Goal: Browse casually: Explore the website without a specific task or goal

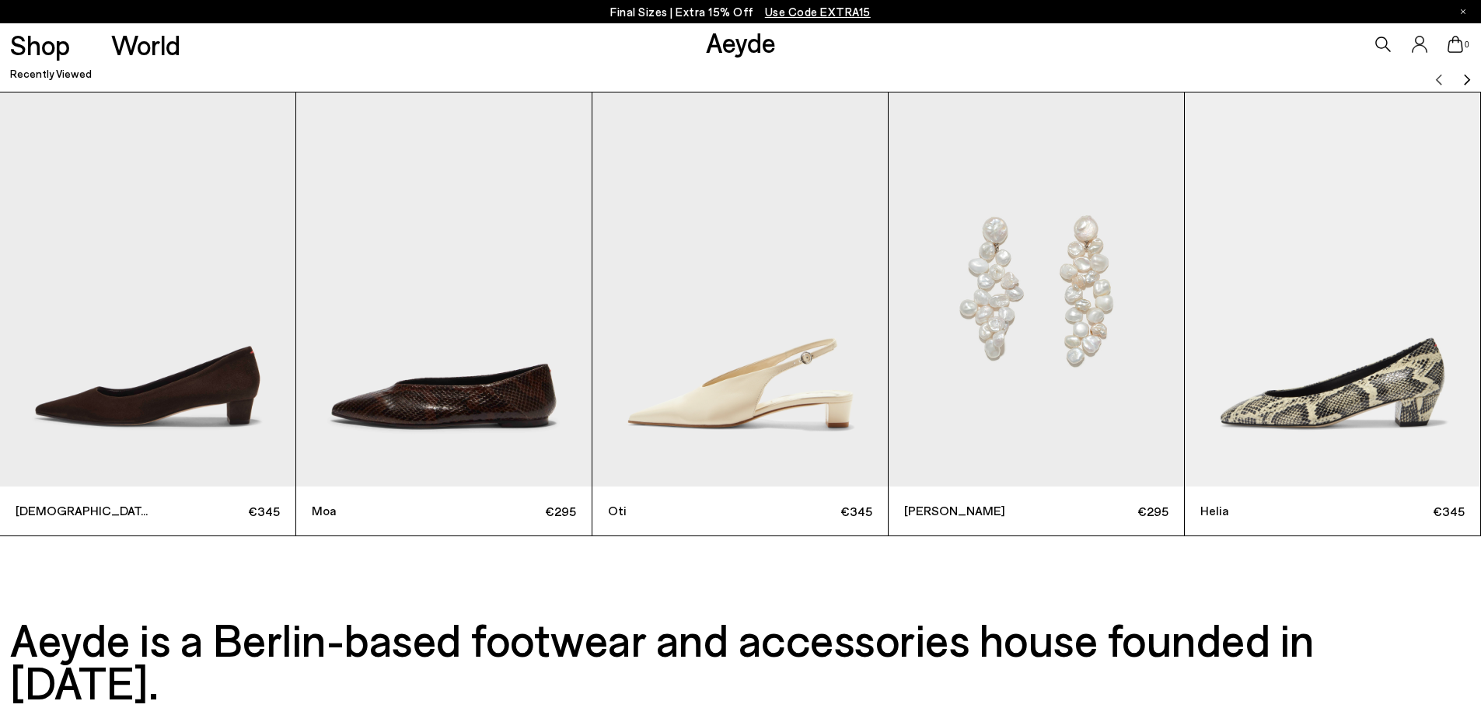
scroll to position [5443, 0]
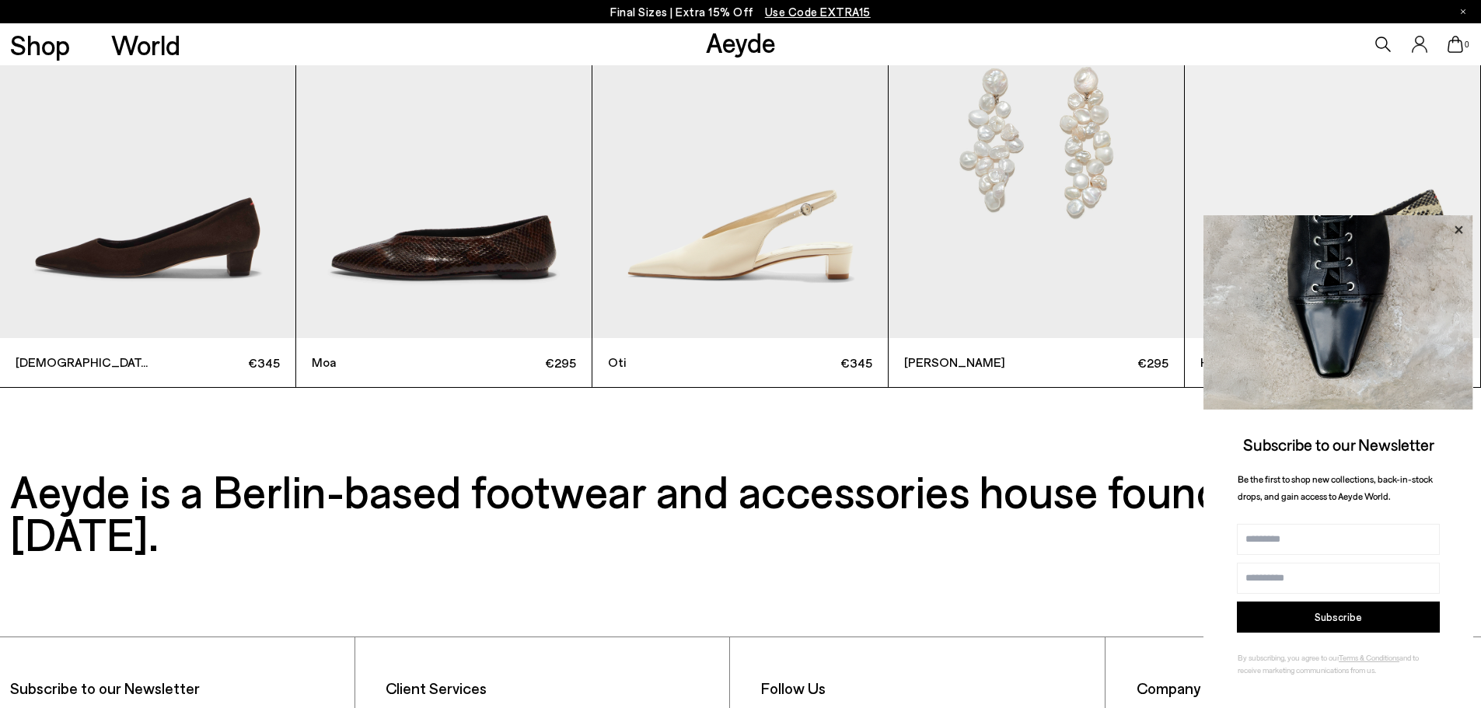
click at [1460, 229] on icon at bounding box center [1459, 229] width 8 height 8
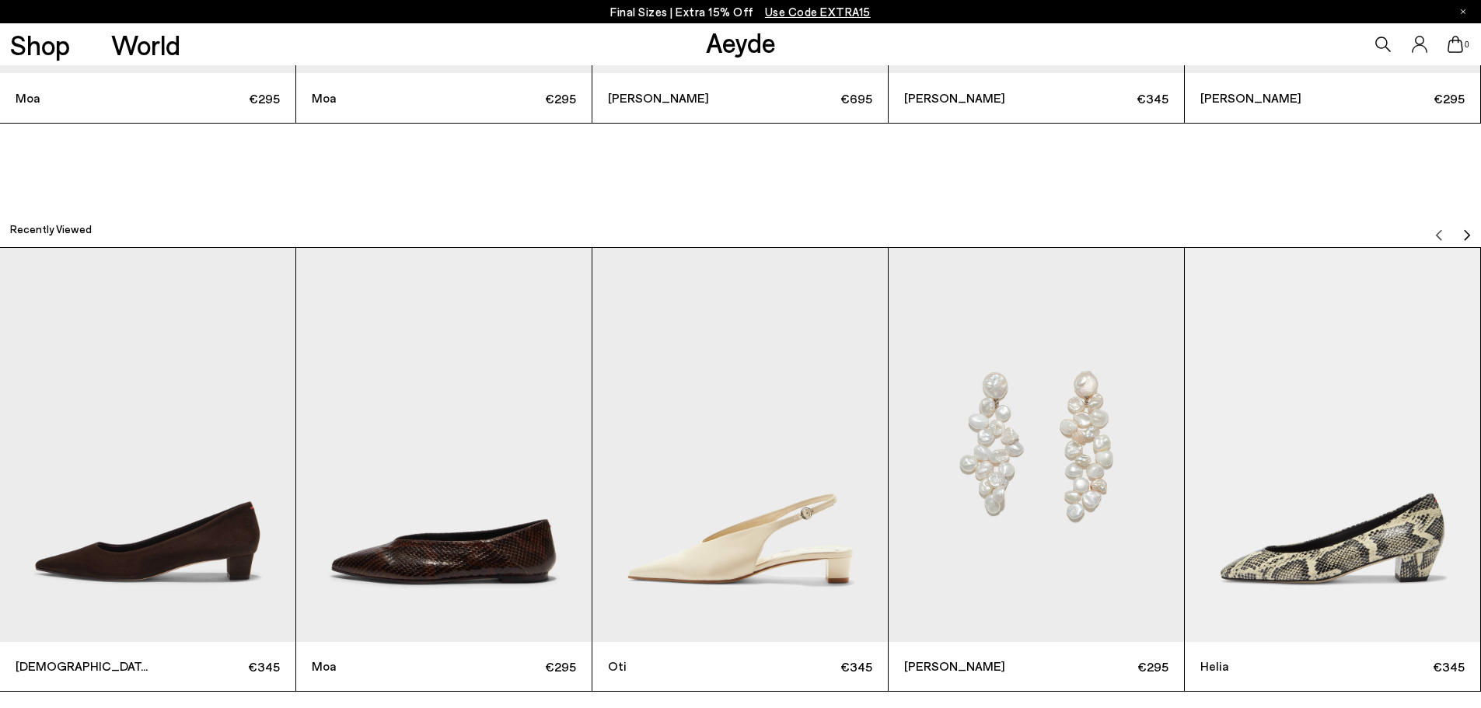
scroll to position [5132, 0]
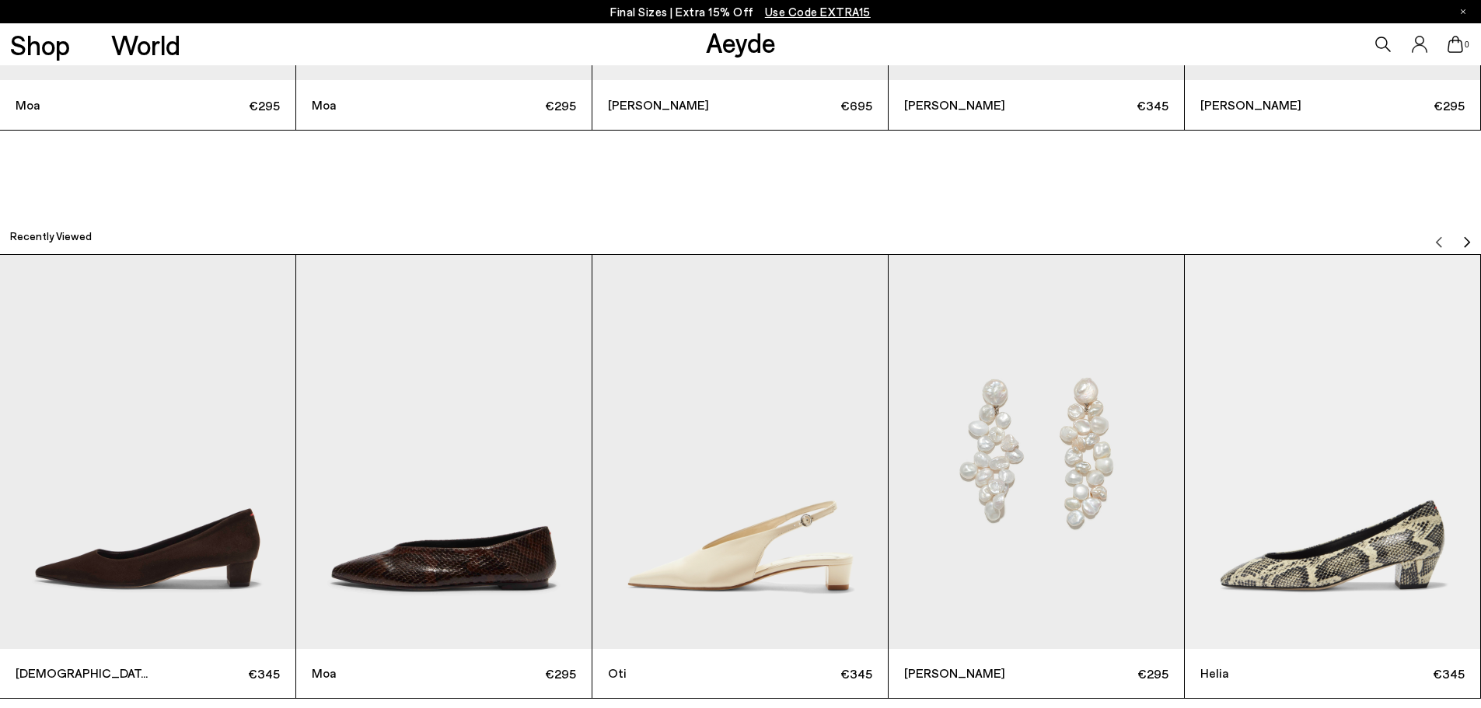
click at [1467, 238] on img "Next slide" at bounding box center [1467, 242] width 12 height 12
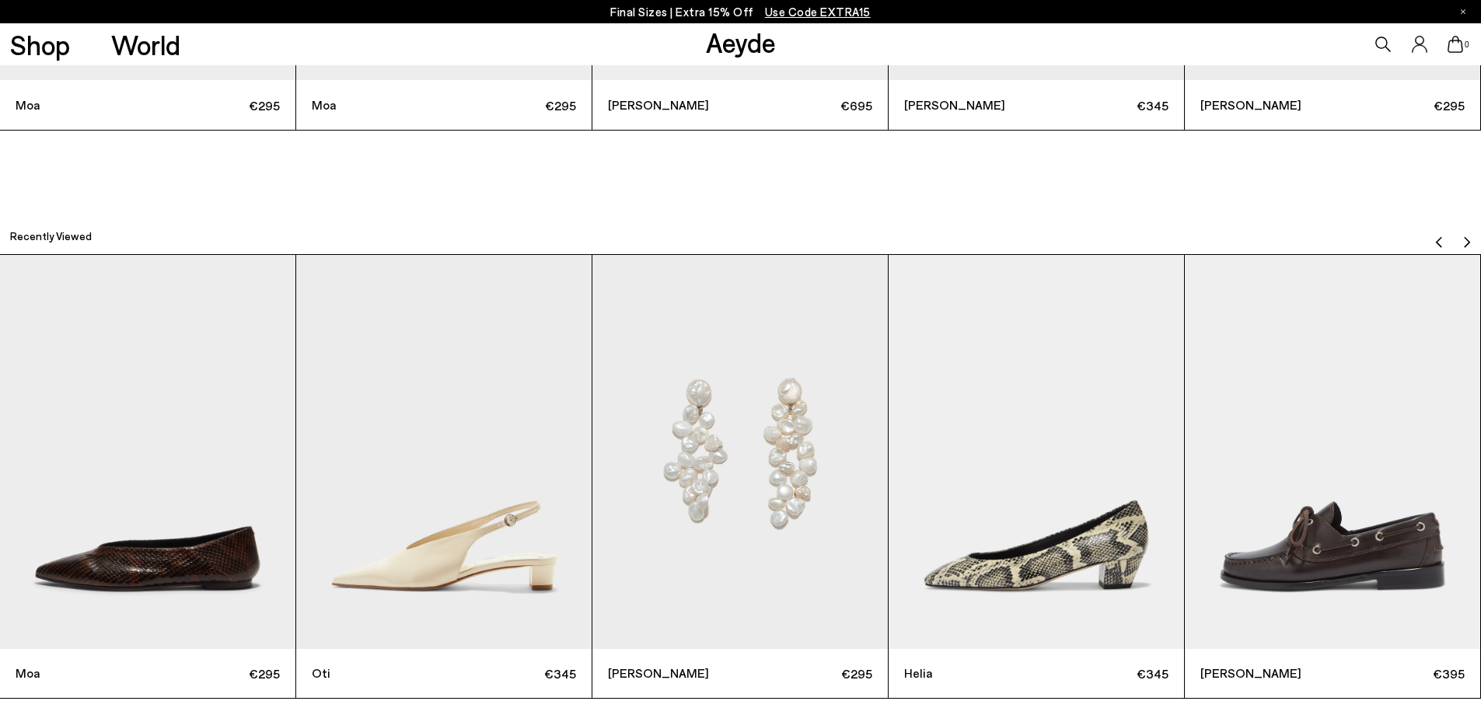
click at [1467, 238] on img "Next slide" at bounding box center [1467, 242] width 12 height 12
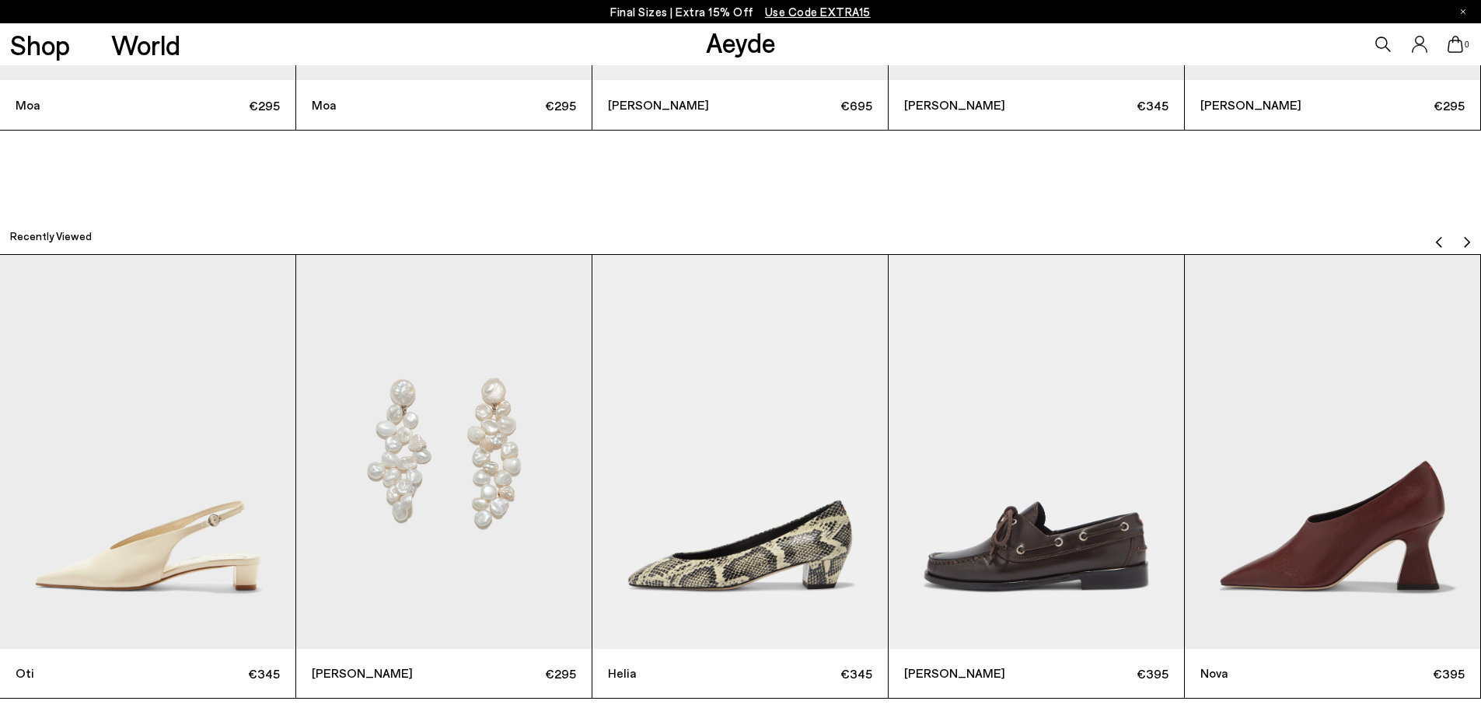
click at [1467, 238] on img "Next slide" at bounding box center [1467, 242] width 12 height 12
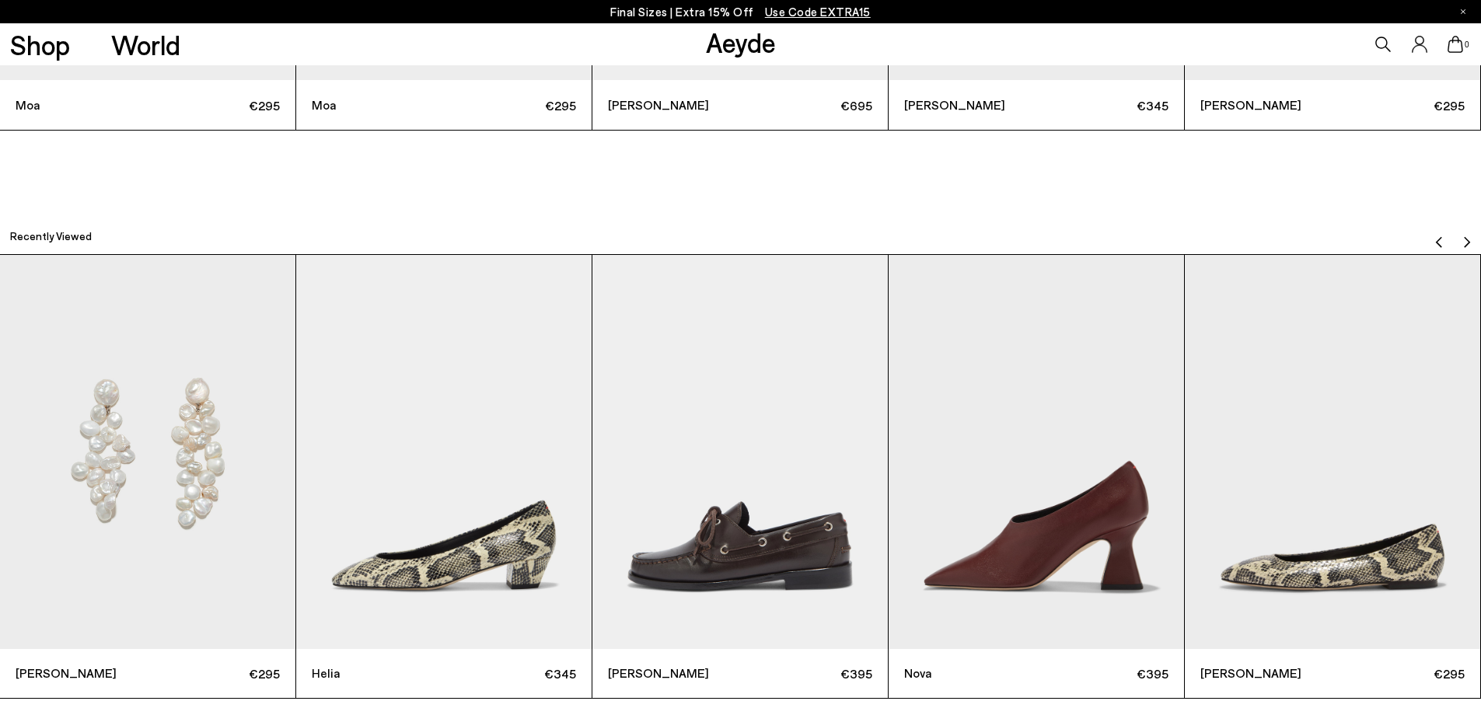
click at [1467, 238] on img "Next slide" at bounding box center [1467, 242] width 12 height 12
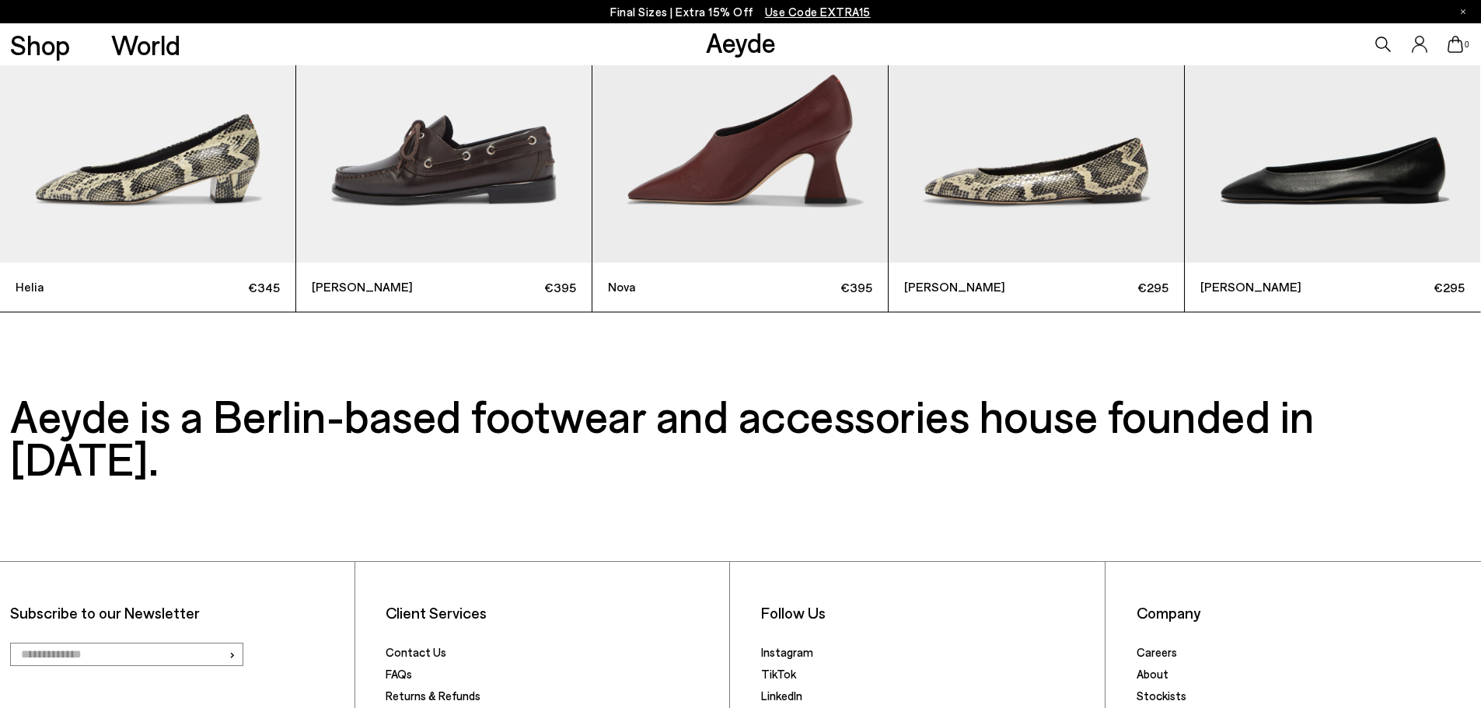
scroll to position [5683, 0]
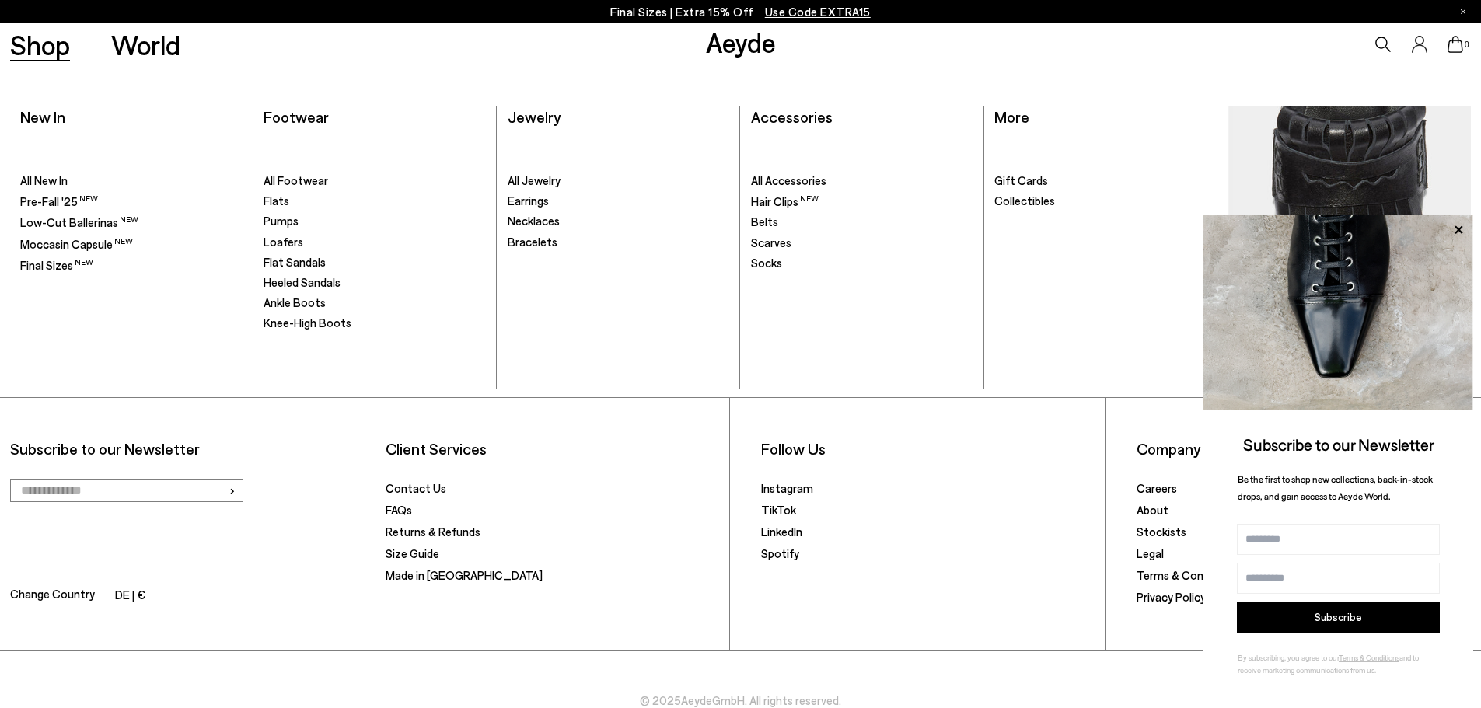
click at [24, 56] on link "Shop" at bounding box center [40, 44] width 60 height 27
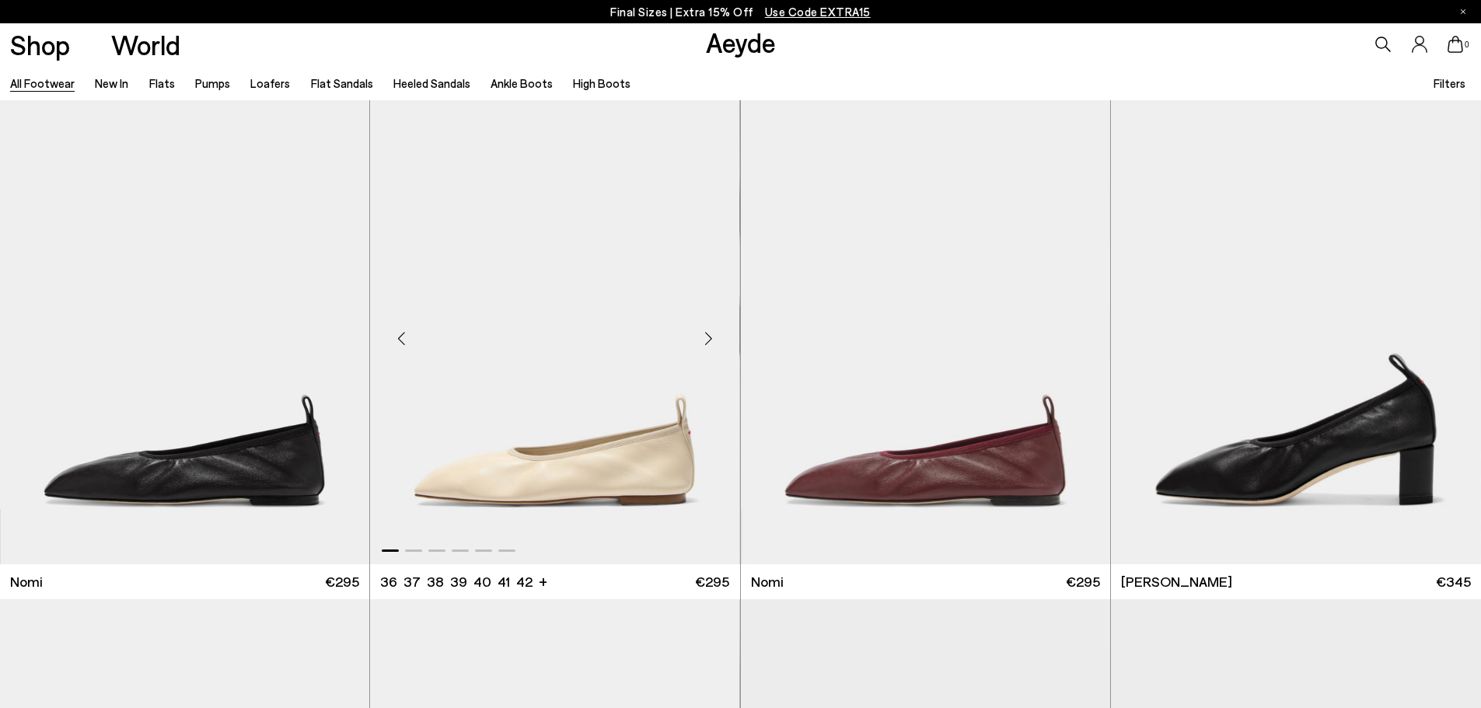
click at [710, 340] on div "Next slide" at bounding box center [709, 339] width 47 height 47
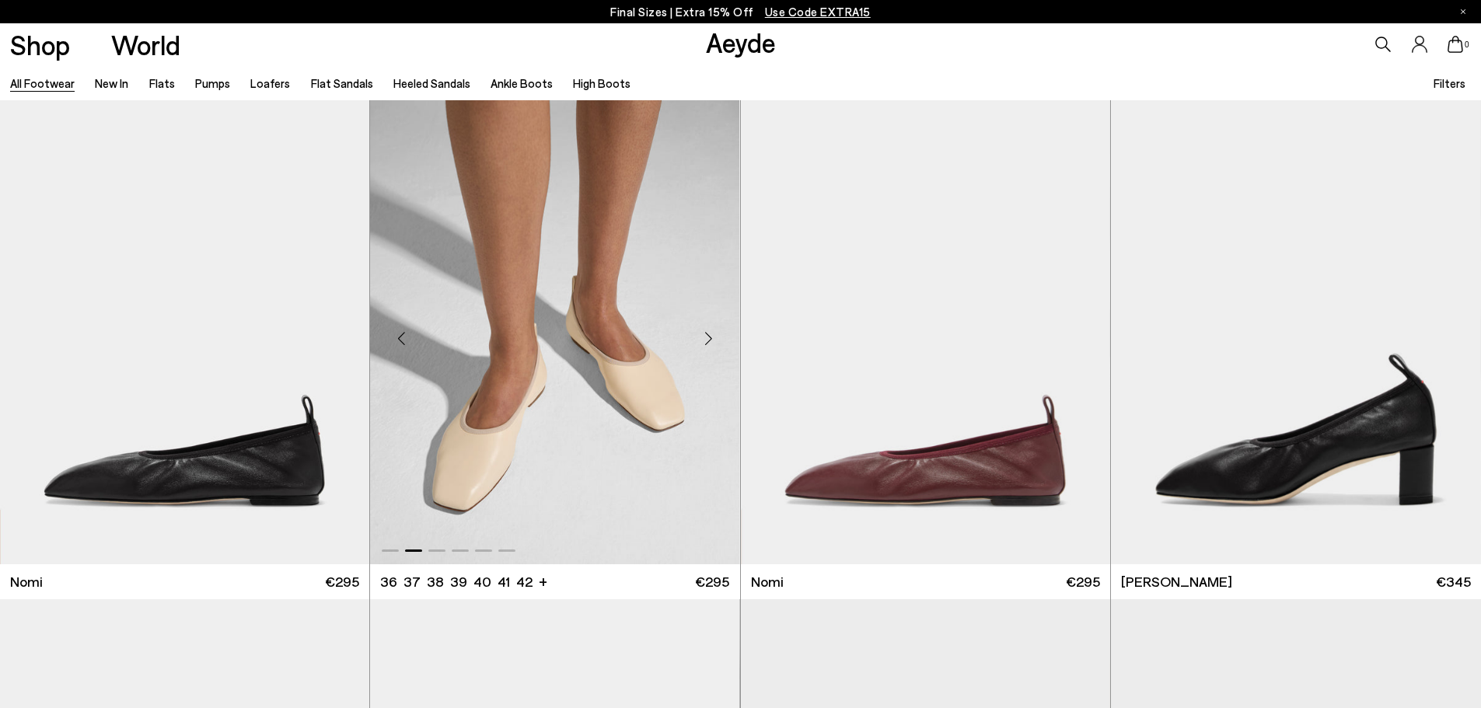
click at [710, 340] on div "Next slide" at bounding box center [709, 339] width 47 height 47
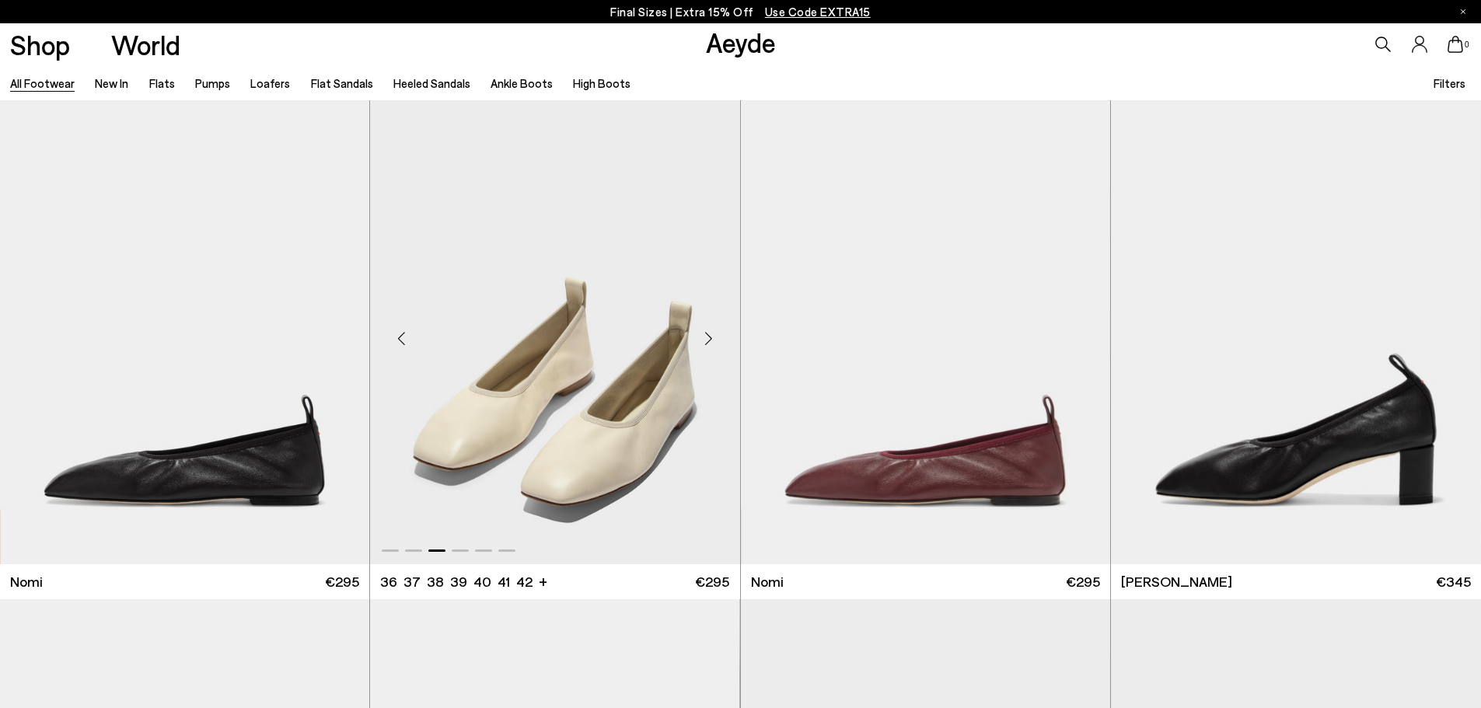
click at [710, 340] on div "Next slide" at bounding box center [709, 339] width 47 height 47
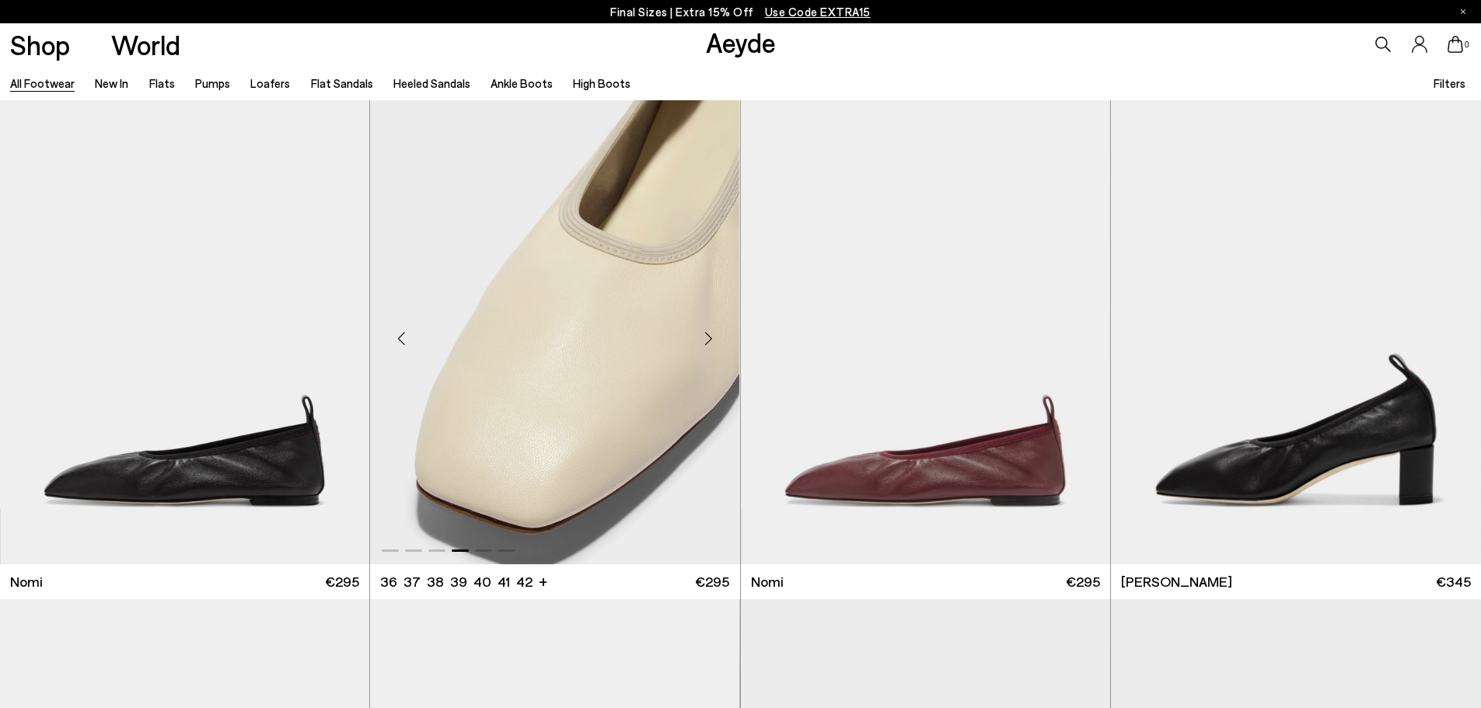
scroll to position [467, 0]
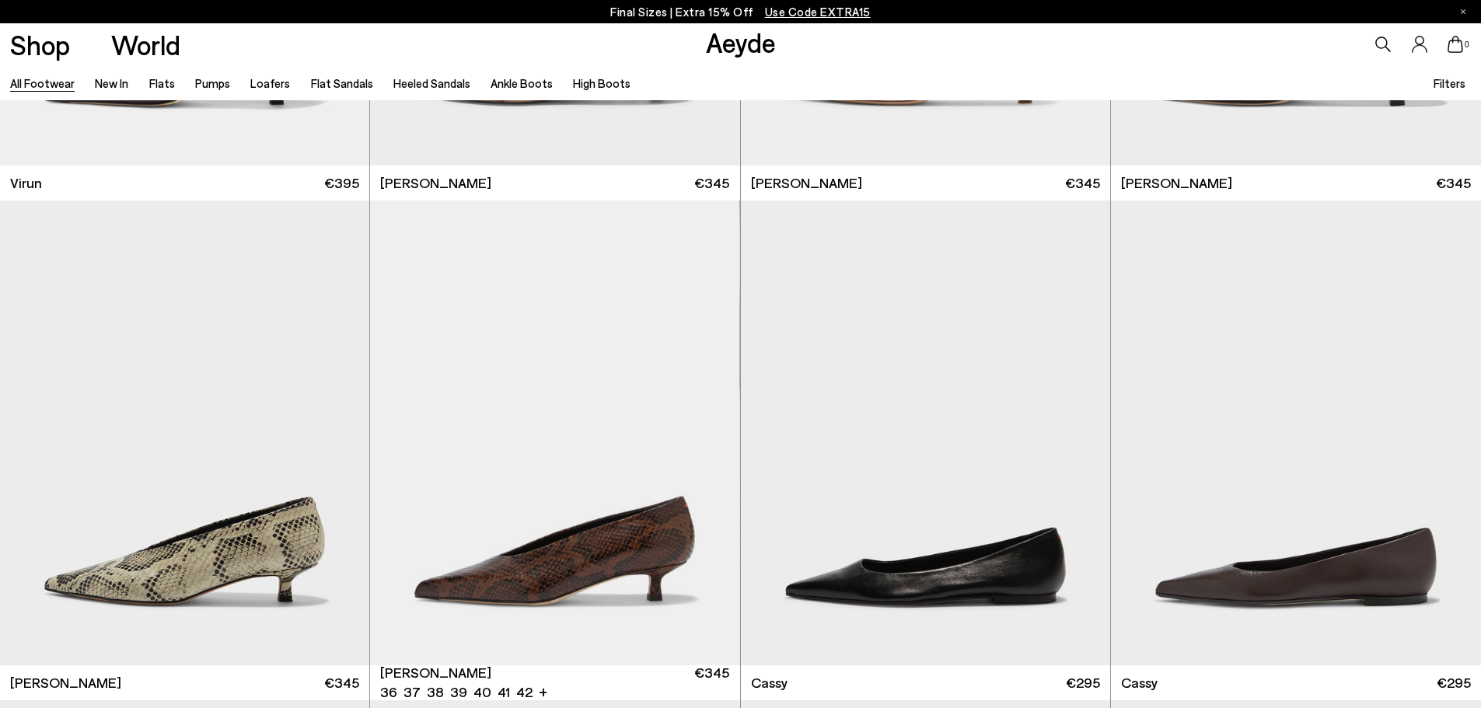
scroll to position [6920, 0]
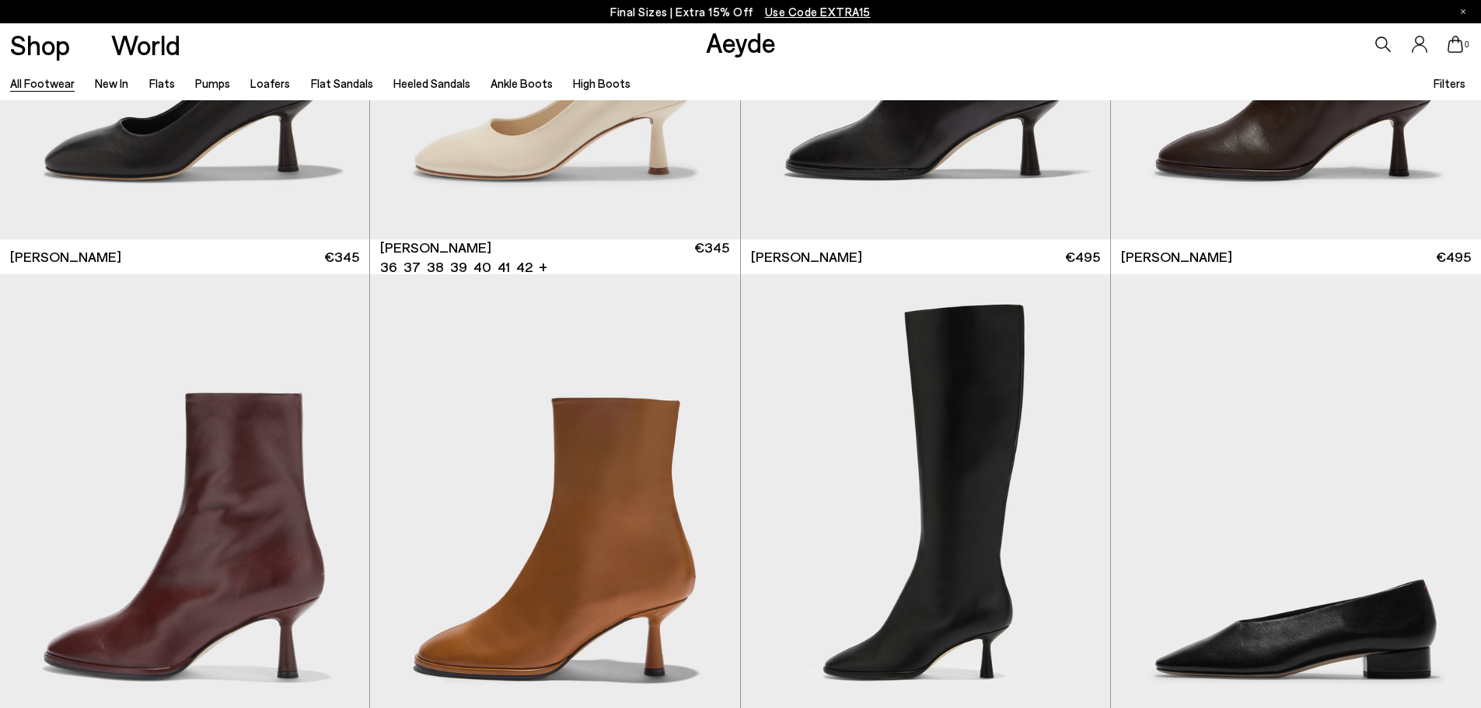
scroll to position [9953, 0]
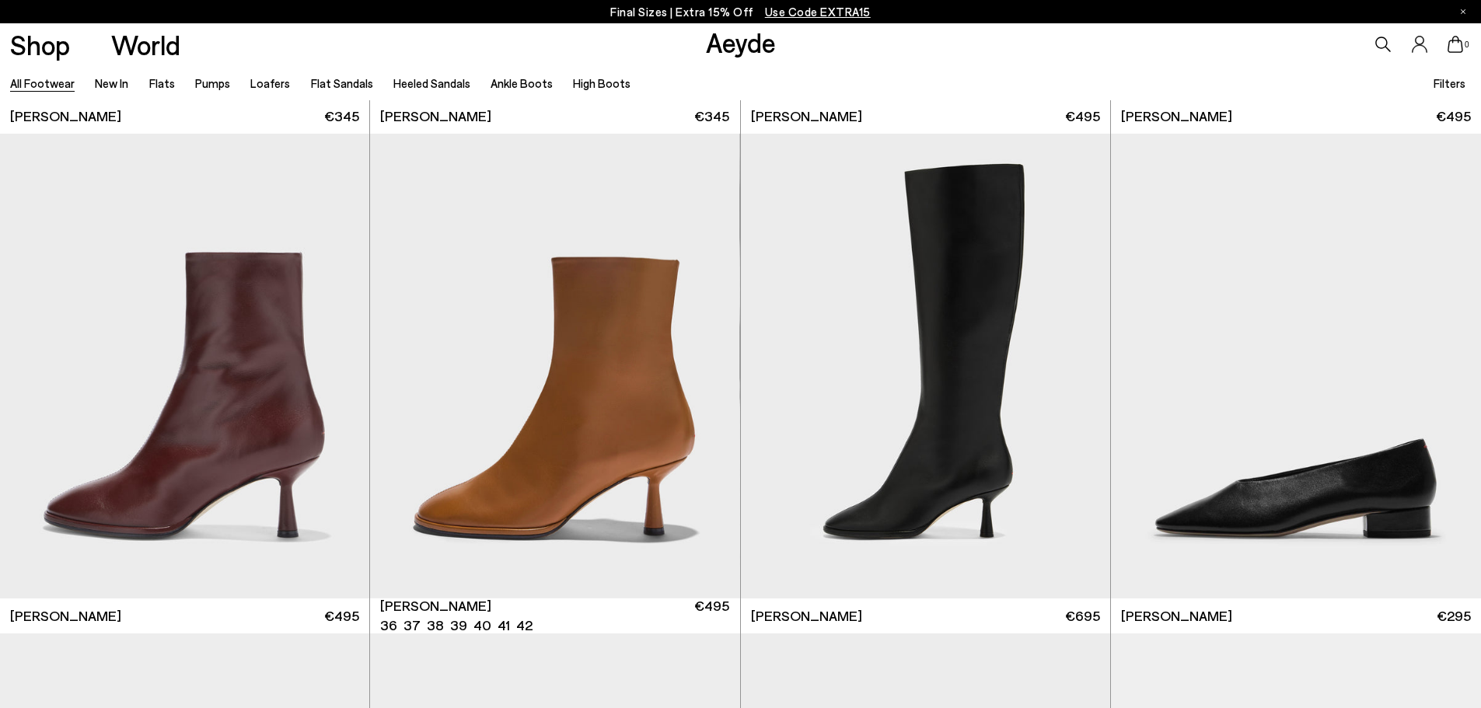
scroll to position [10497, 0]
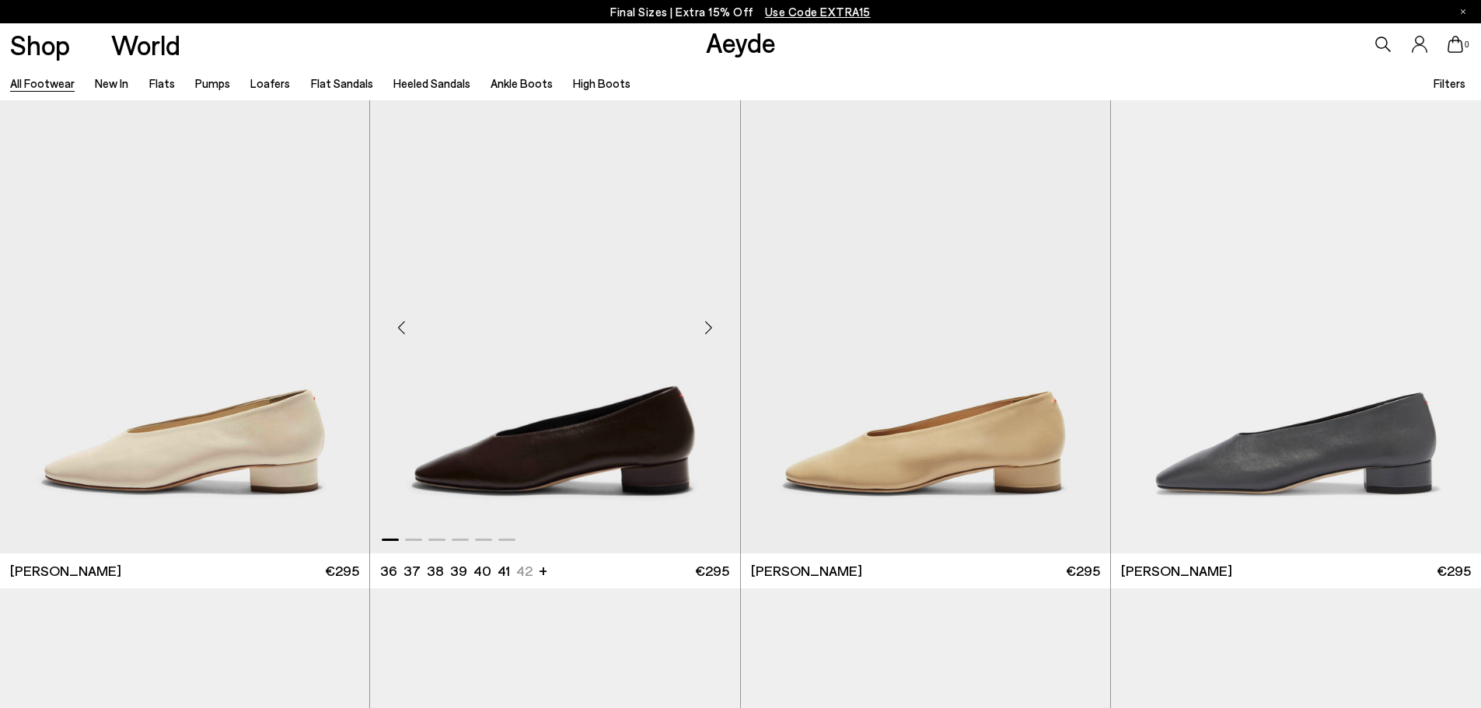
click at [711, 315] on div "Next slide" at bounding box center [709, 327] width 47 height 47
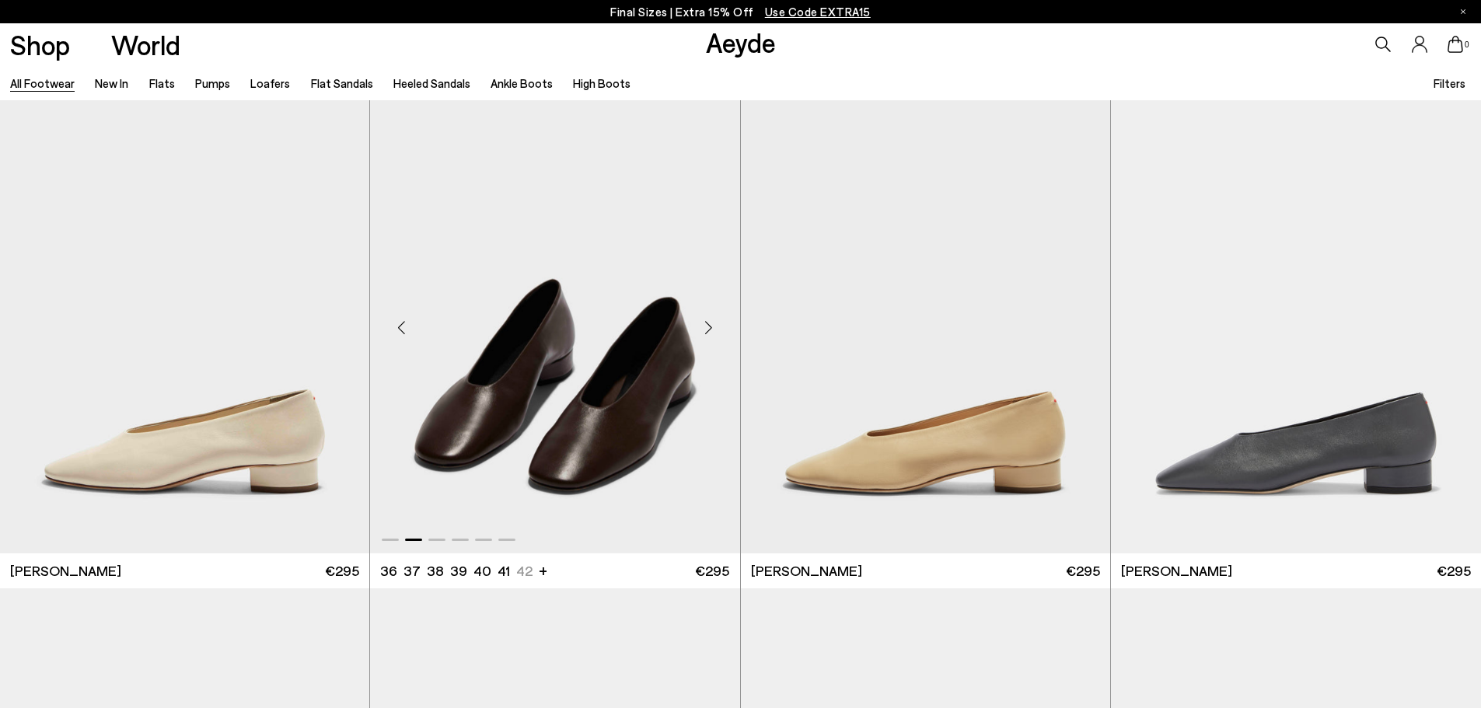
click at [711, 315] on div "Next slide" at bounding box center [709, 327] width 47 height 47
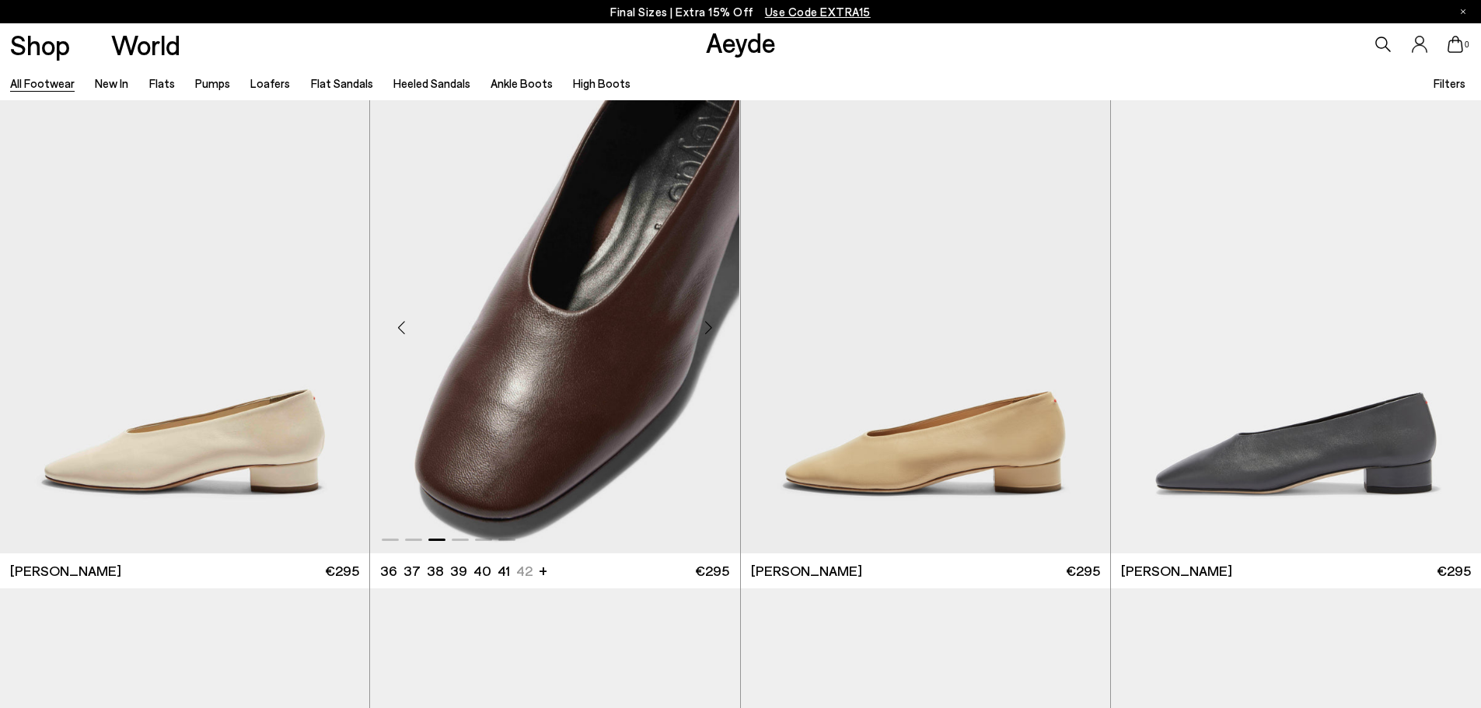
click at [711, 315] on div "Next slide" at bounding box center [709, 327] width 47 height 47
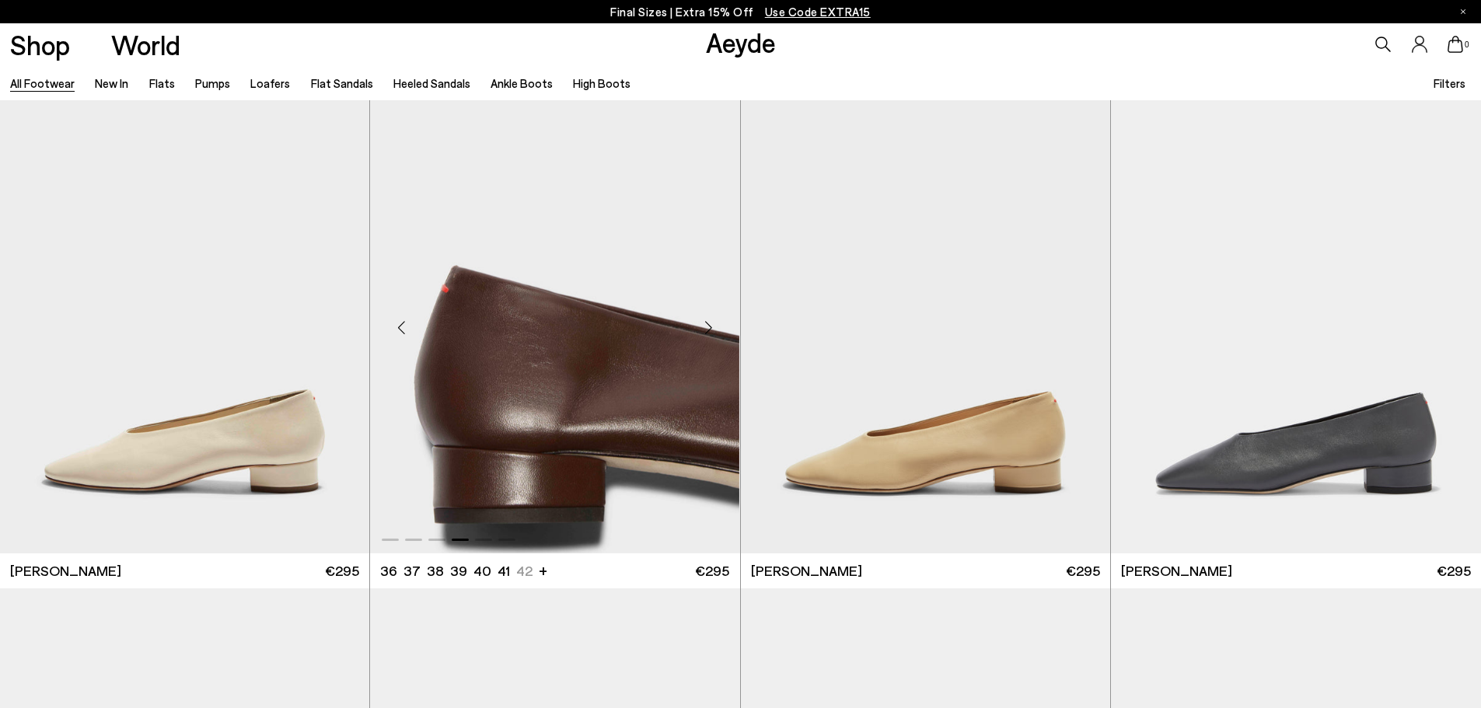
click at [711, 315] on div "Next slide" at bounding box center [709, 327] width 47 height 47
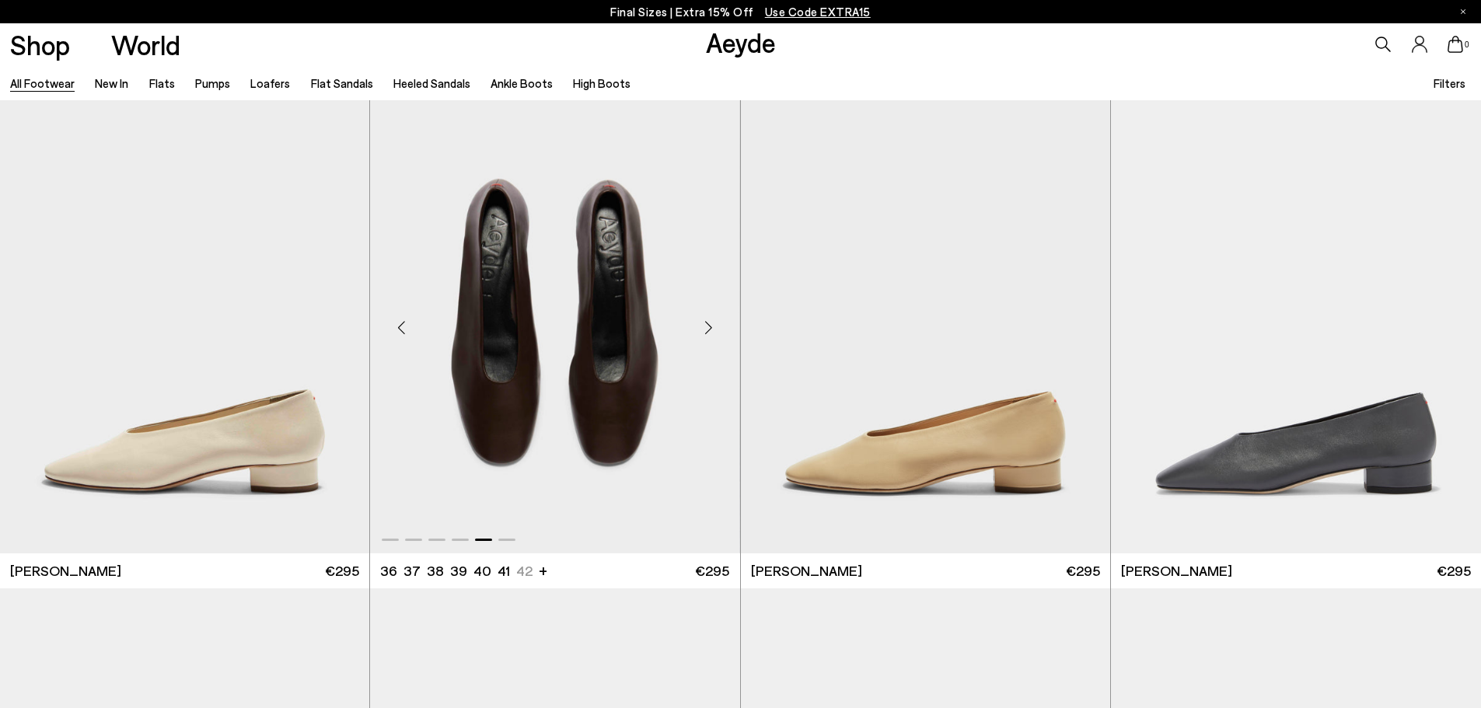
click at [711, 315] on div "Next slide" at bounding box center [709, 327] width 47 height 47
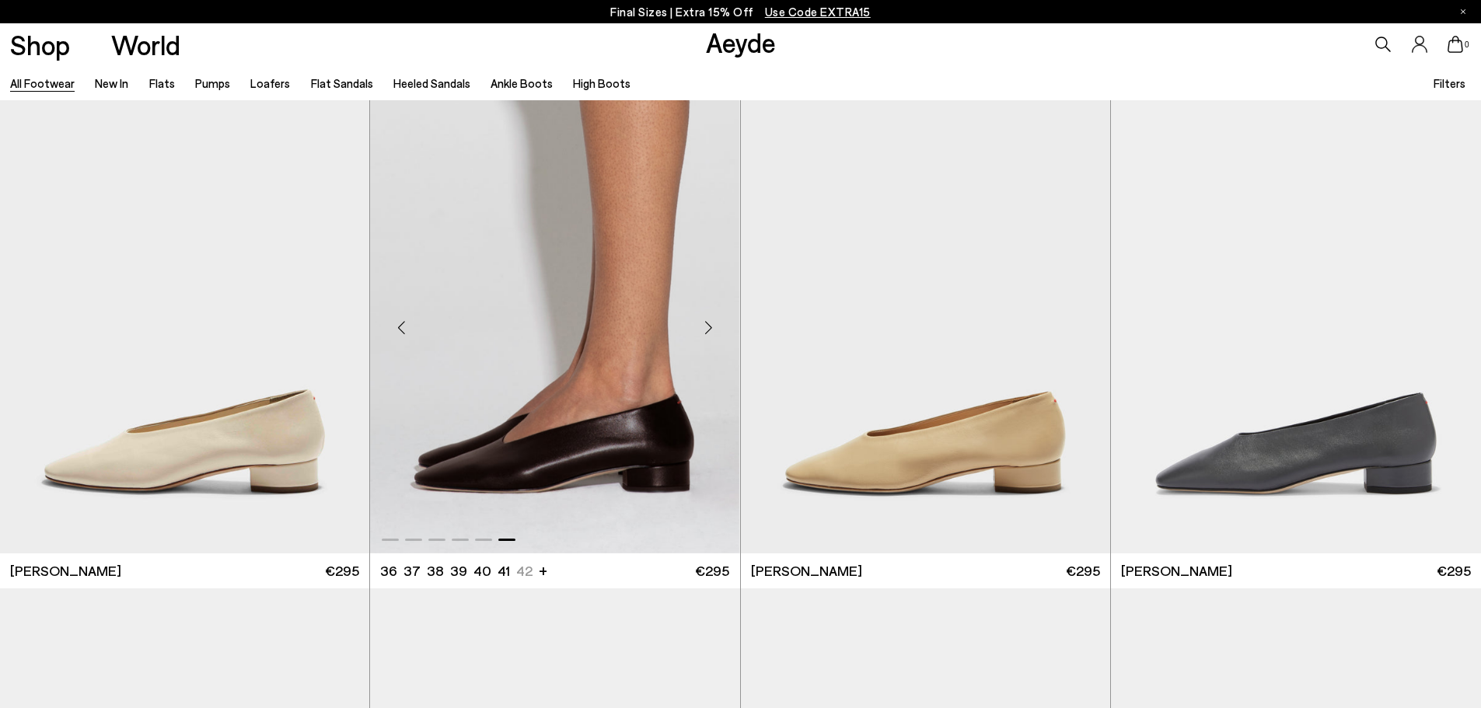
click at [711, 315] on div "Next slide" at bounding box center [709, 327] width 47 height 47
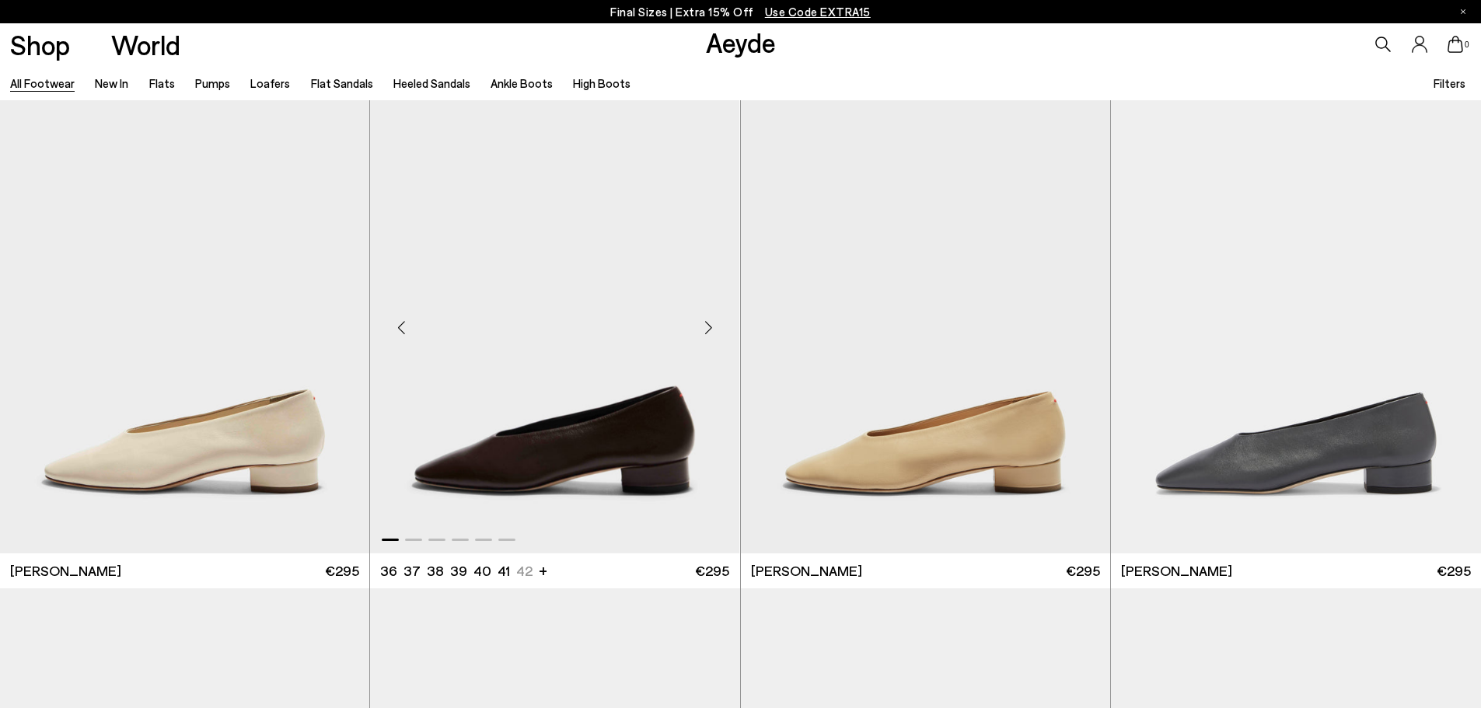
click at [711, 315] on div "Next slide" at bounding box center [709, 327] width 47 height 47
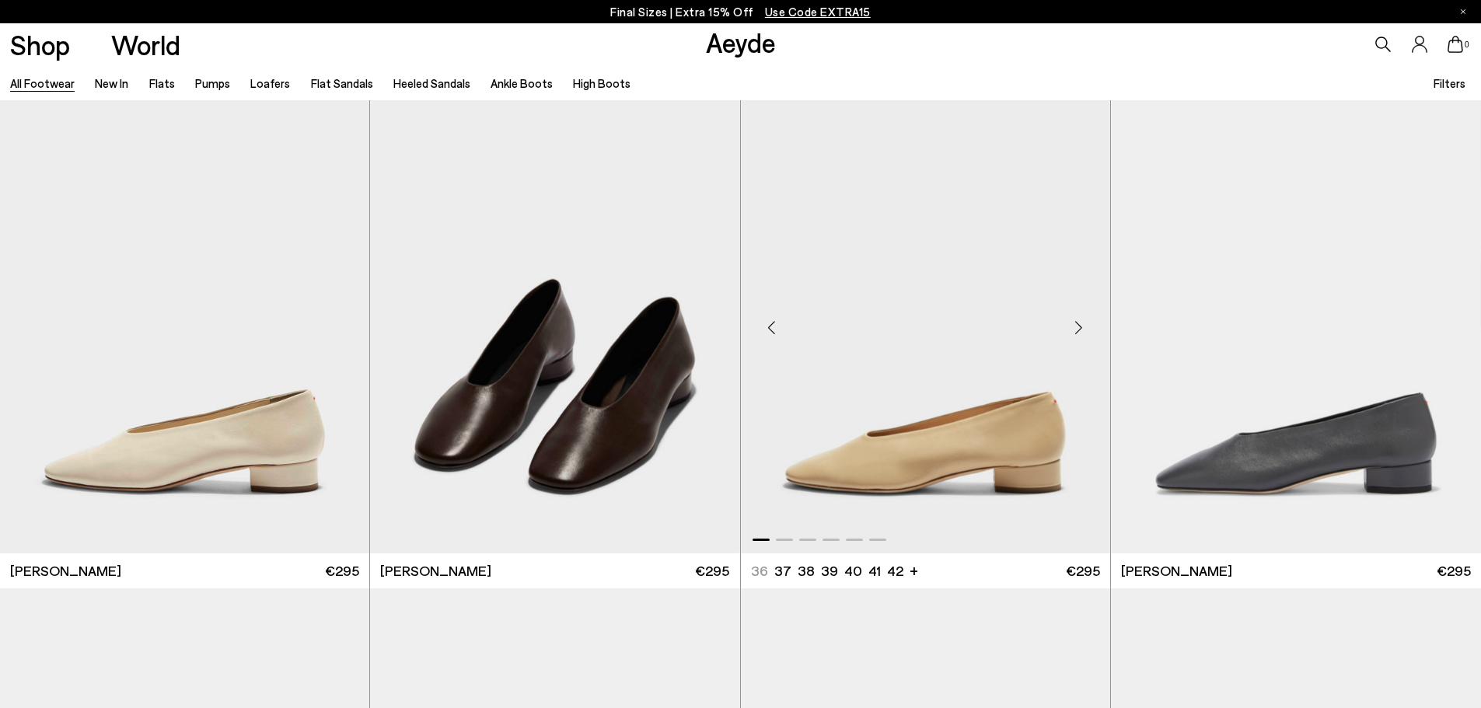
click at [1082, 326] on div "Next slide" at bounding box center [1079, 327] width 47 height 47
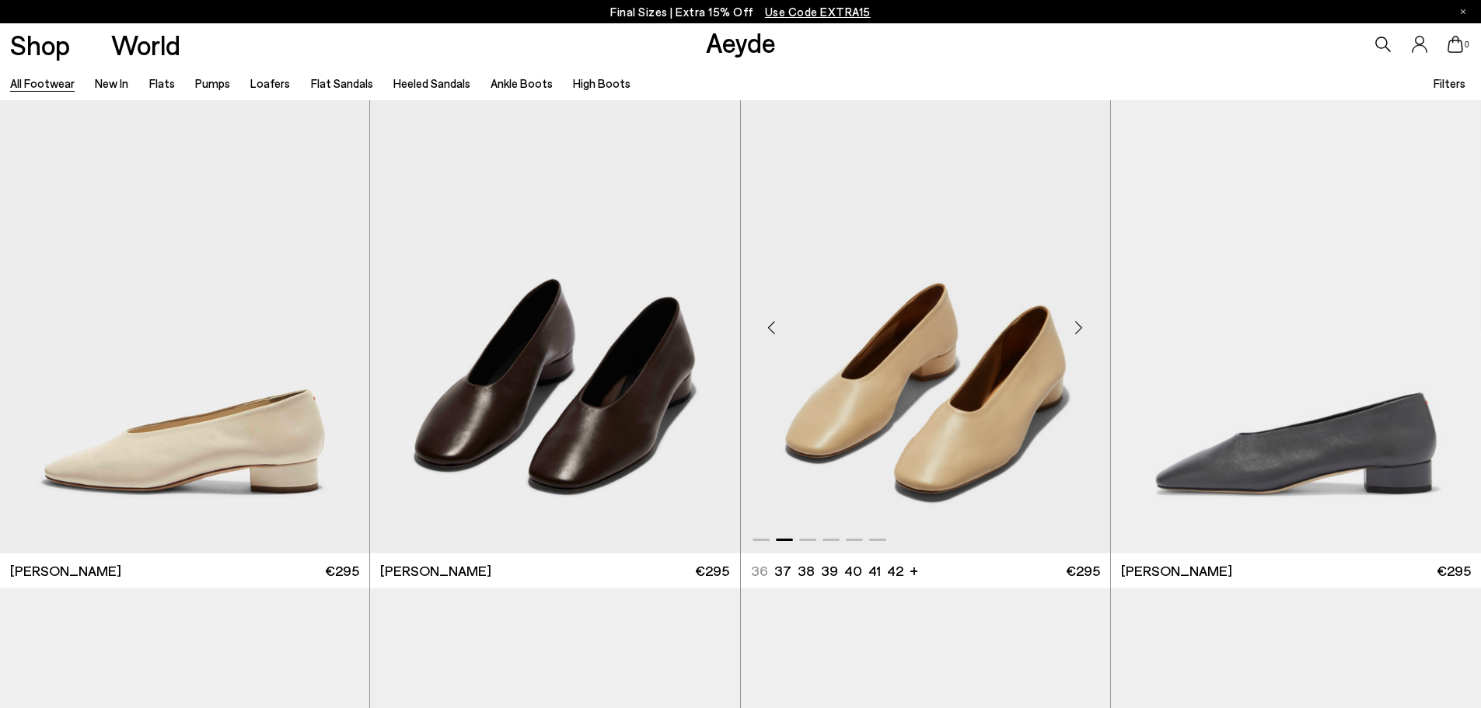
click at [1082, 326] on div "Next slide" at bounding box center [1079, 327] width 47 height 47
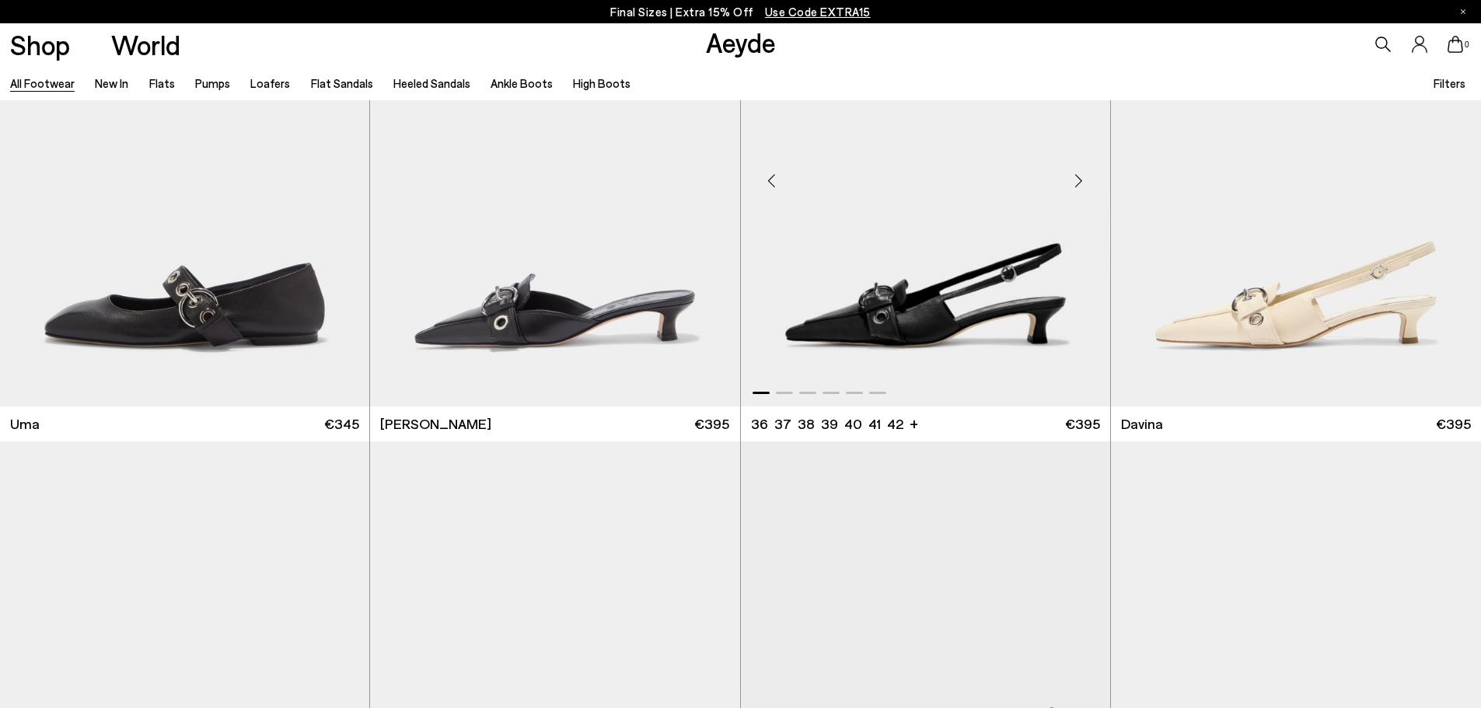
scroll to position [11430, 0]
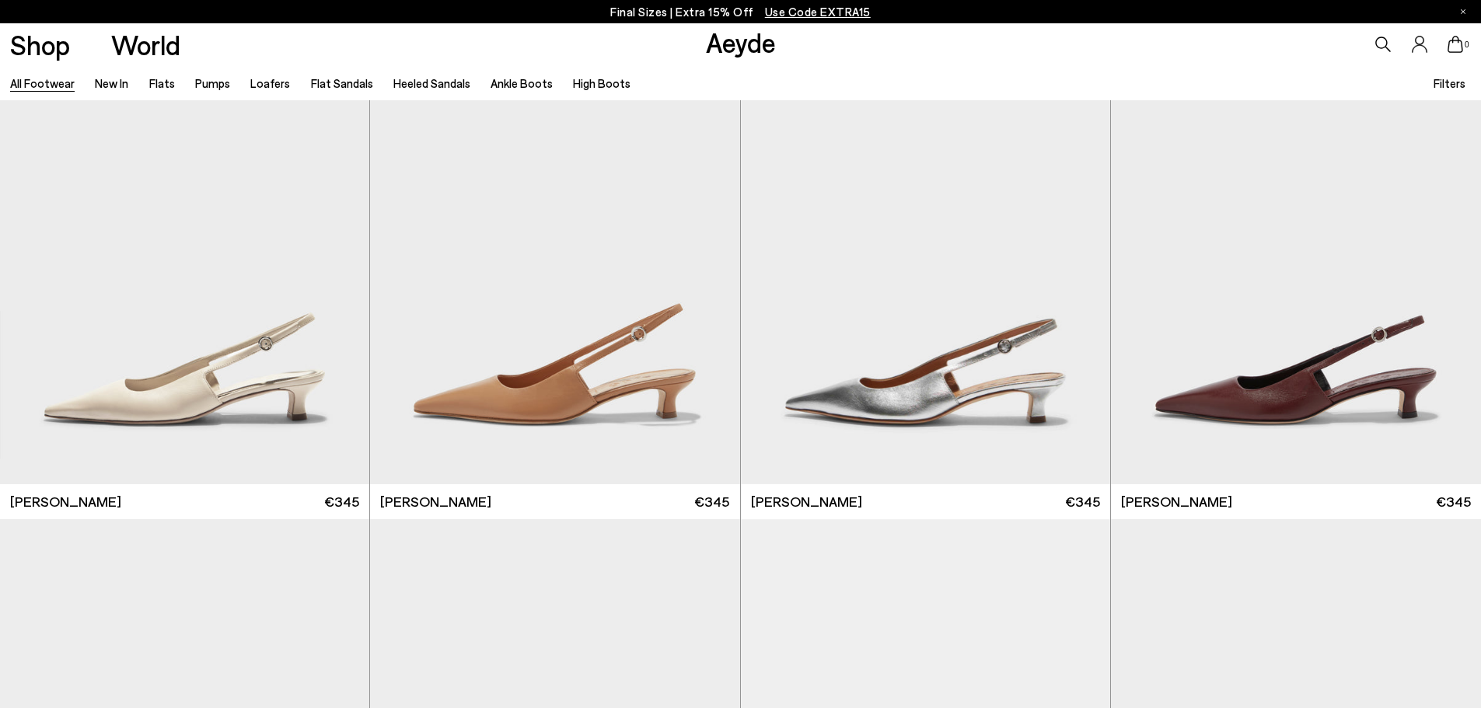
scroll to position [13452, 0]
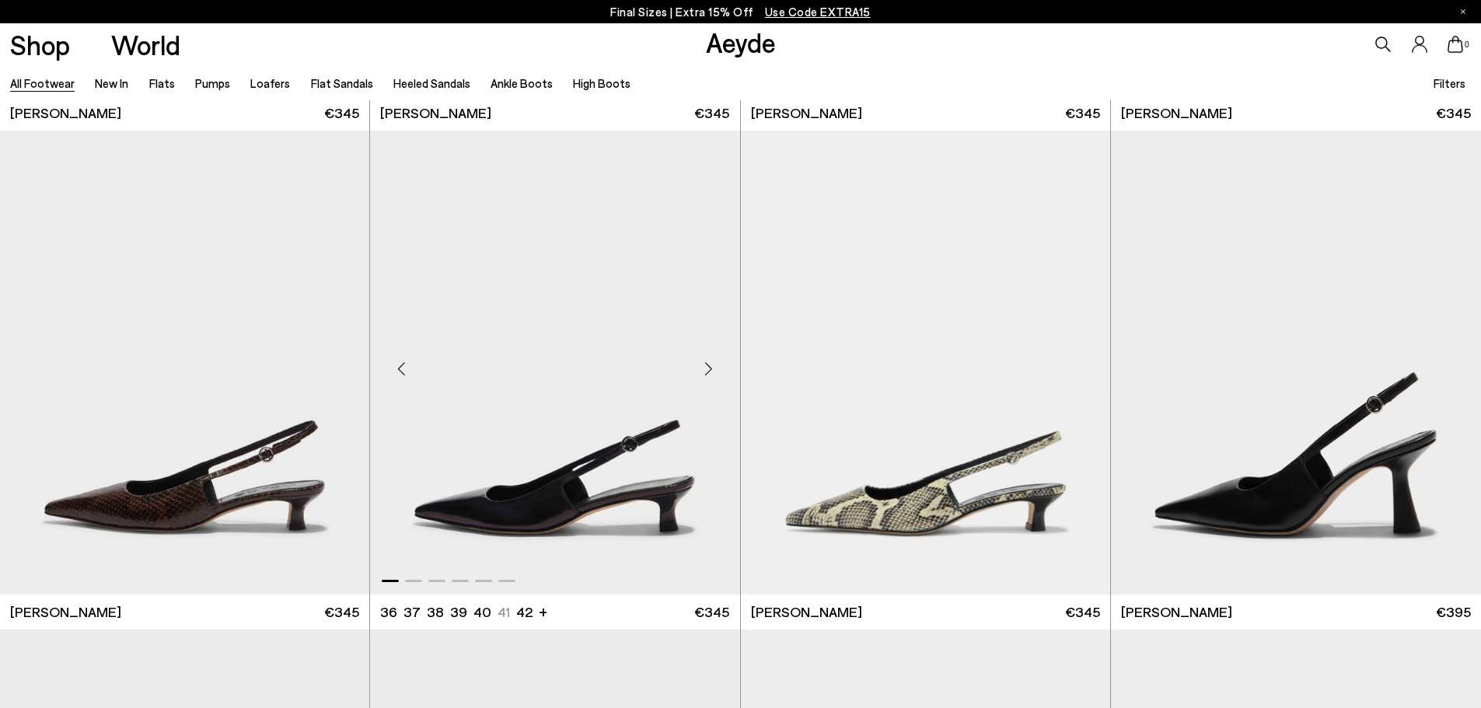
click at [711, 372] on div "Next slide" at bounding box center [709, 368] width 47 height 47
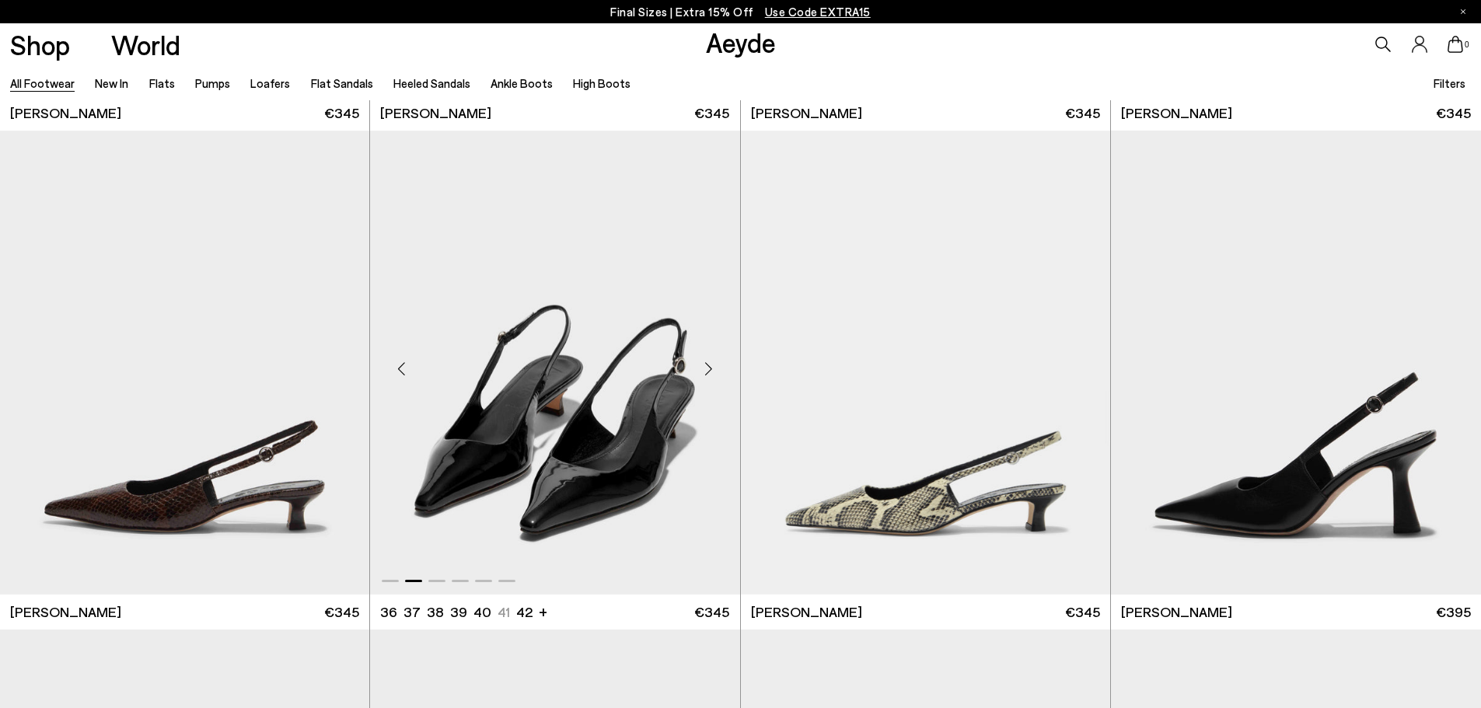
click at [711, 372] on div "Next slide" at bounding box center [709, 368] width 47 height 47
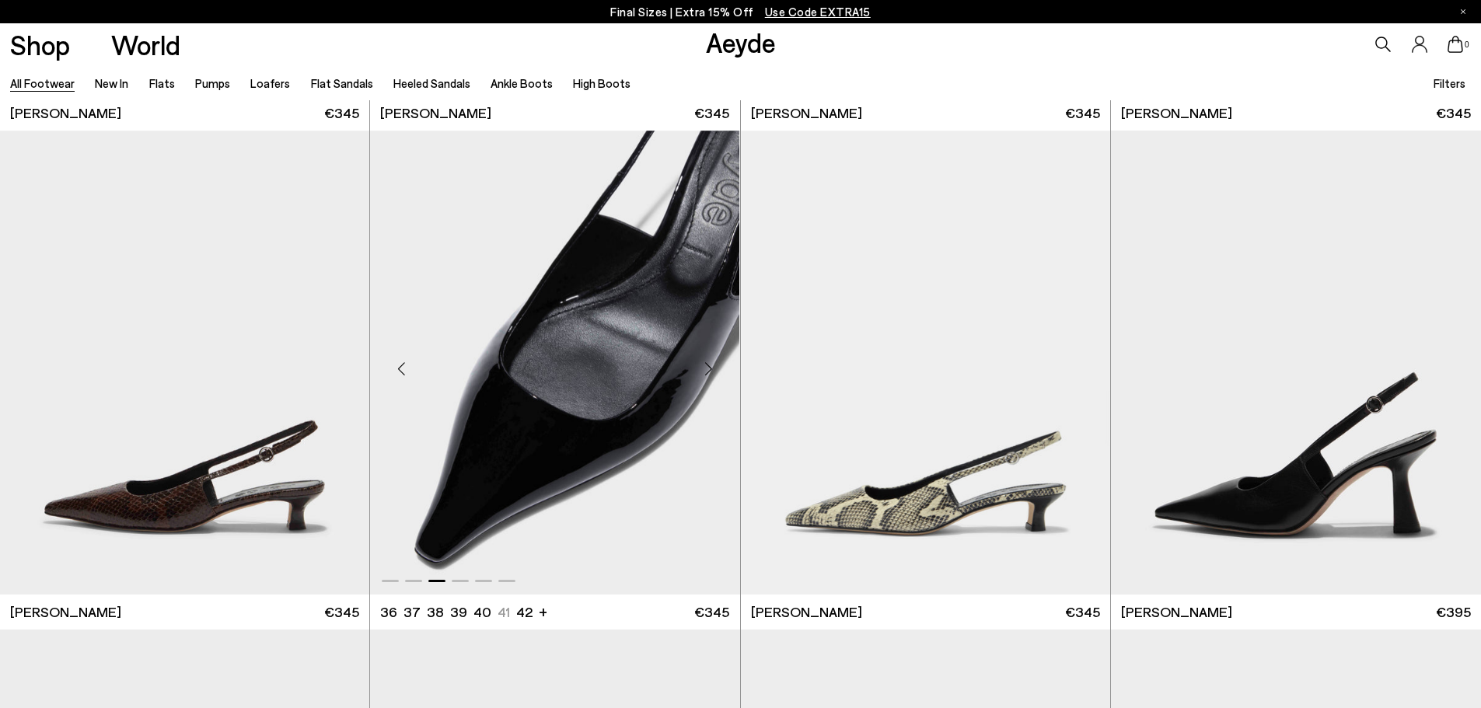
click at [711, 372] on div "Next slide" at bounding box center [709, 368] width 47 height 47
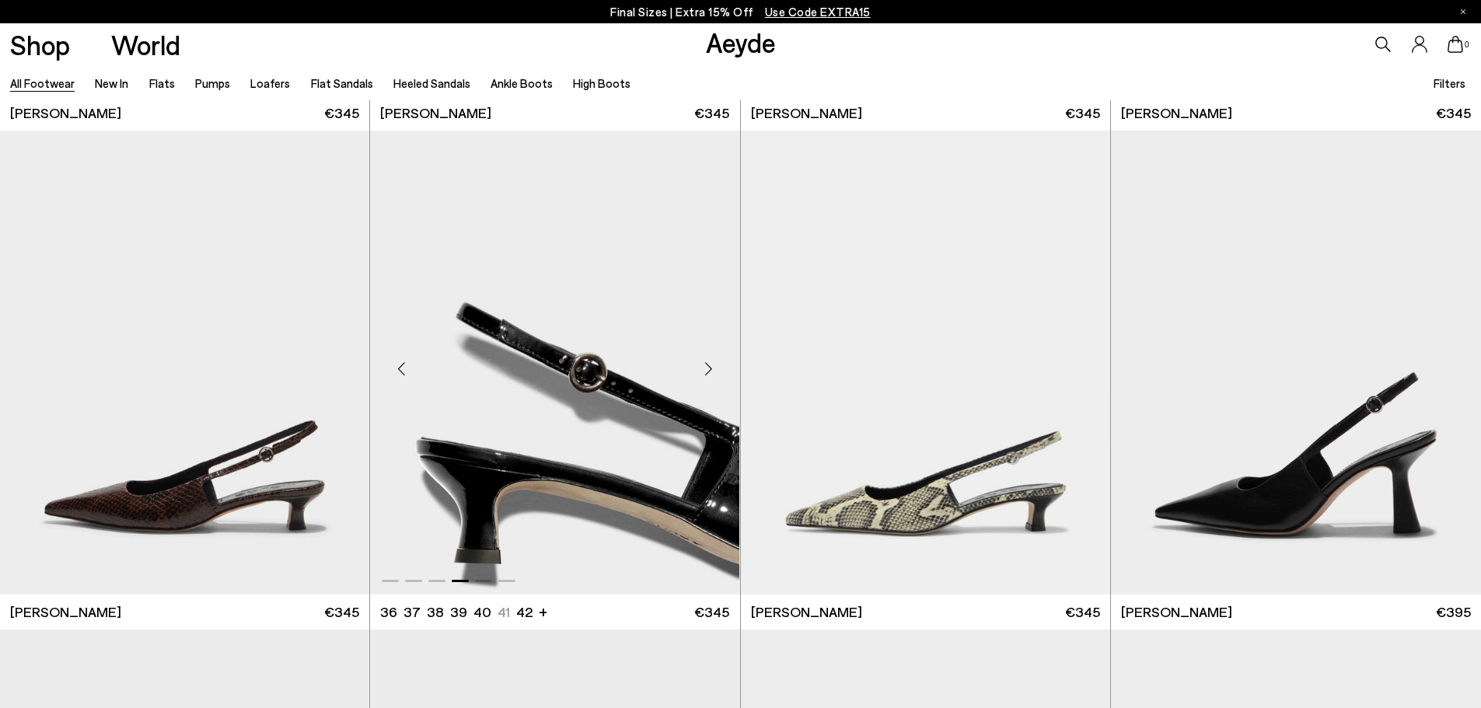
click at [711, 372] on div "Next slide" at bounding box center [709, 368] width 47 height 47
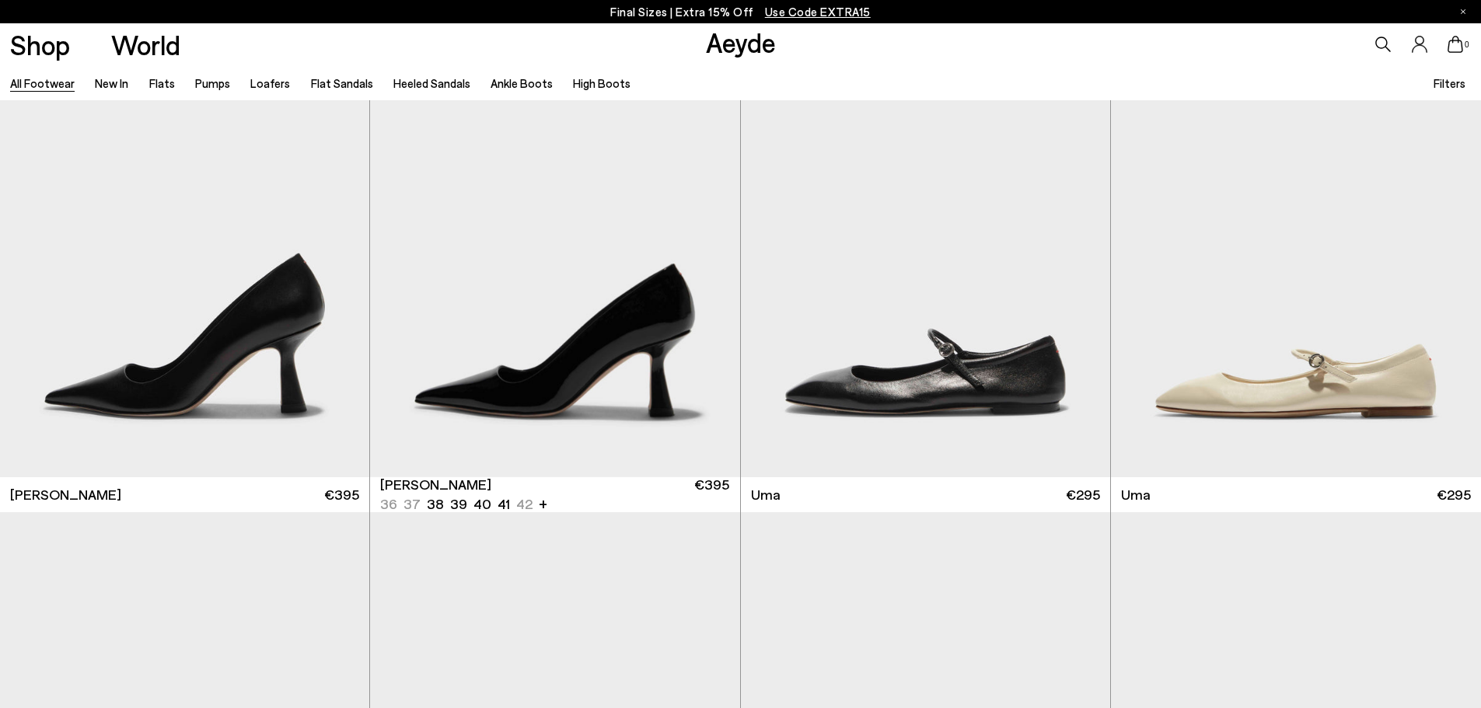
scroll to position [14619, 0]
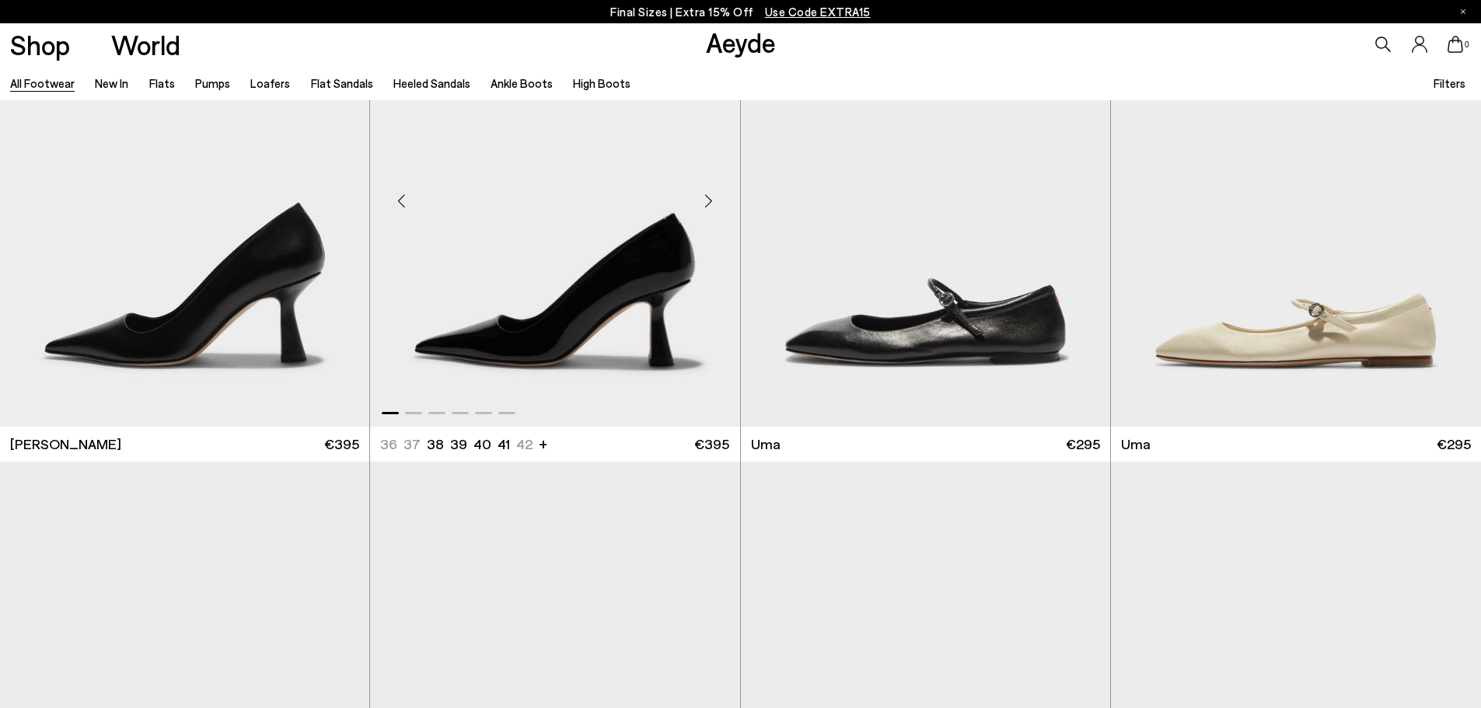
click at [708, 195] on div "Next slide" at bounding box center [709, 200] width 47 height 47
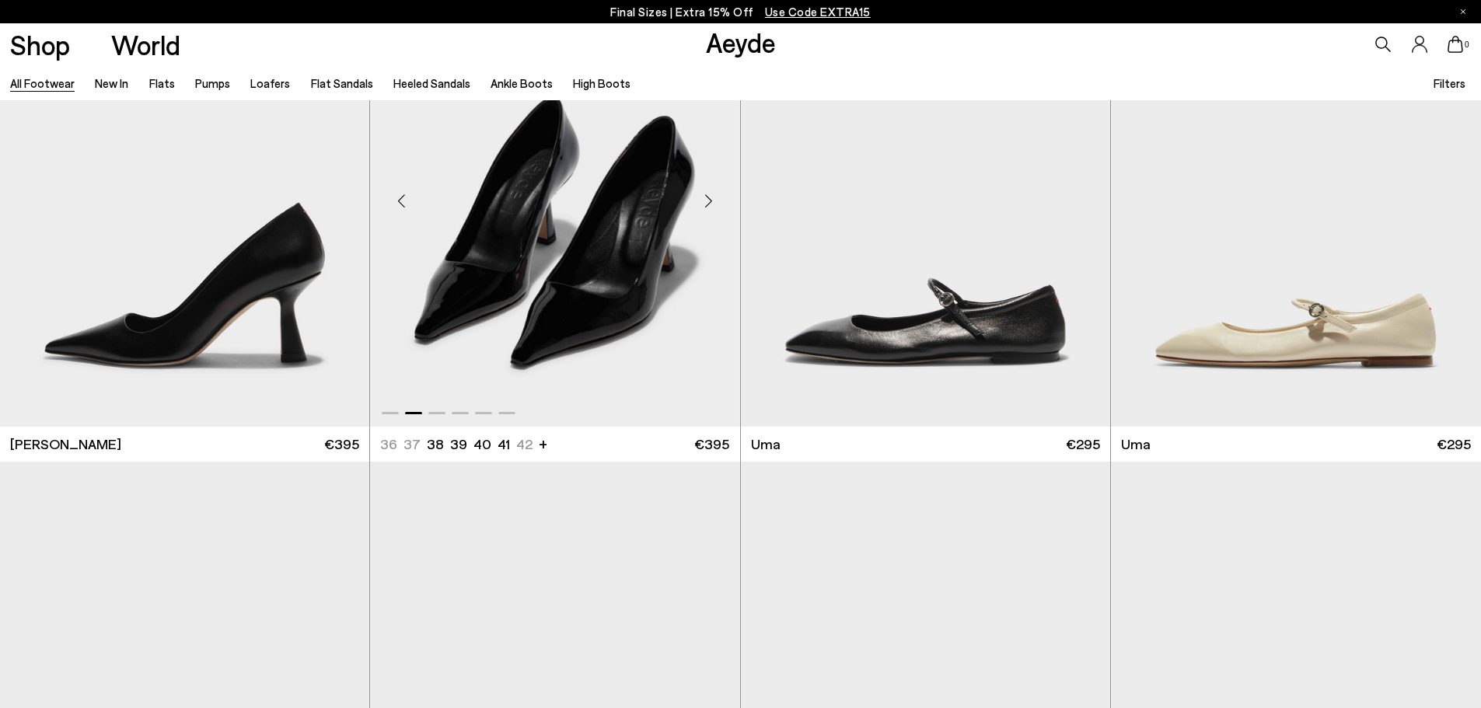
click at [708, 195] on div "Next slide" at bounding box center [709, 200] width 47 height 47
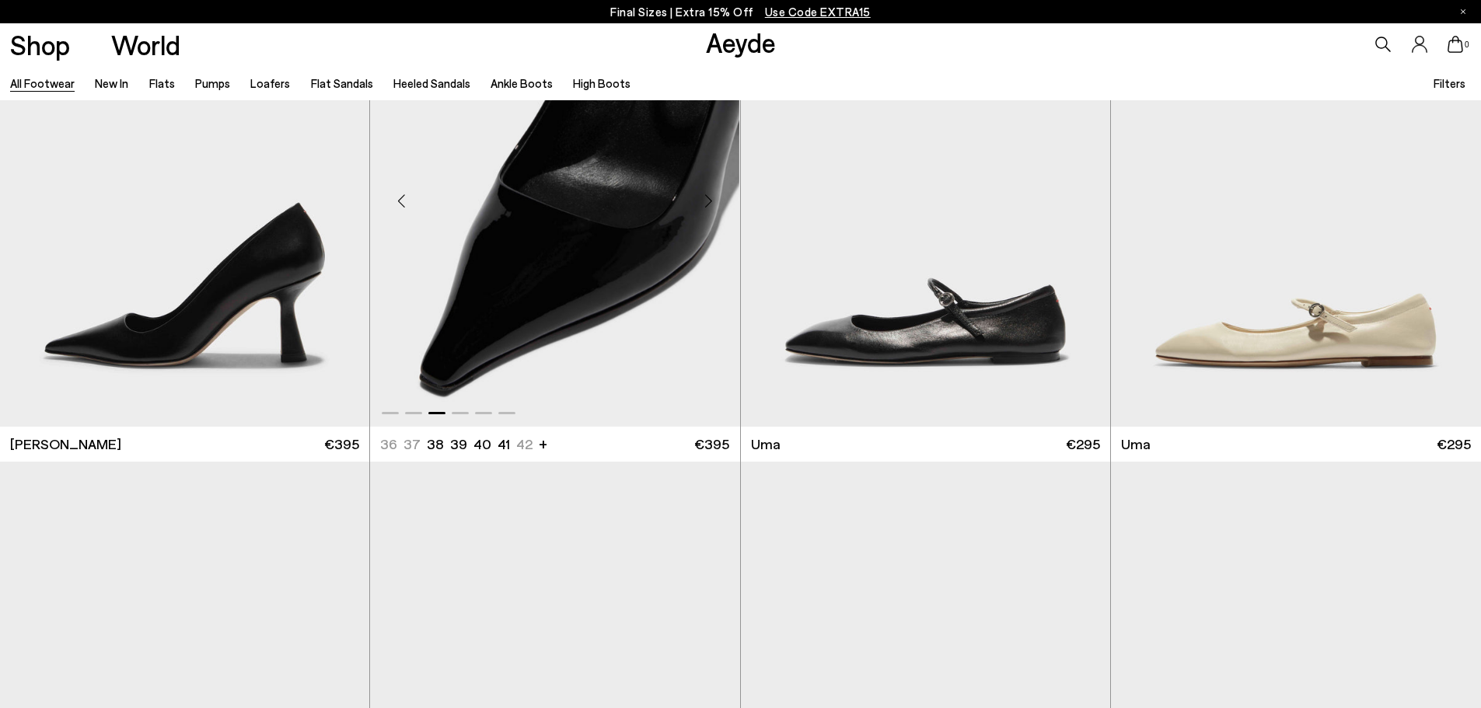
click at [708, 195] on div "Next slide" at bounding box center [709, 200] width 47 height 47
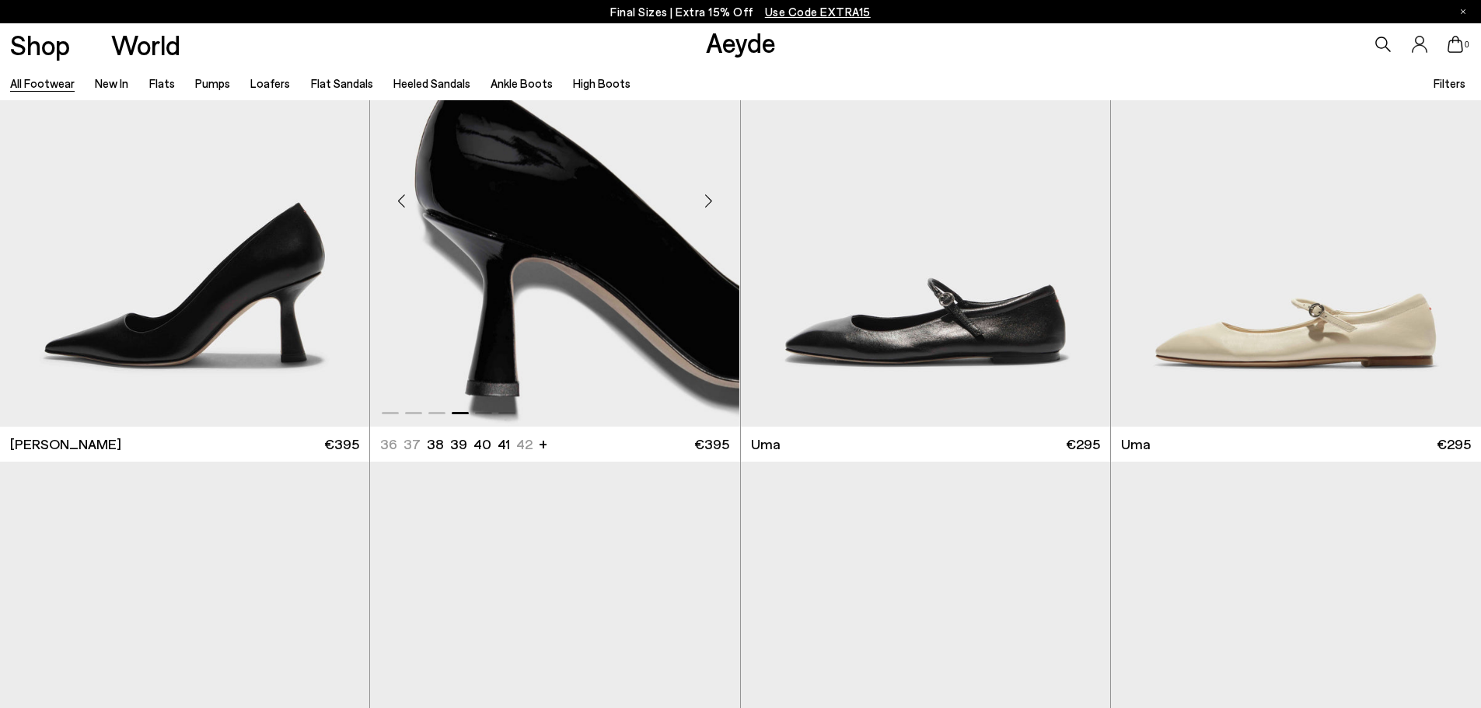
click at [708, 195] on div "Next slide" at bounding box center [709, 200] width 47 height 47
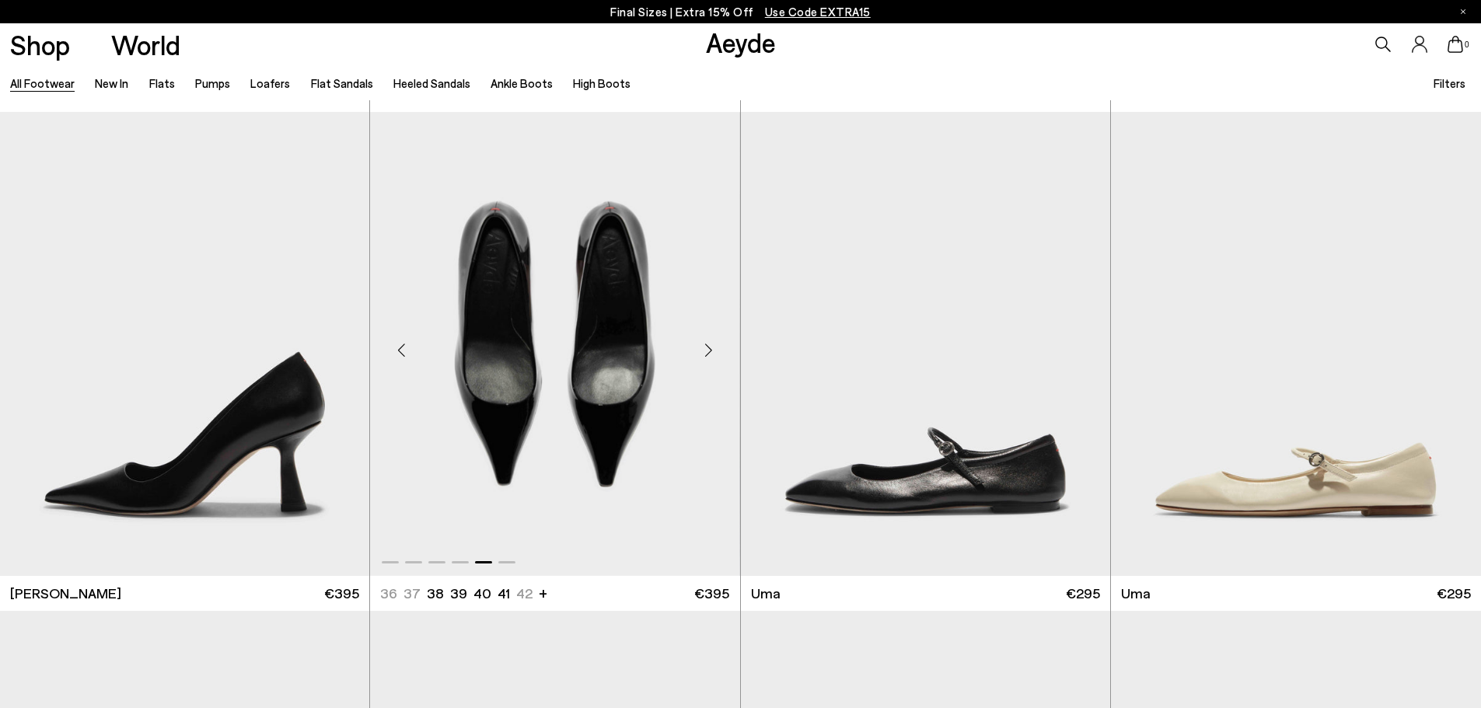
scroll to position [14463, 0]
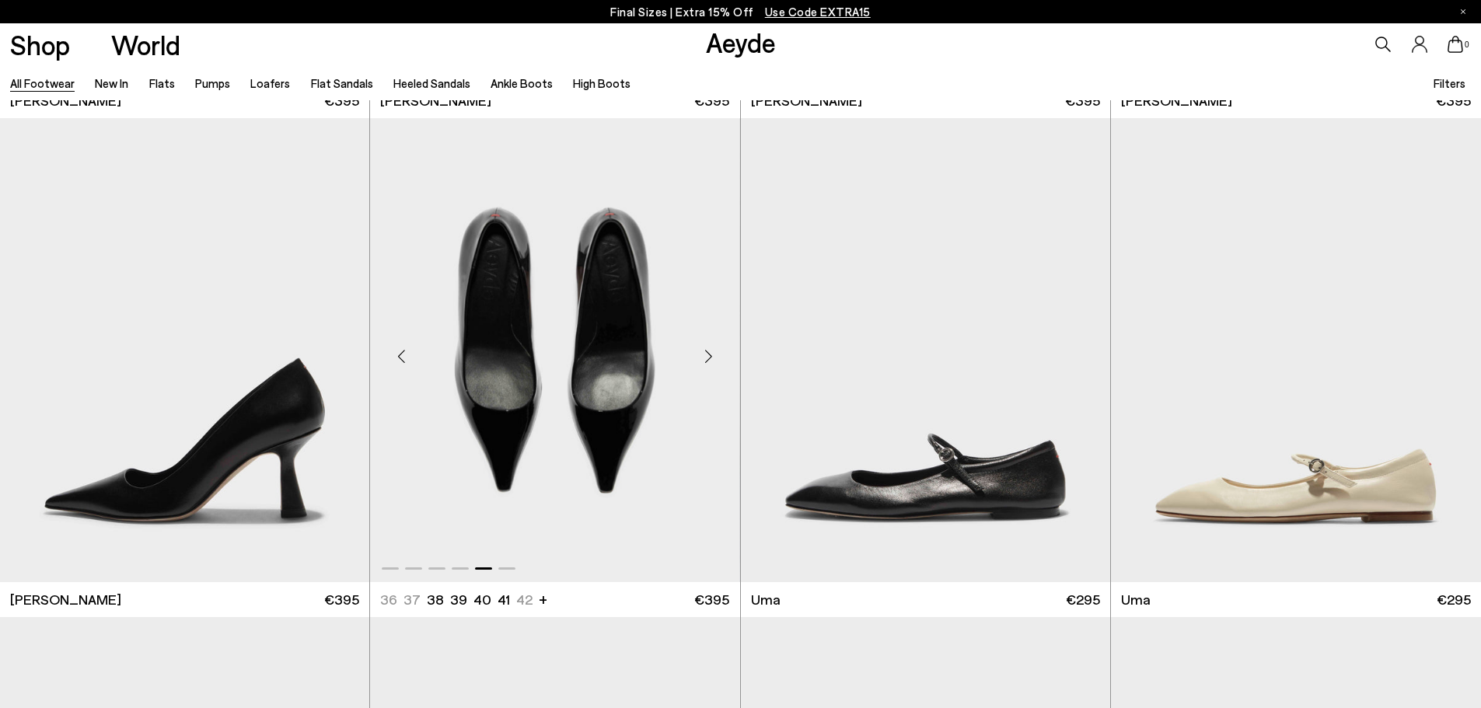
click at [704, 343] on div "Next slide" at bounding box center [709, 356] width 47 height 47
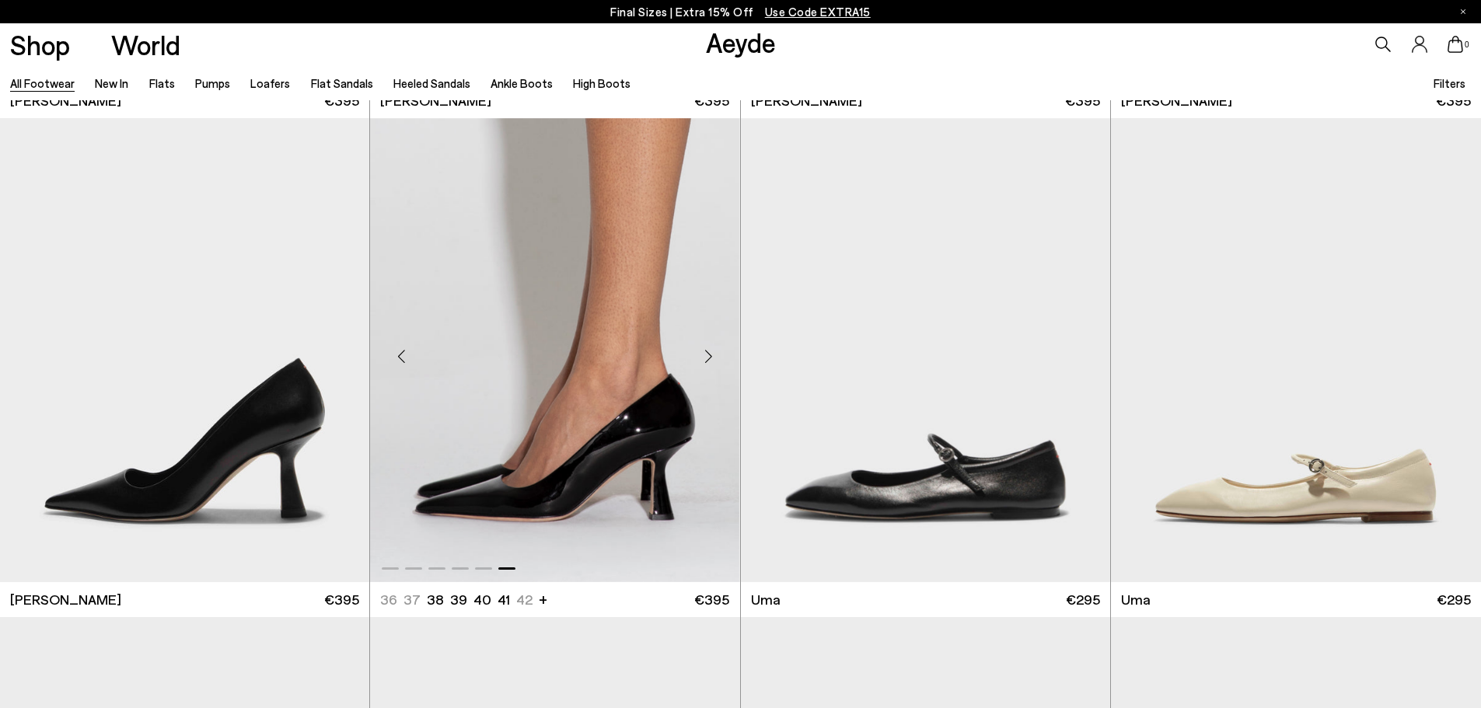
click at [715, 347] on div "Next slide" at bounding box center [709, 356] width 47 height 47
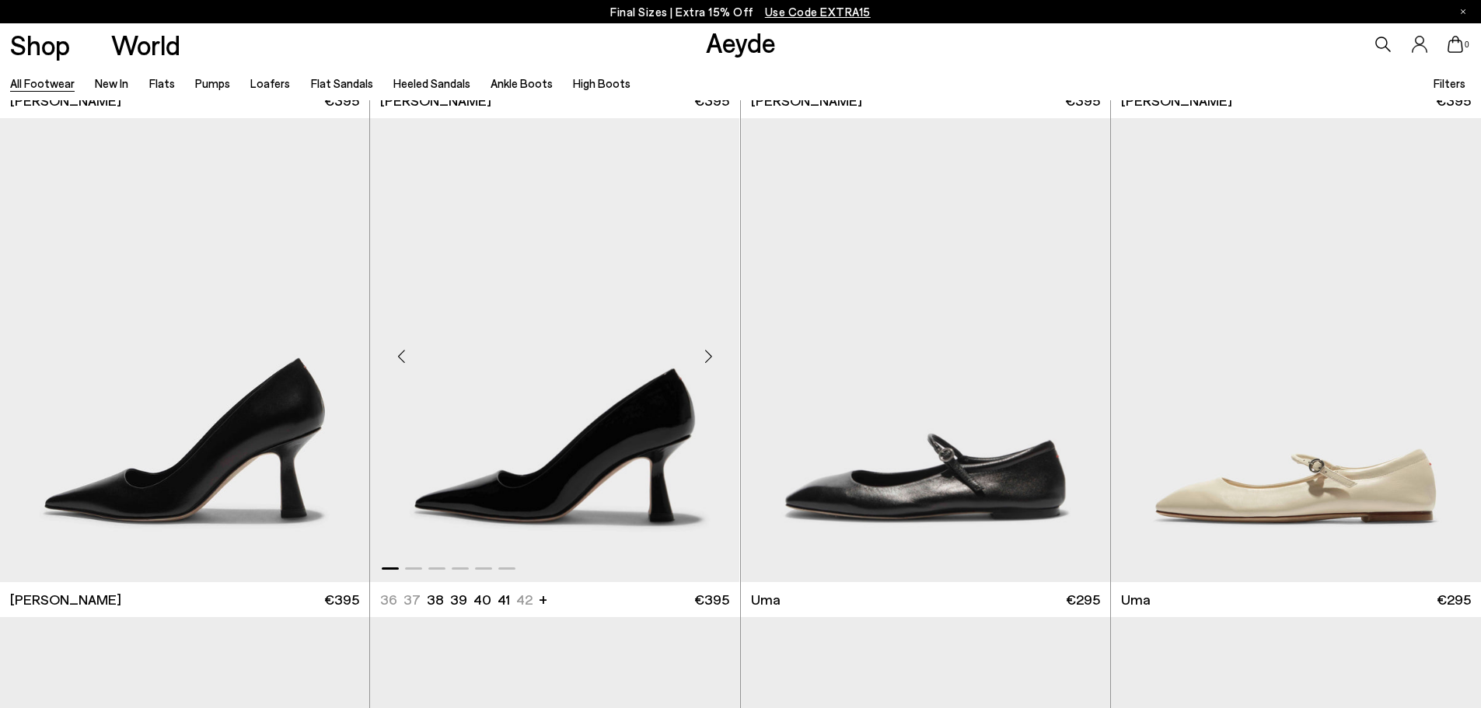
click at [715, 347] on div "Next slide" at bounding box center [709, 356] width 47 height 47
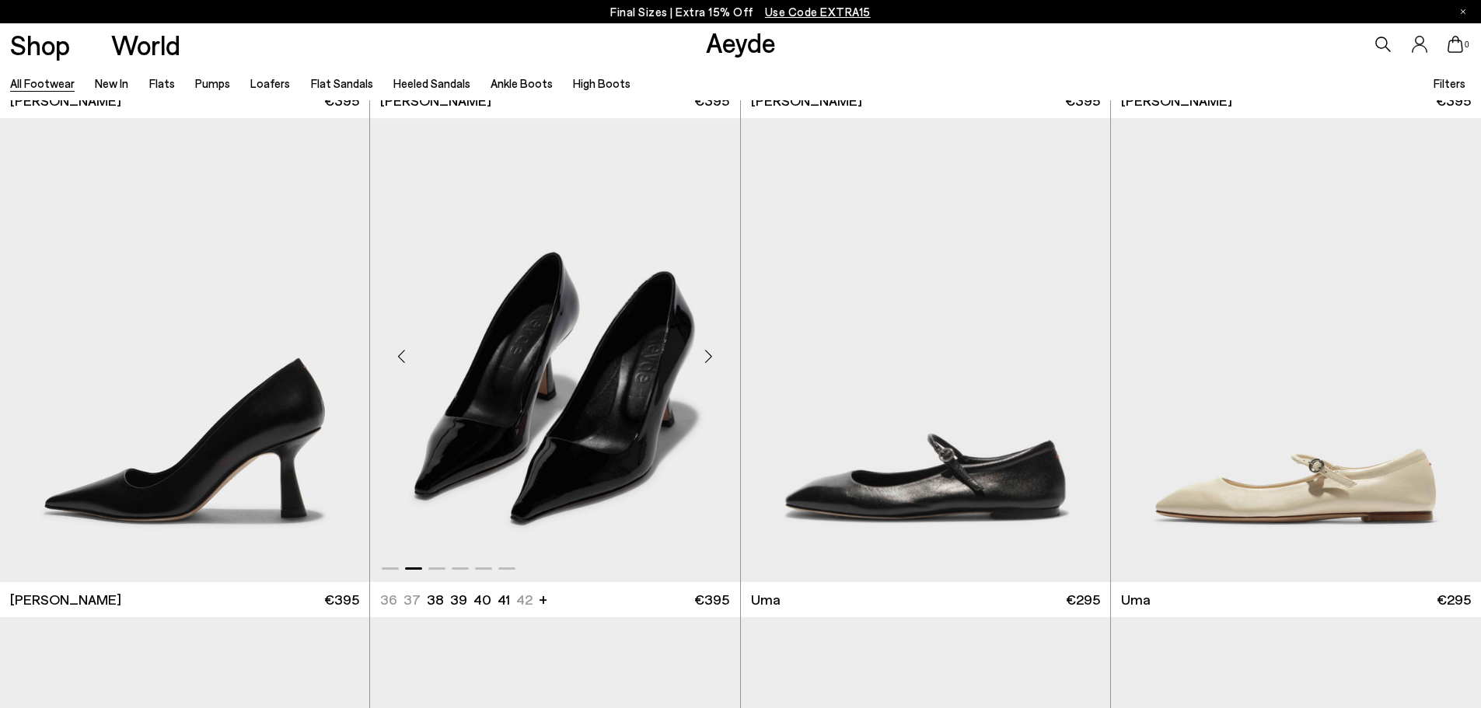
click at [715, 347] on div "Next slide" at bounding box center [709, 356] width 47 height 47
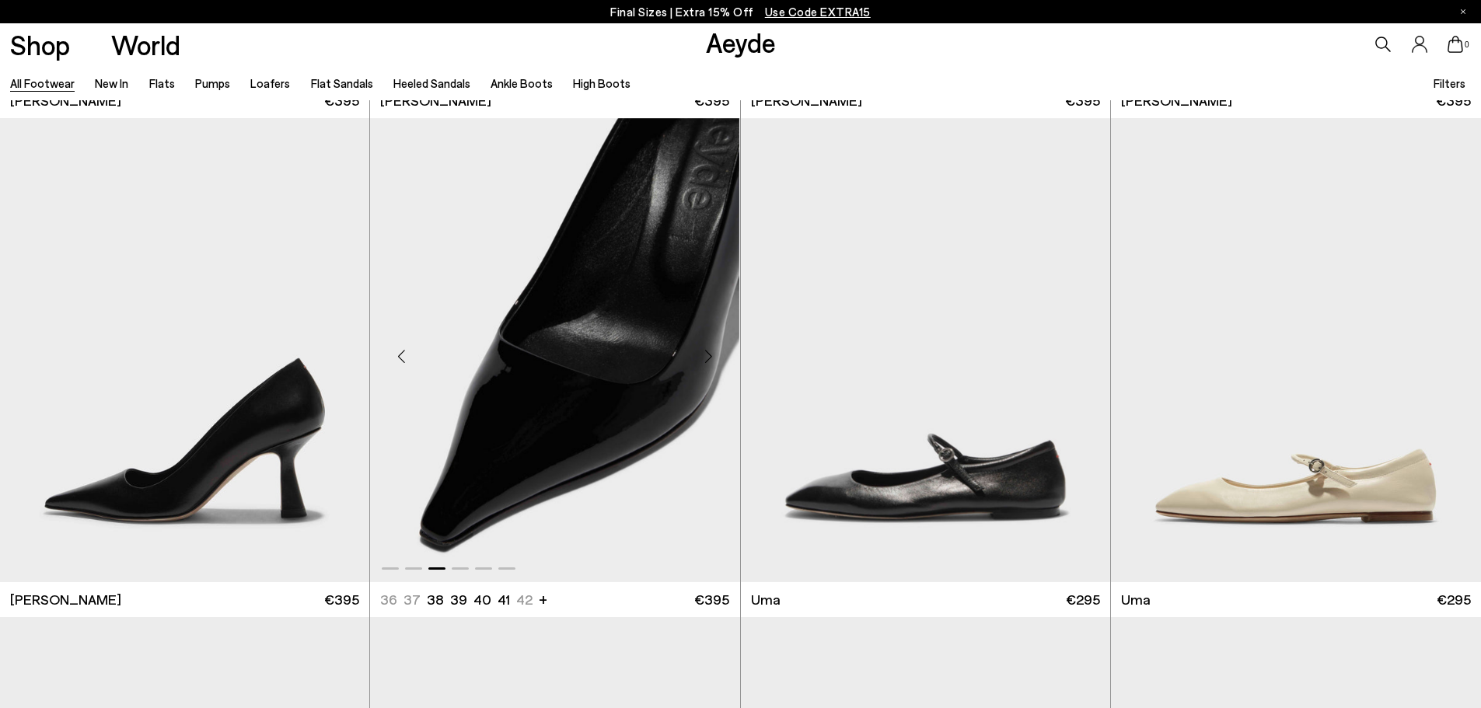
click at [715, 347] on div "Next slide" at bounding box center [709, 356] width 47 height 47
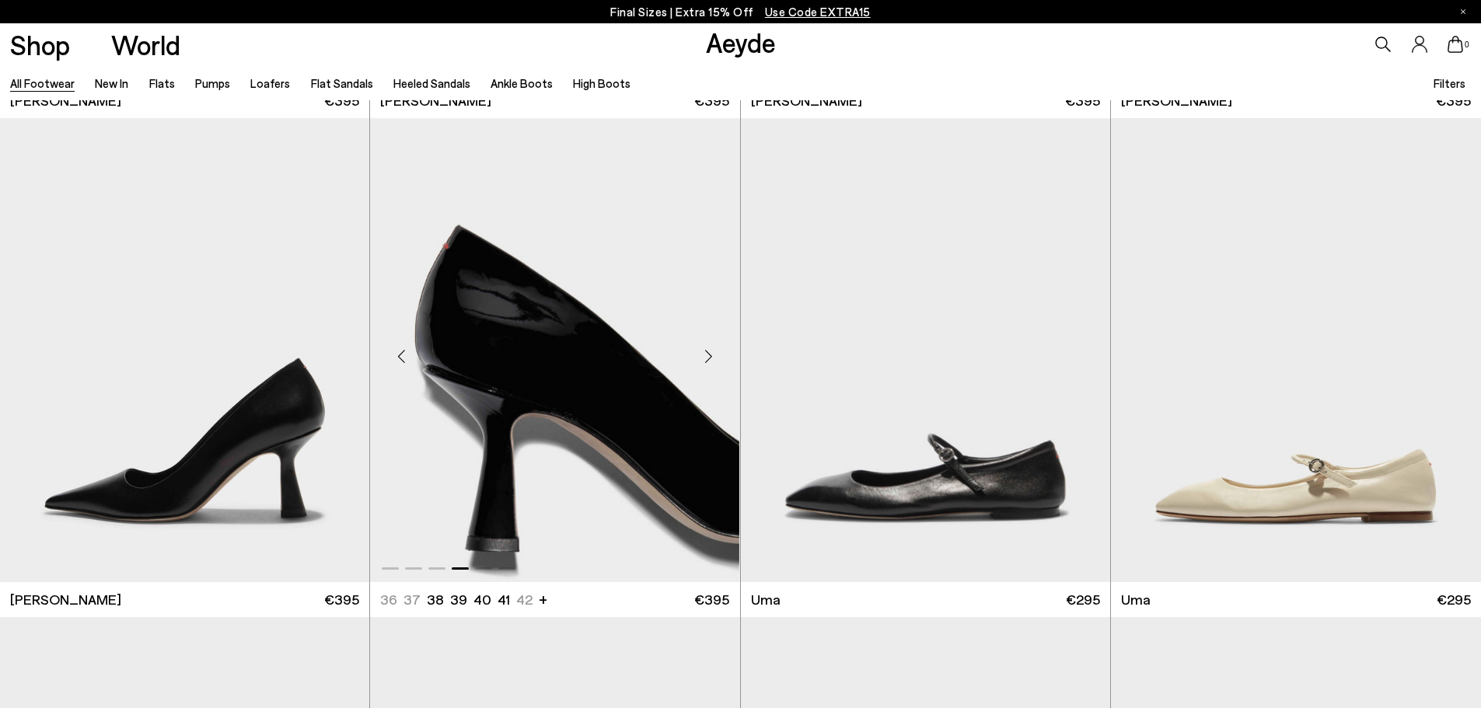
click at [715, 347] on div "Next slide" at bounding box center [709, 356] width 47 height 47
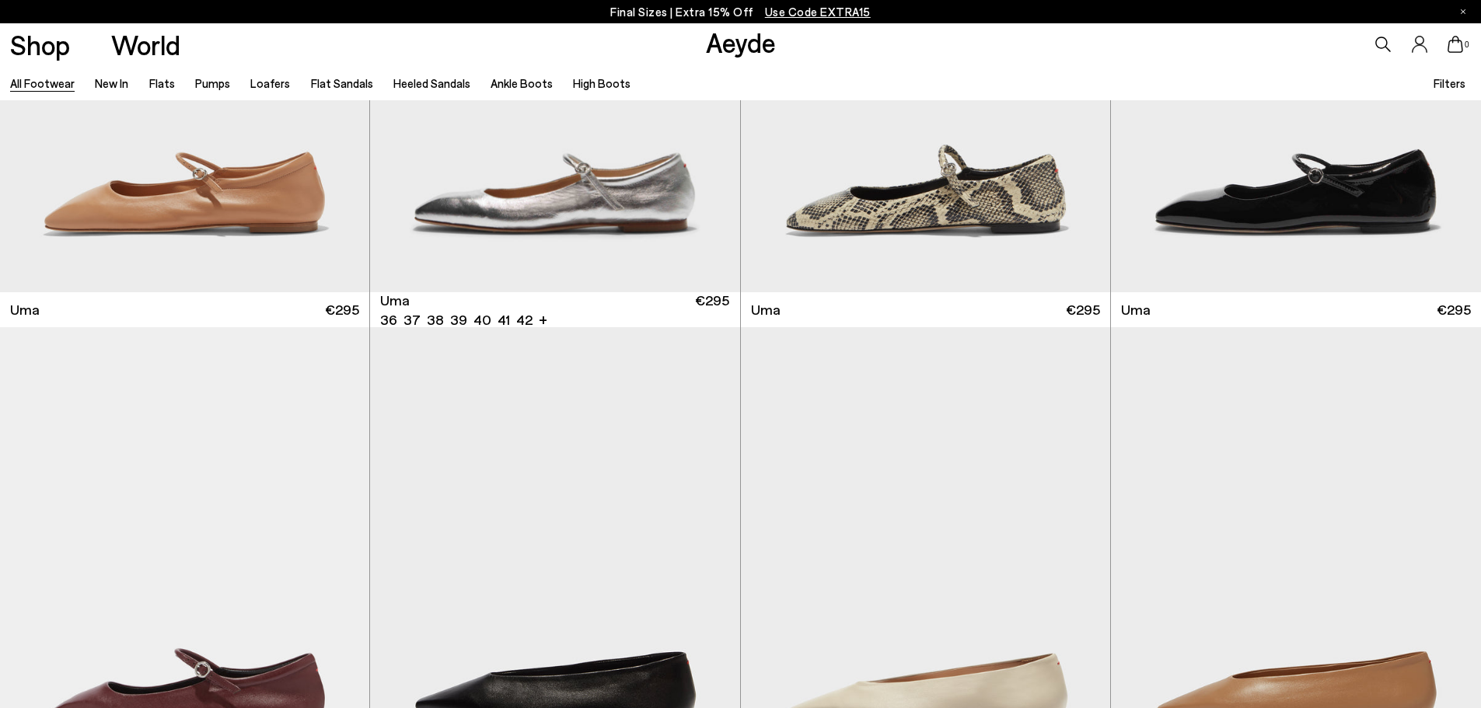
scroll to position [15396, 0]
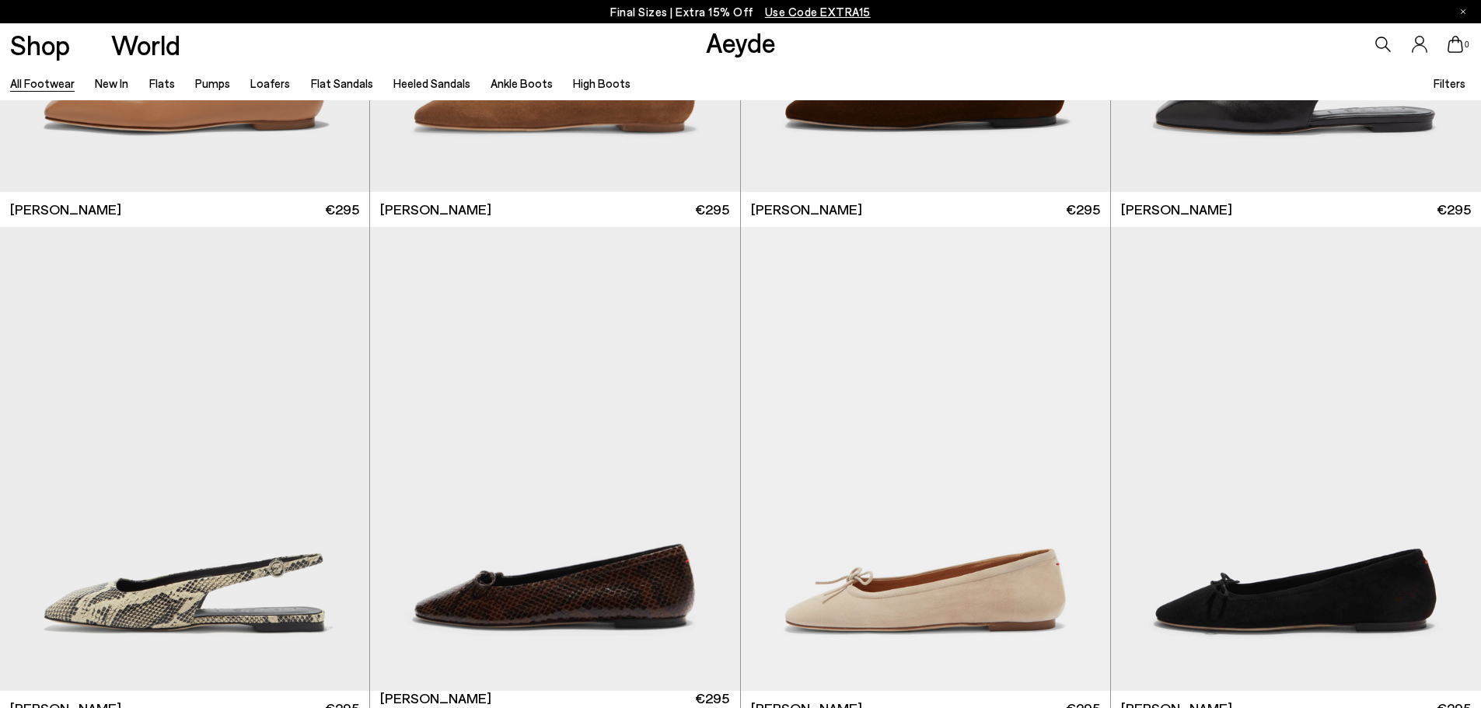
scroll to position [17418, 0]
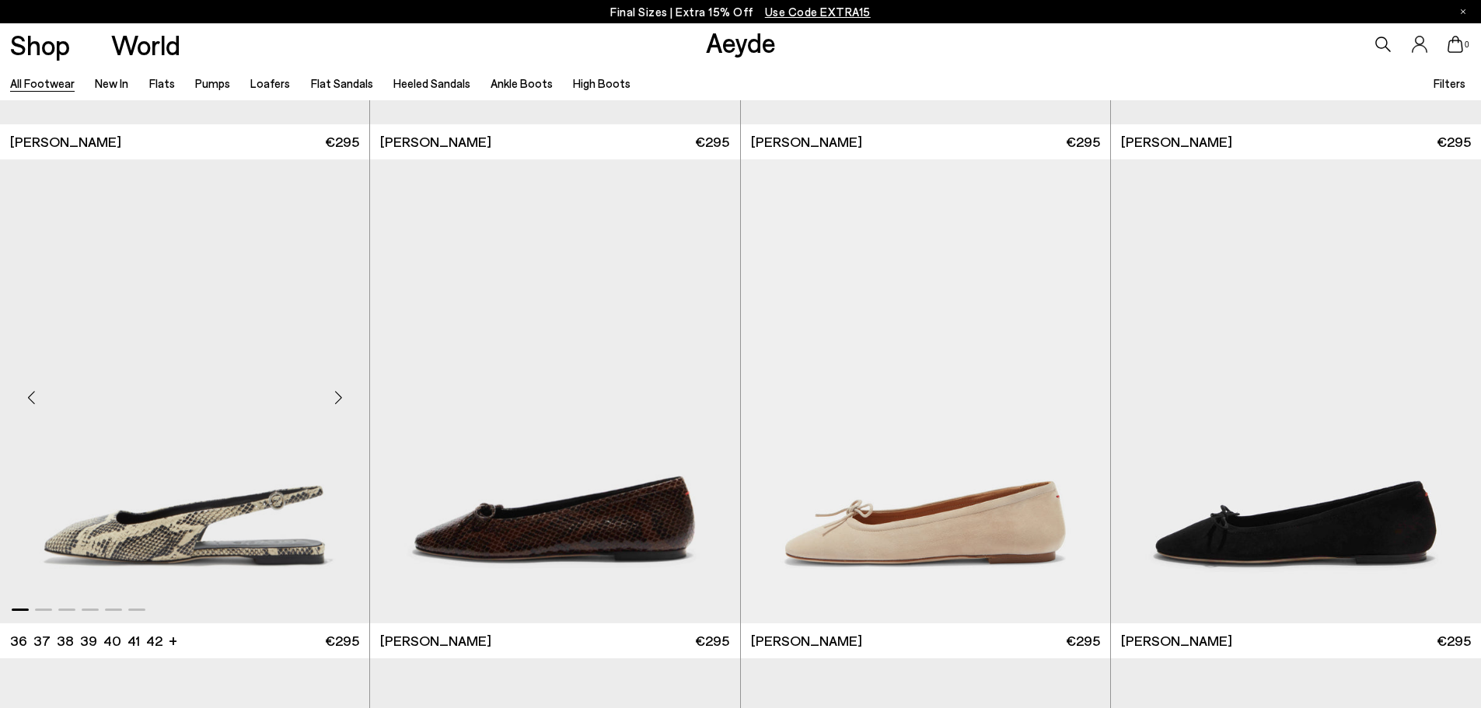
click at [337, 404] on div "Next slide" at bounding box center [338, 397] width 47 height 47
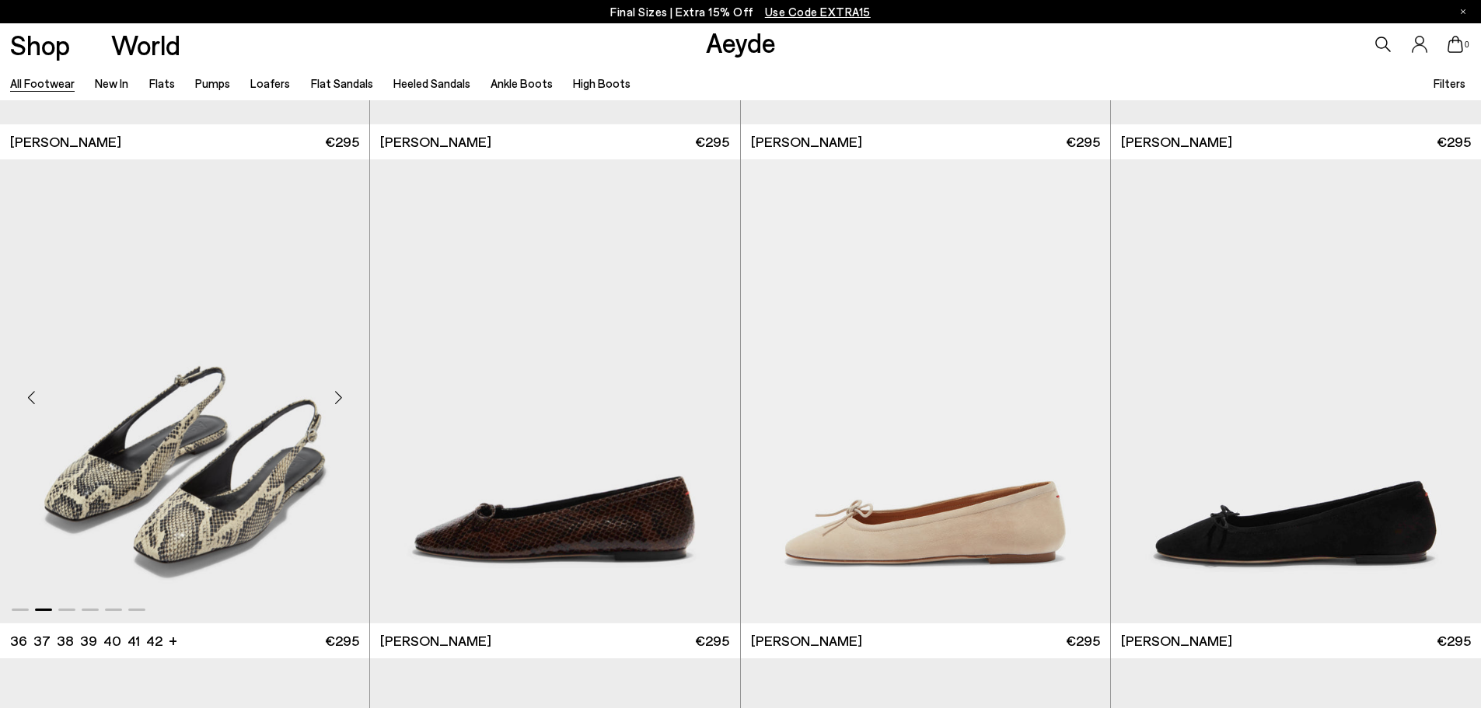
click at [337, 404] on div "Next slide" at bounding box center [338, 397] width 47 height 47
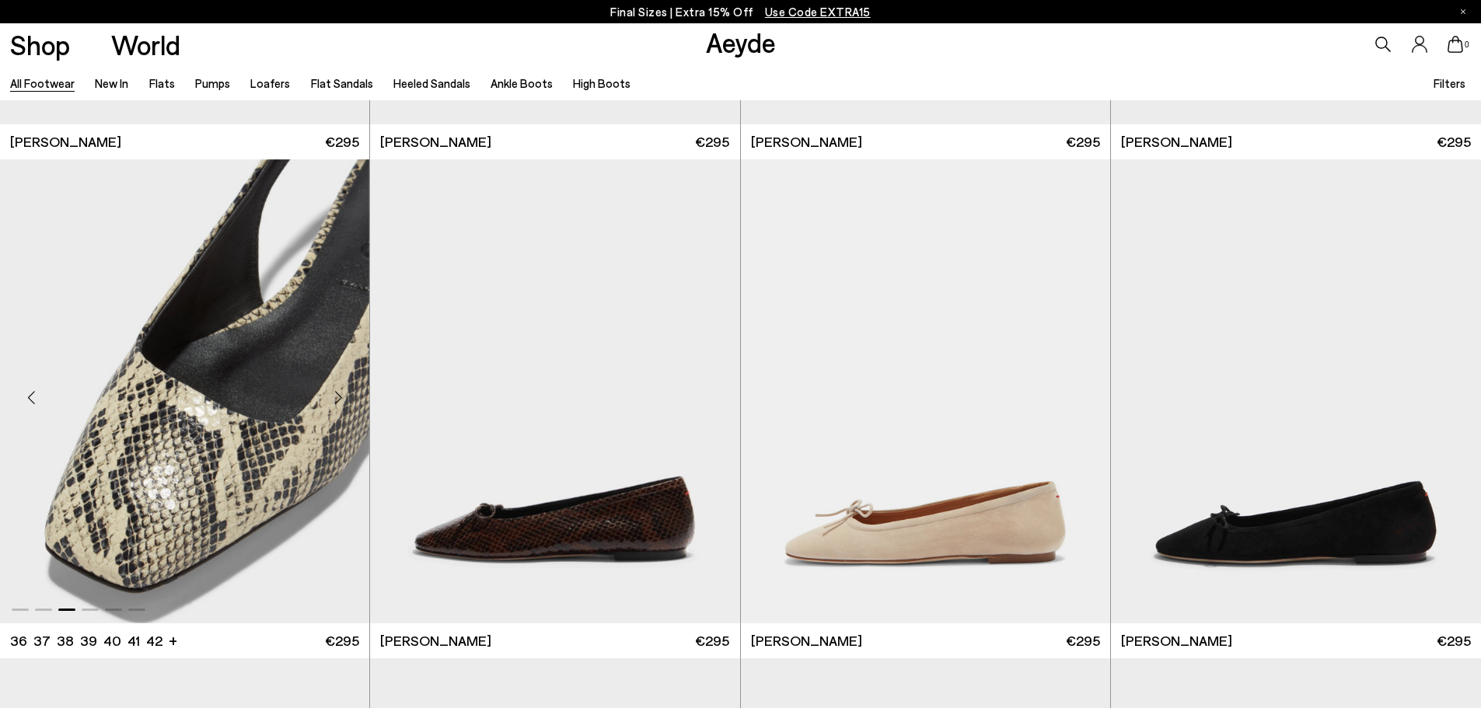
click at [337, 404] on div "Next slide" at bounding box center [338, 397] width 47 height 47
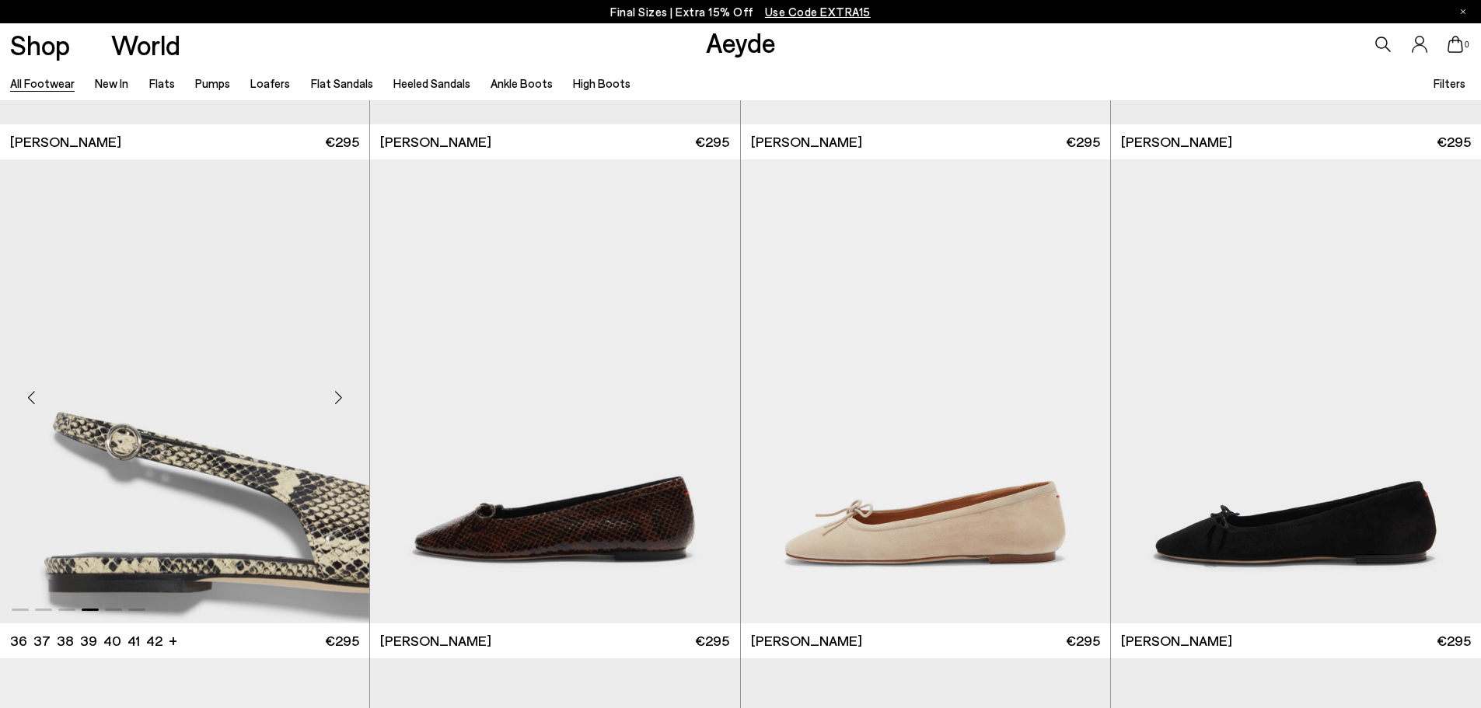
click at [337, 404] on div "Next slide" at bounding box center [338, 397] width 47 height 47
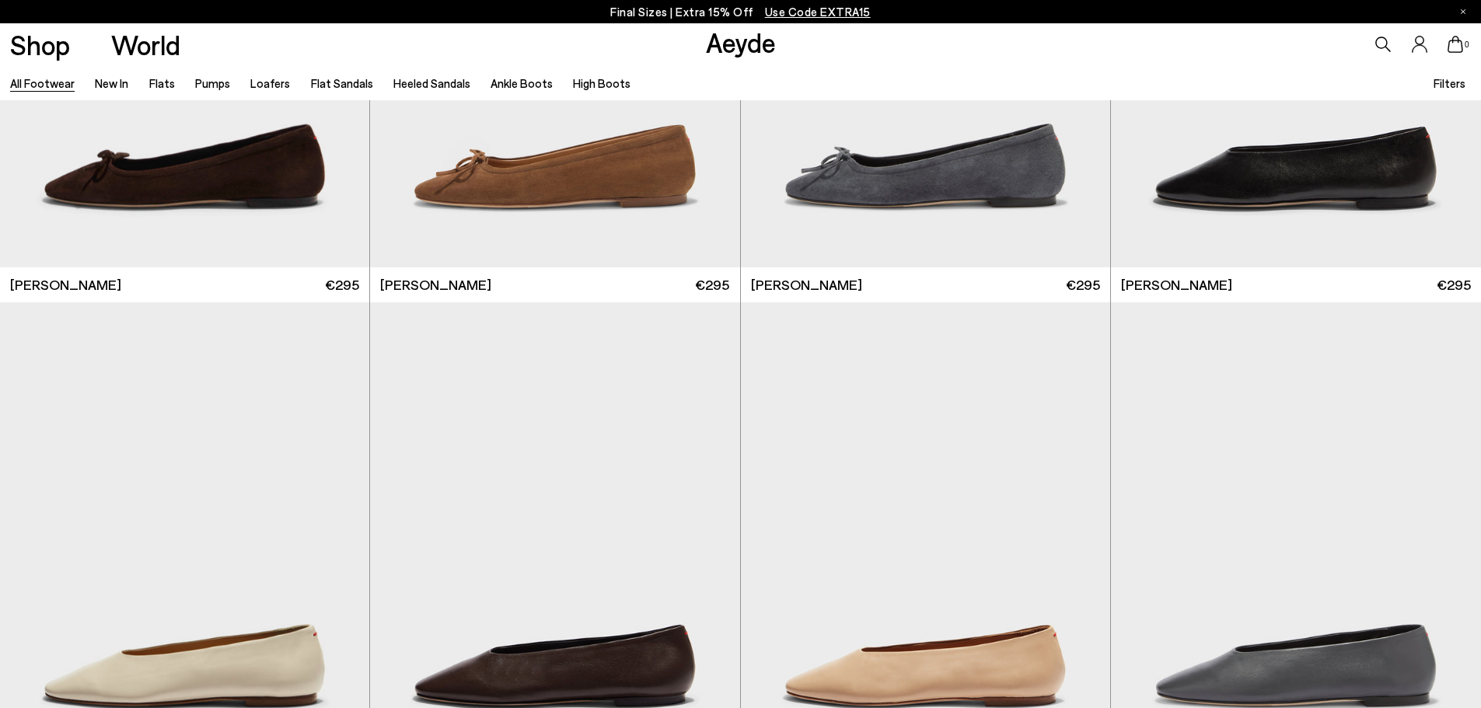
scroll to position [18584, 0]
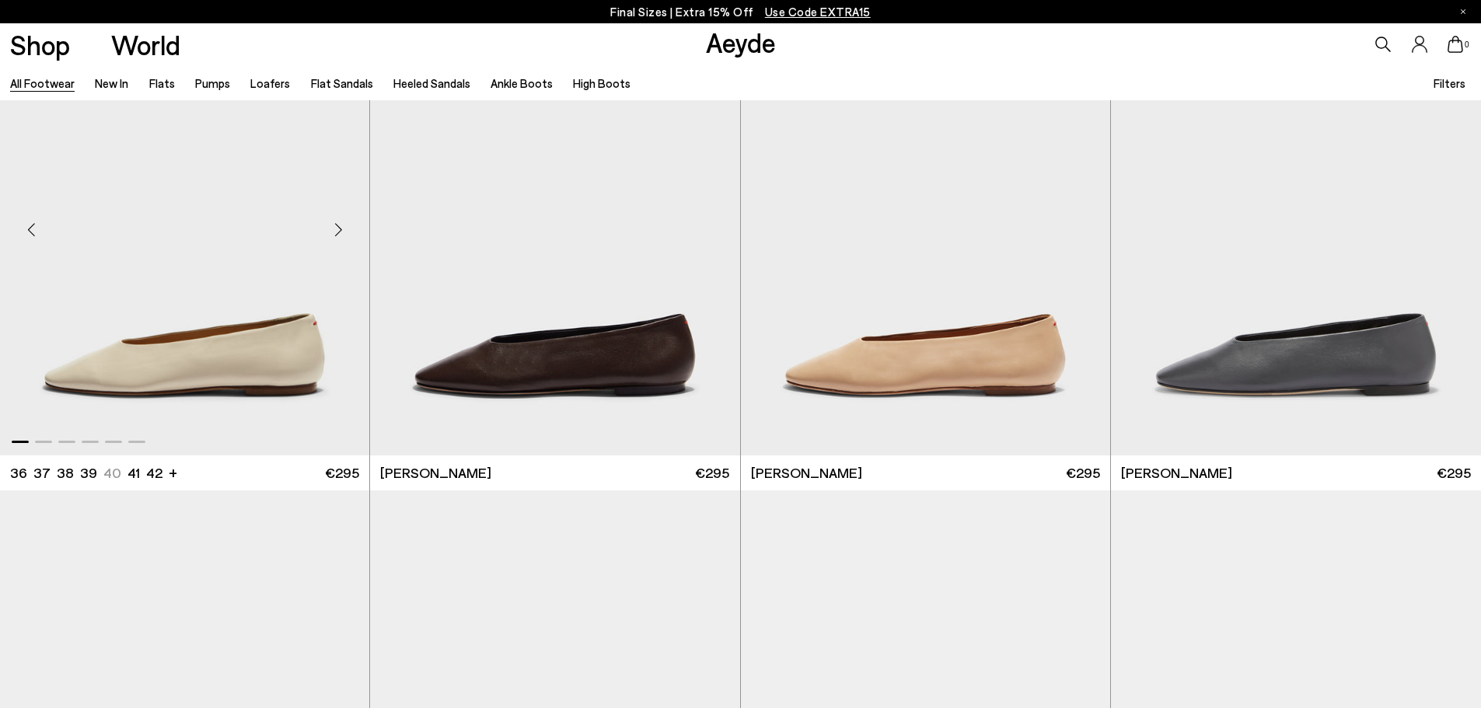
click at [332, 229] on div "Next slide" at bounding box center [338, 230] width 47 height 47
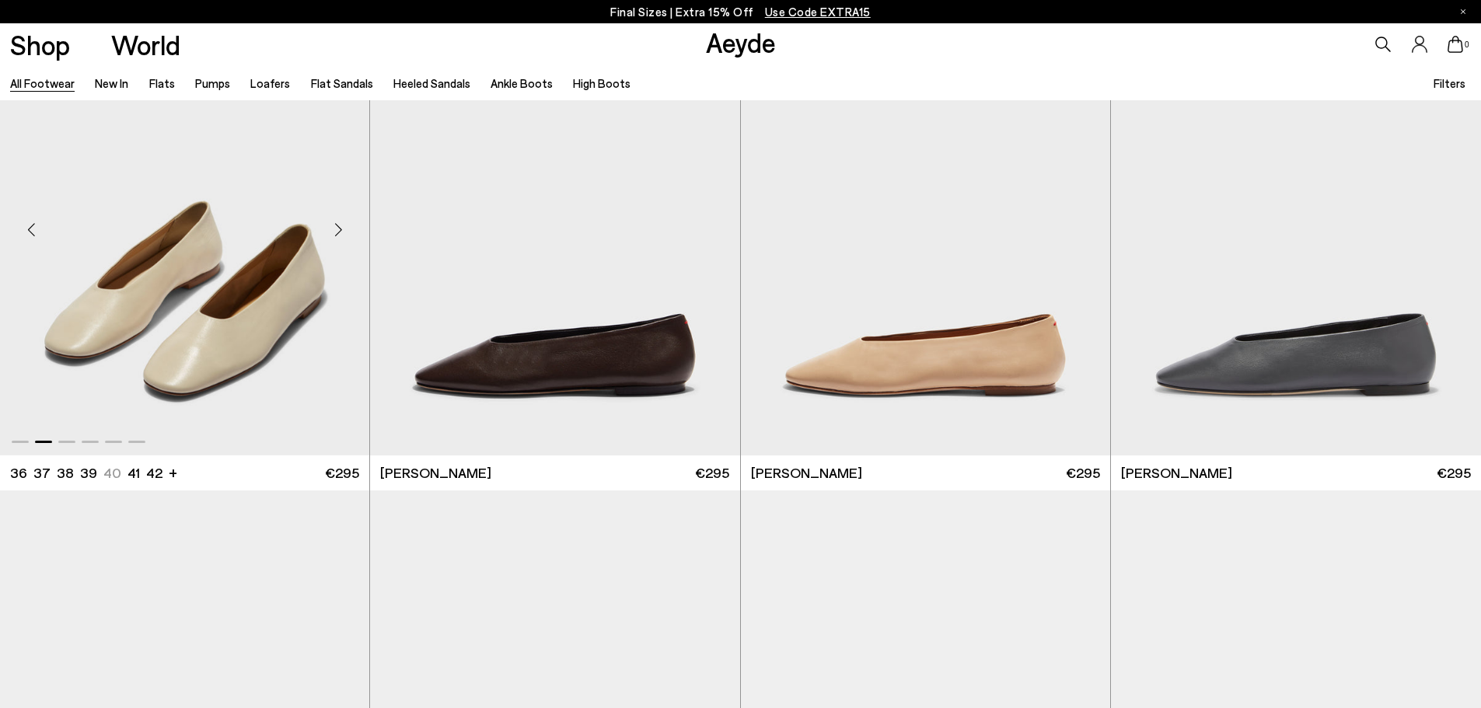
click at [332, 229] on div "Next slide" at bounding box center [338, 230] width 47 height 47
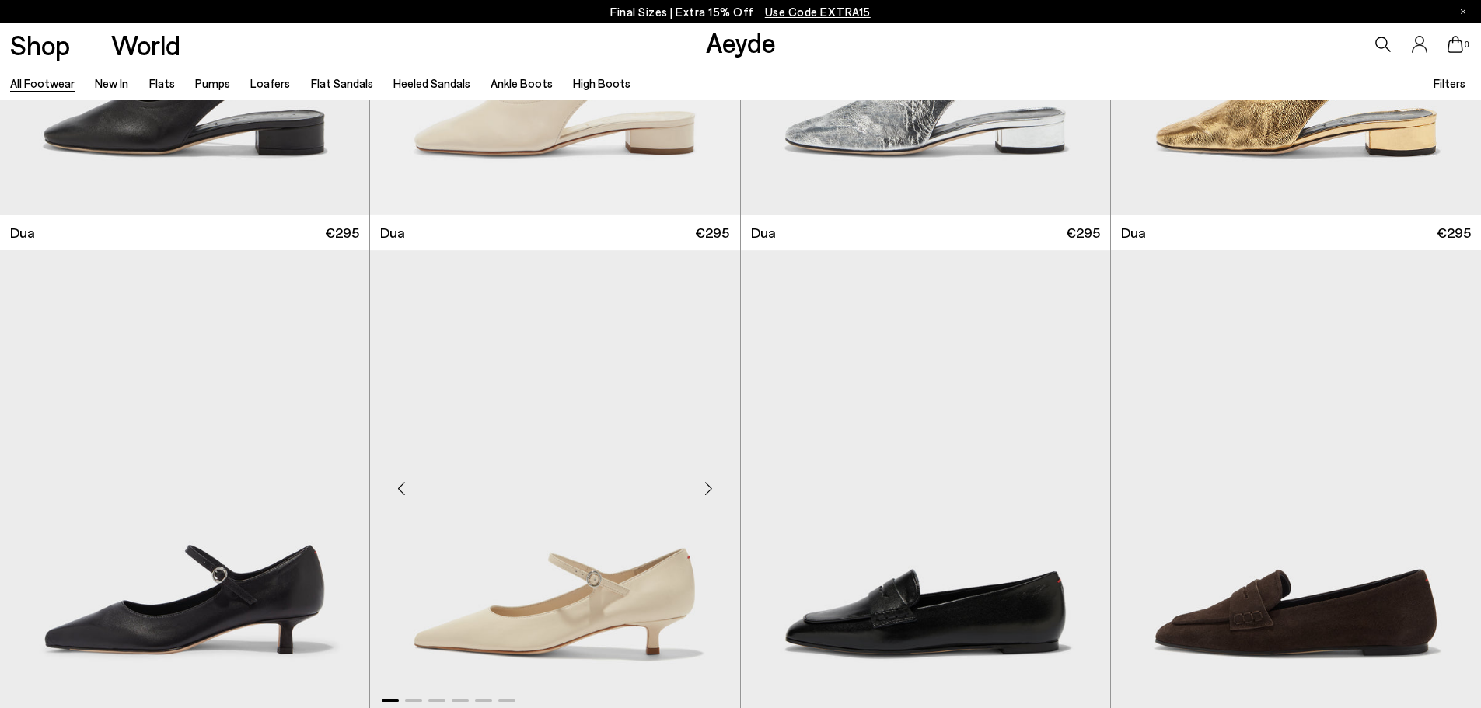
scroll to position [19595, 0]
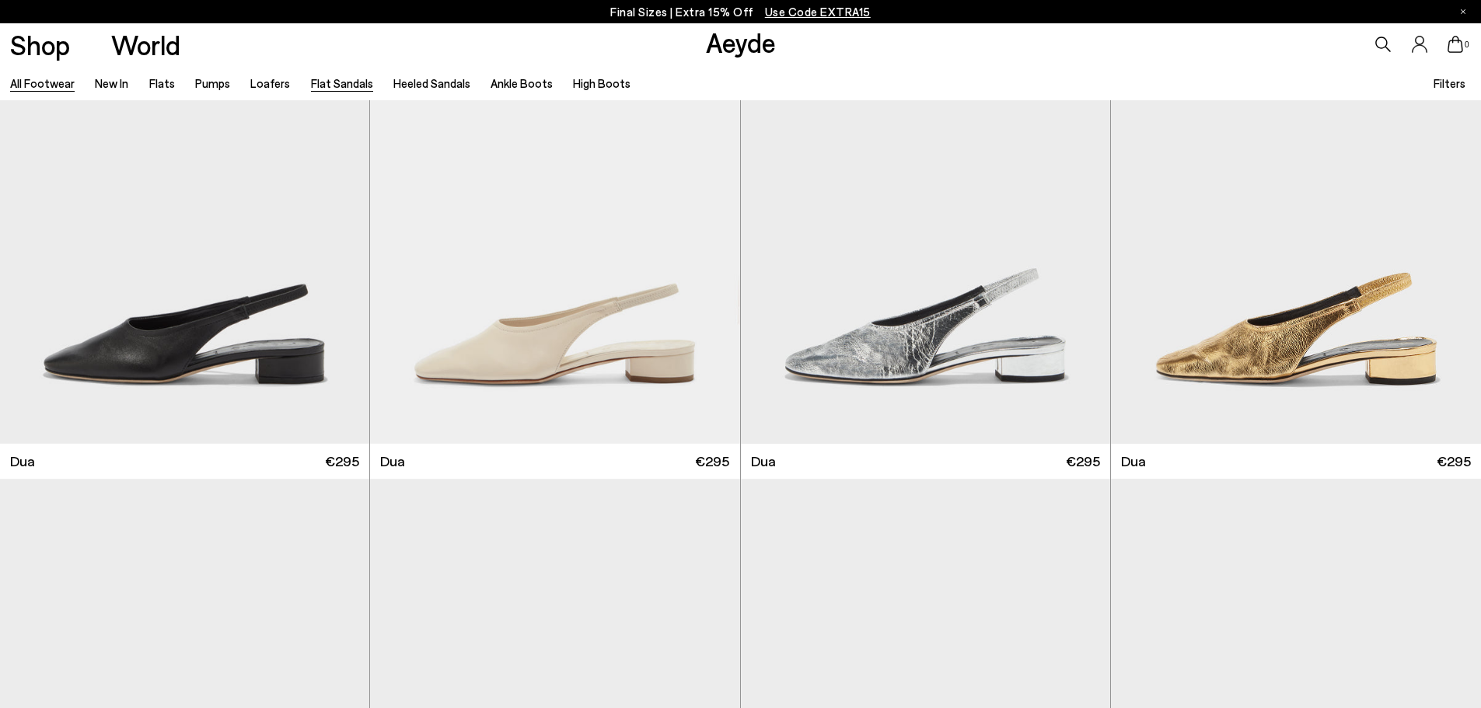
click at [325, 80] on link "Flat Sandals" at bounding box center [342, 83] width 62 height 14
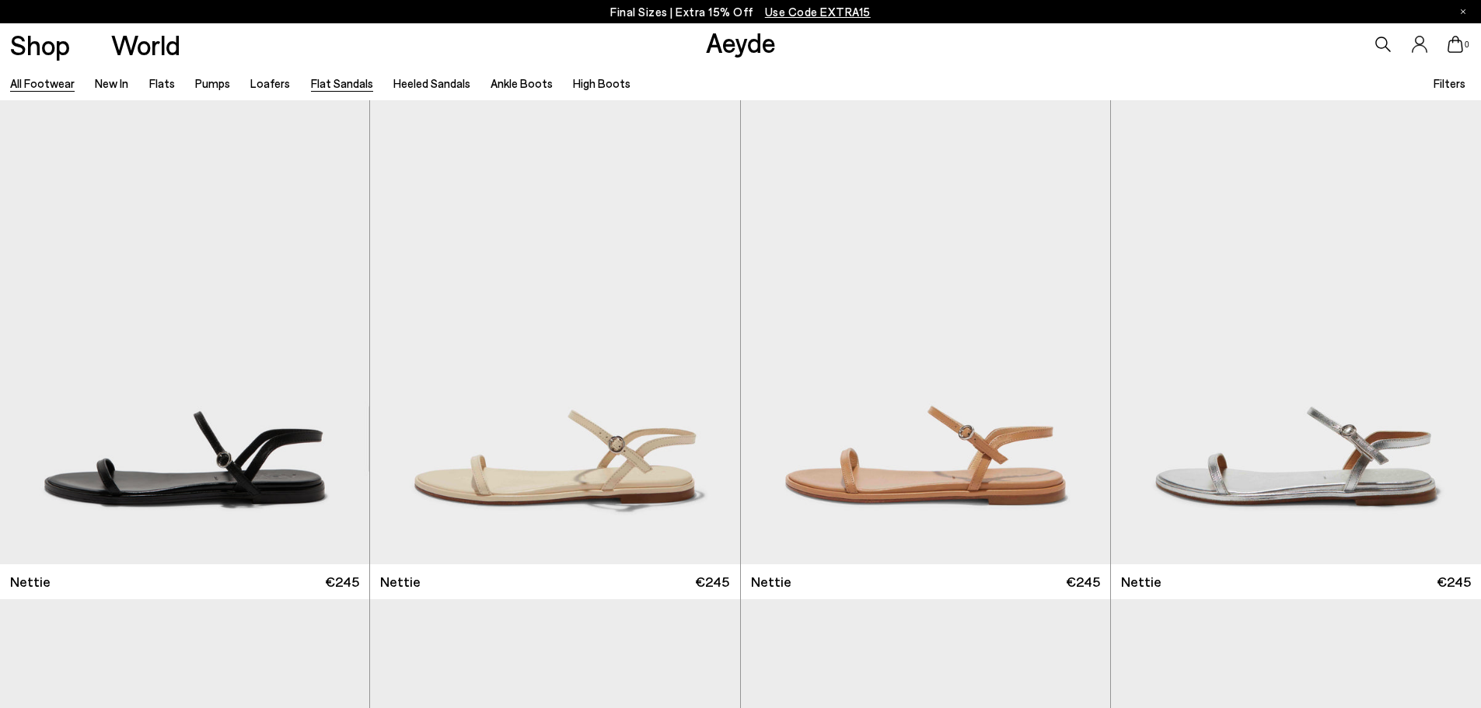
click at [39, 82] on link "All Footwear" at bounding box center [42, 83] width 65 height 14
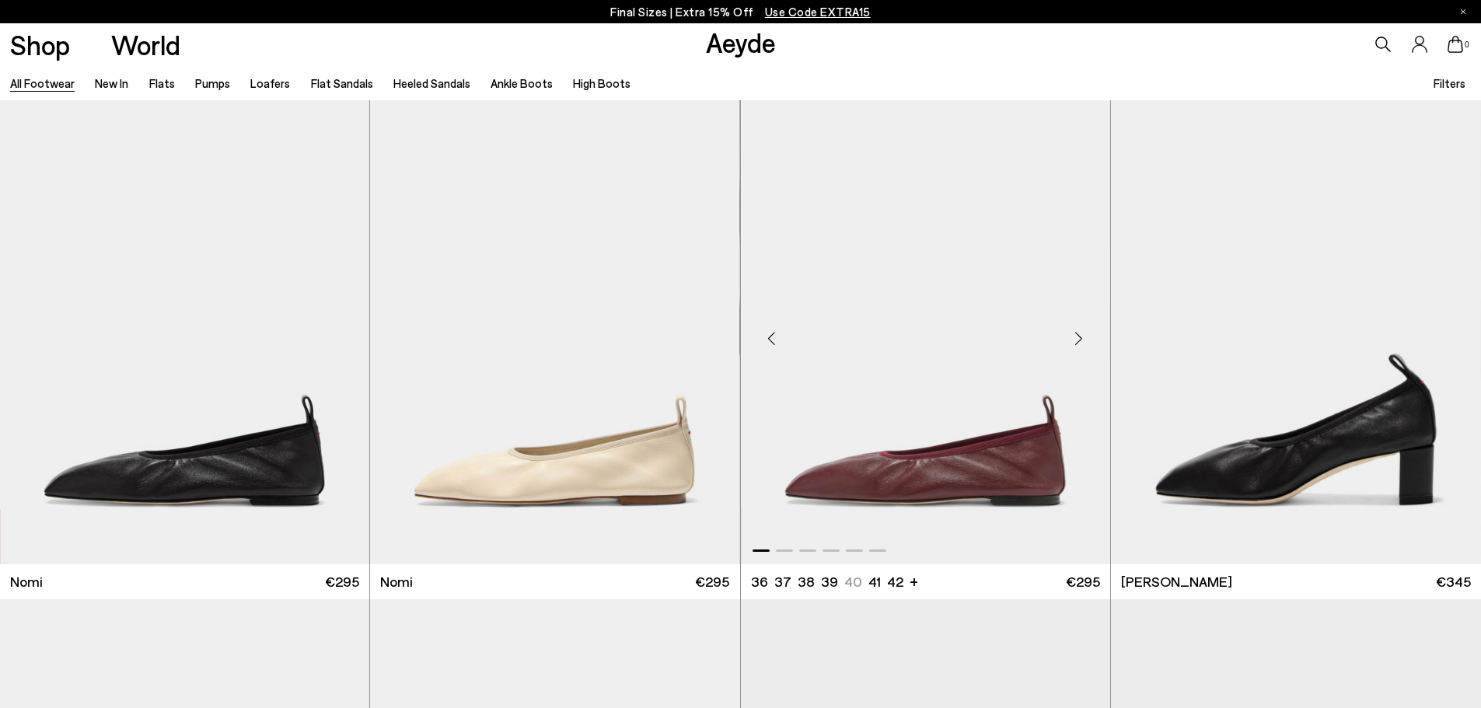
click at [1072, 339] on div "Next slide" at bounding box center [1079, 339] width 47 height 47
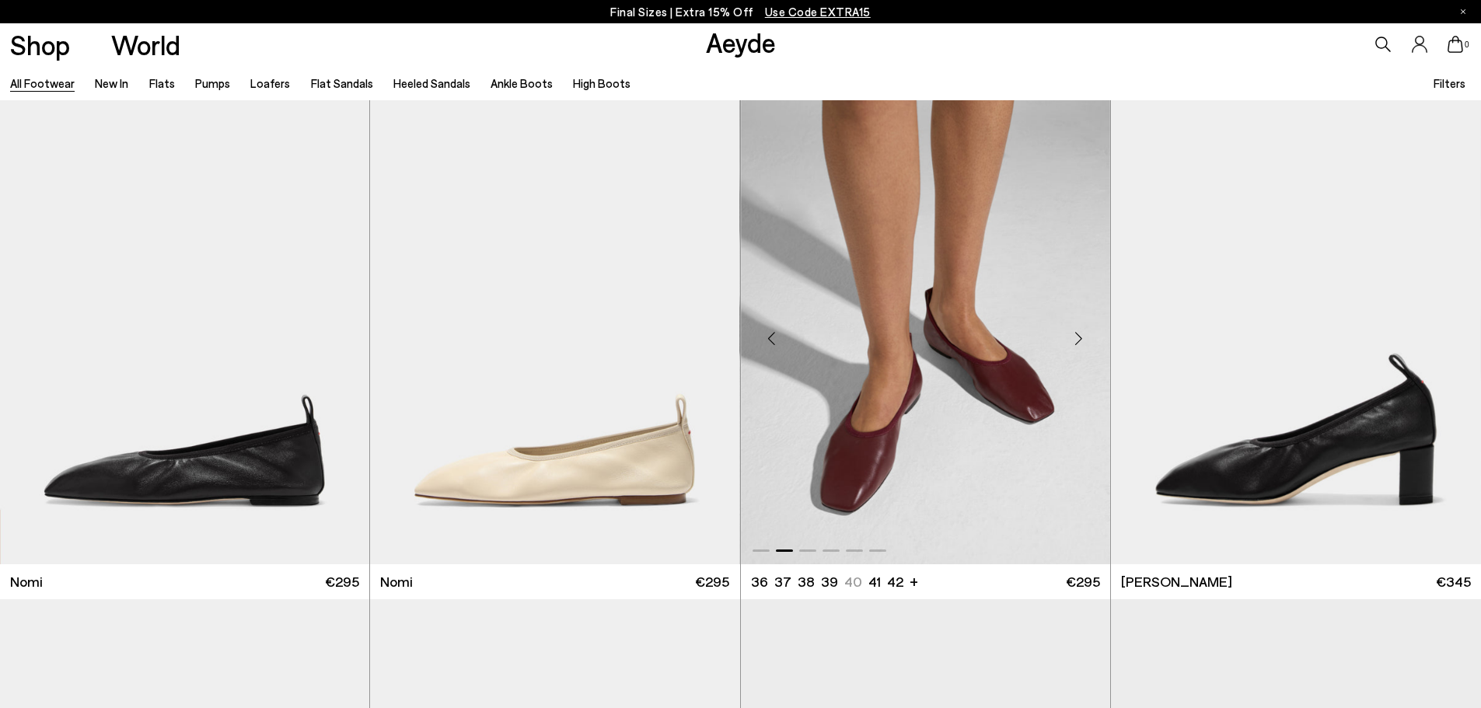
click at [1072, 339] on div "Next slide" at bounding box center [1079, 339] width 47 height 47
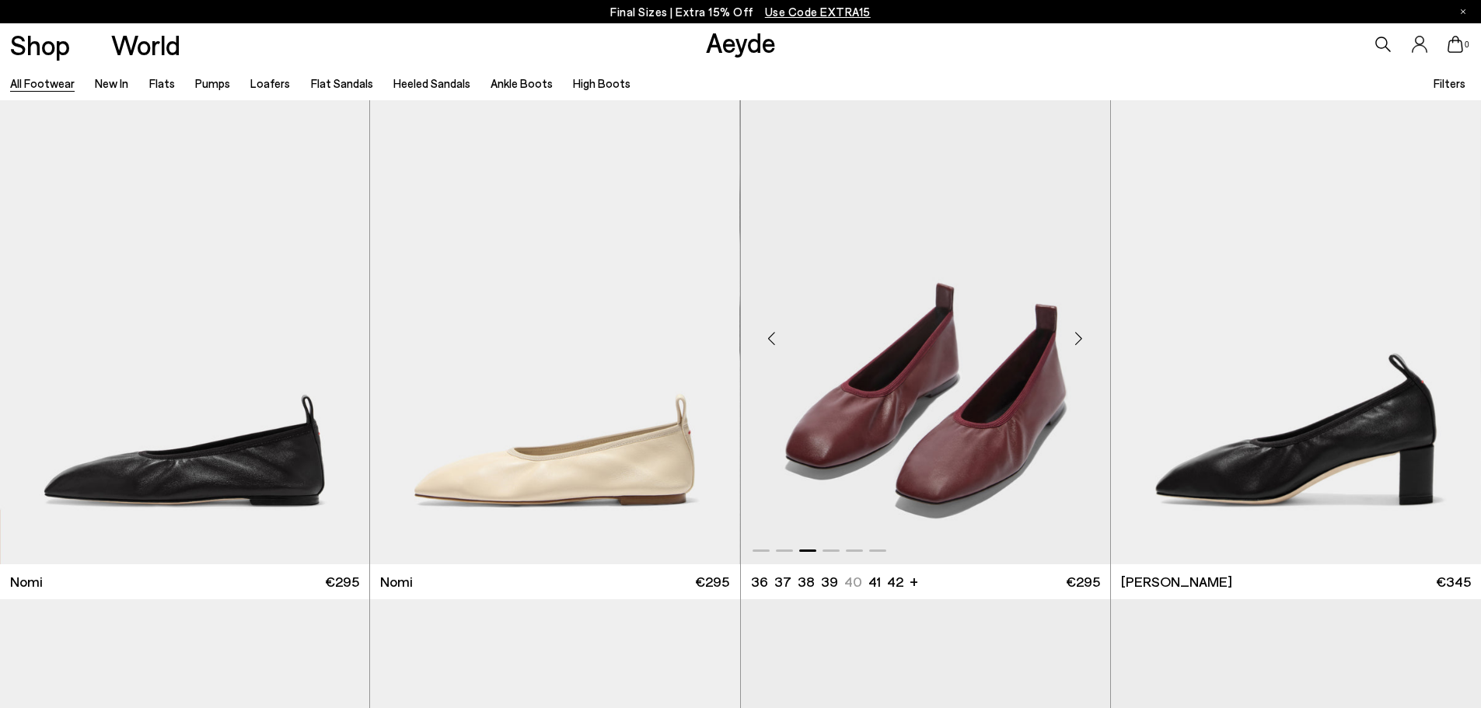
click at [1072, 339] on div "Next slide" at bounding box center [1079, 339] width 47 height 47
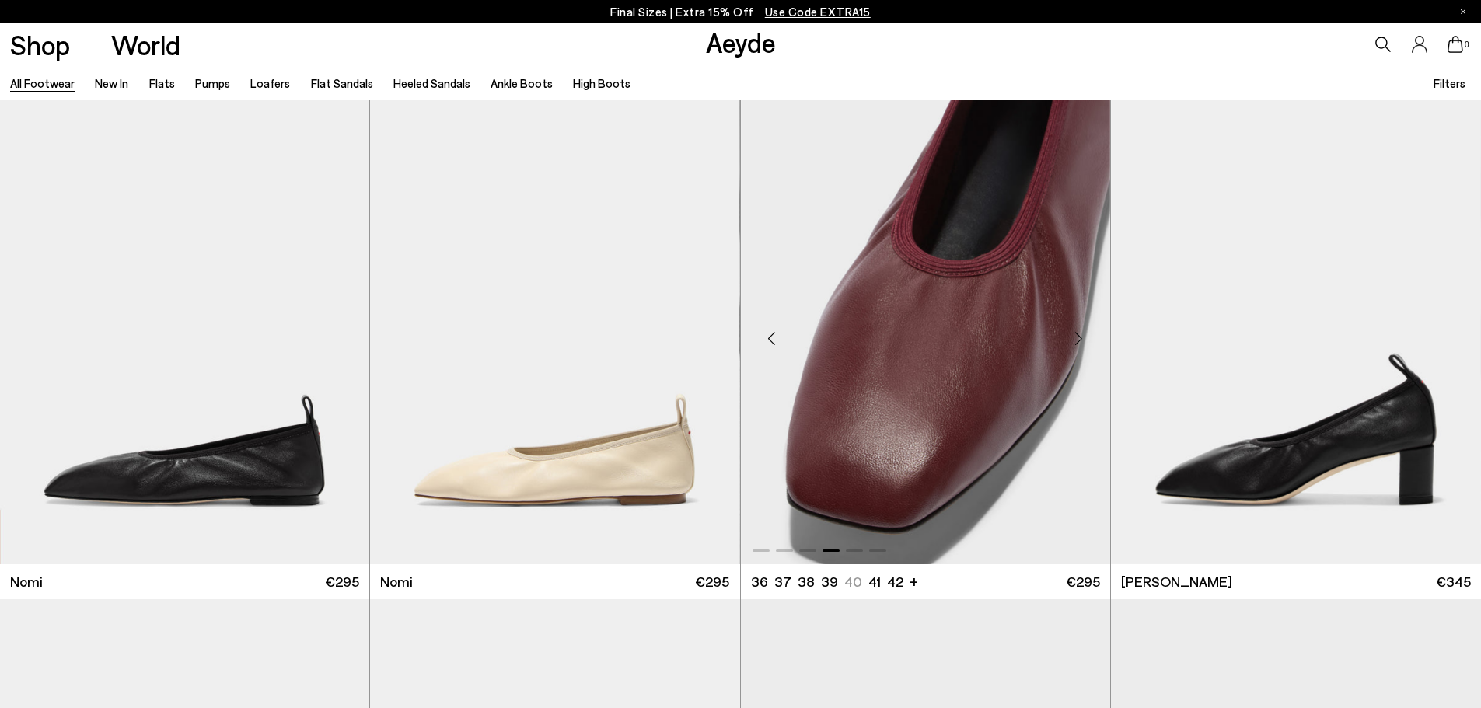
click at [1072, 339] on div "Next slide" at bounding box center [1079, 339] width 47 height 47
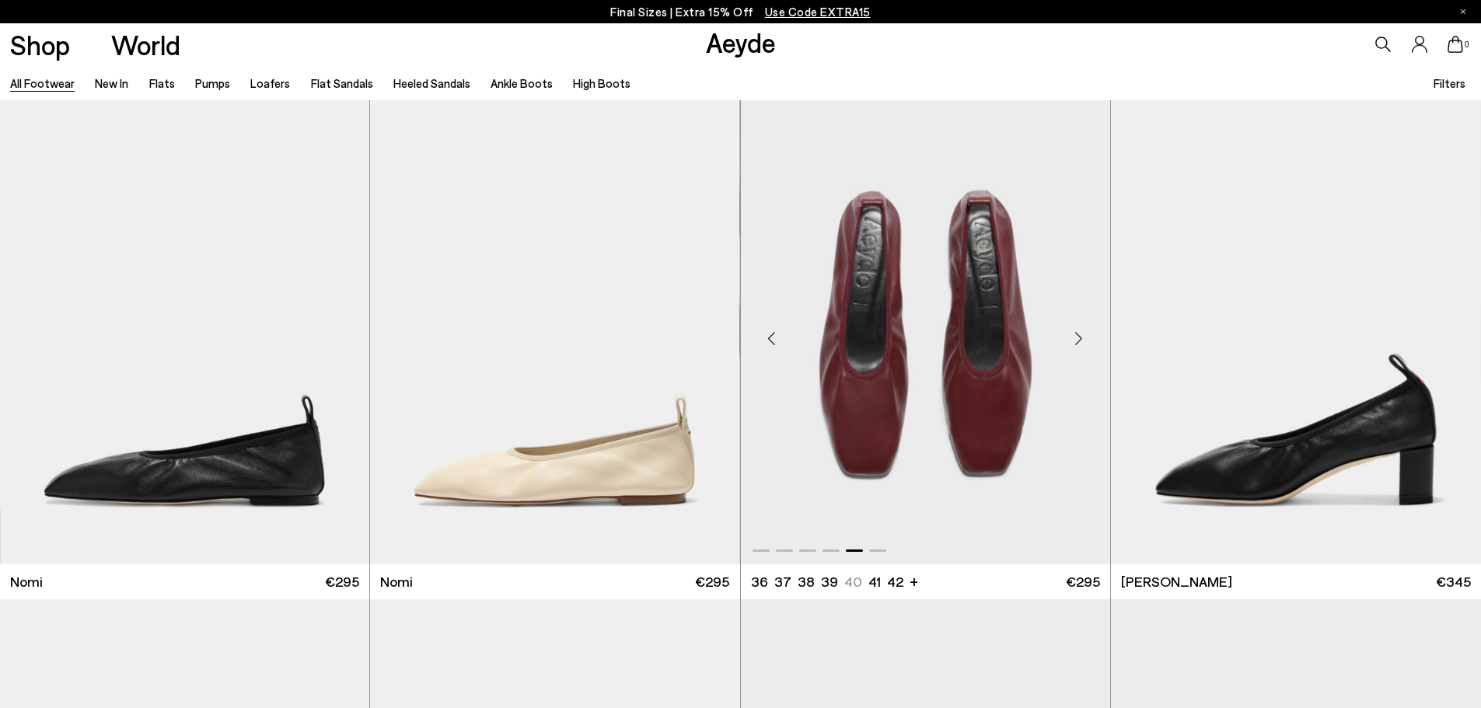
click at [1072, 339] on div "Next slide" at bounding box center [1079, 339] width 47 height 47
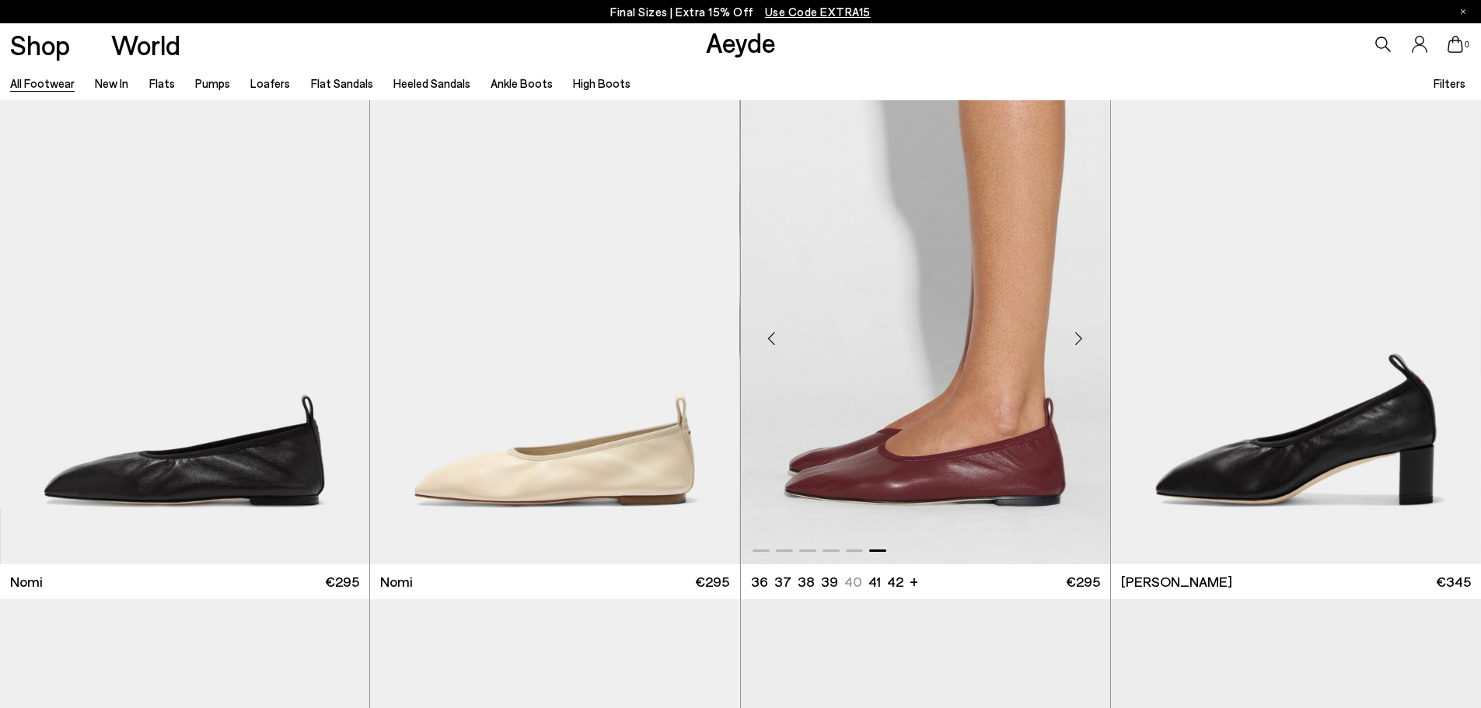
click at [1072, 339] on div "Next slide" at bounding box center [1079, 339] width 47 height 47
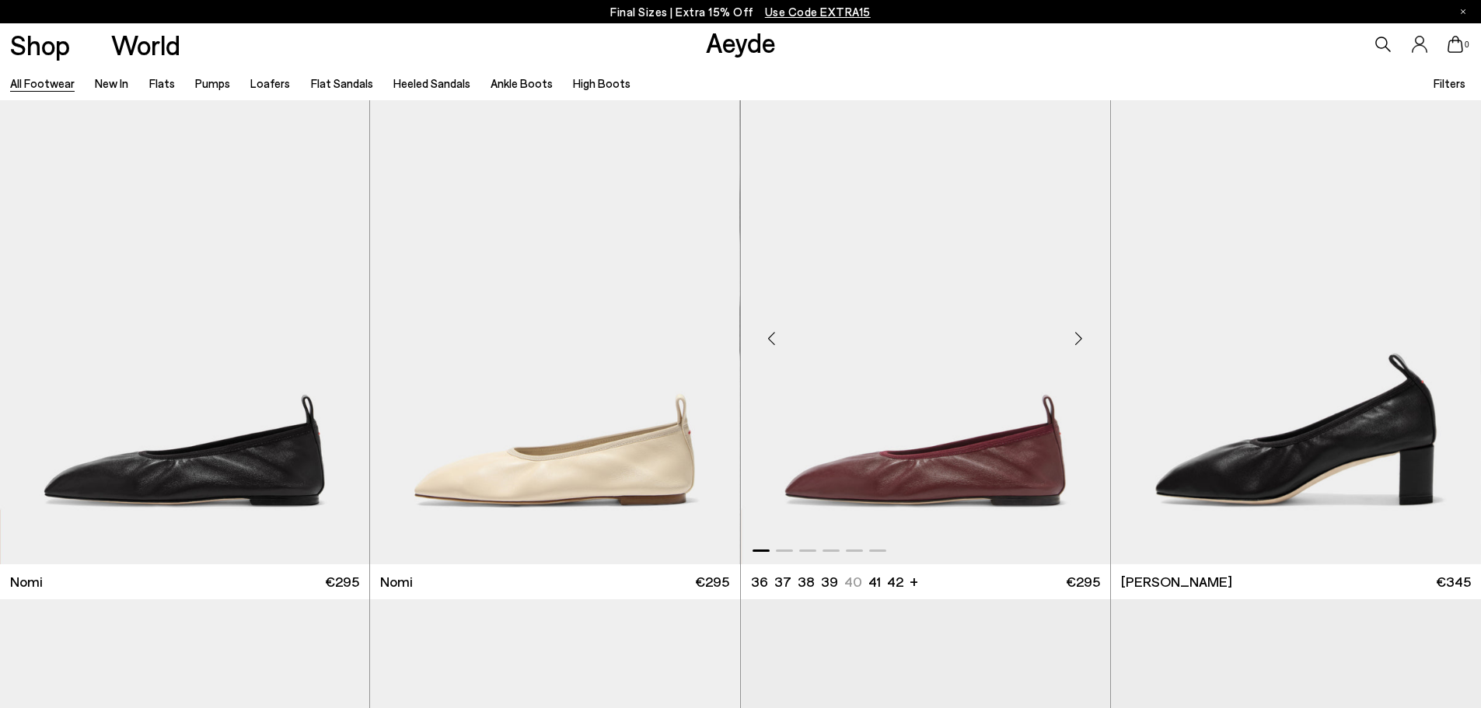
click at [1072, 339] on div "Next slide" at bounding box center [1079, 339] width 47 height 47
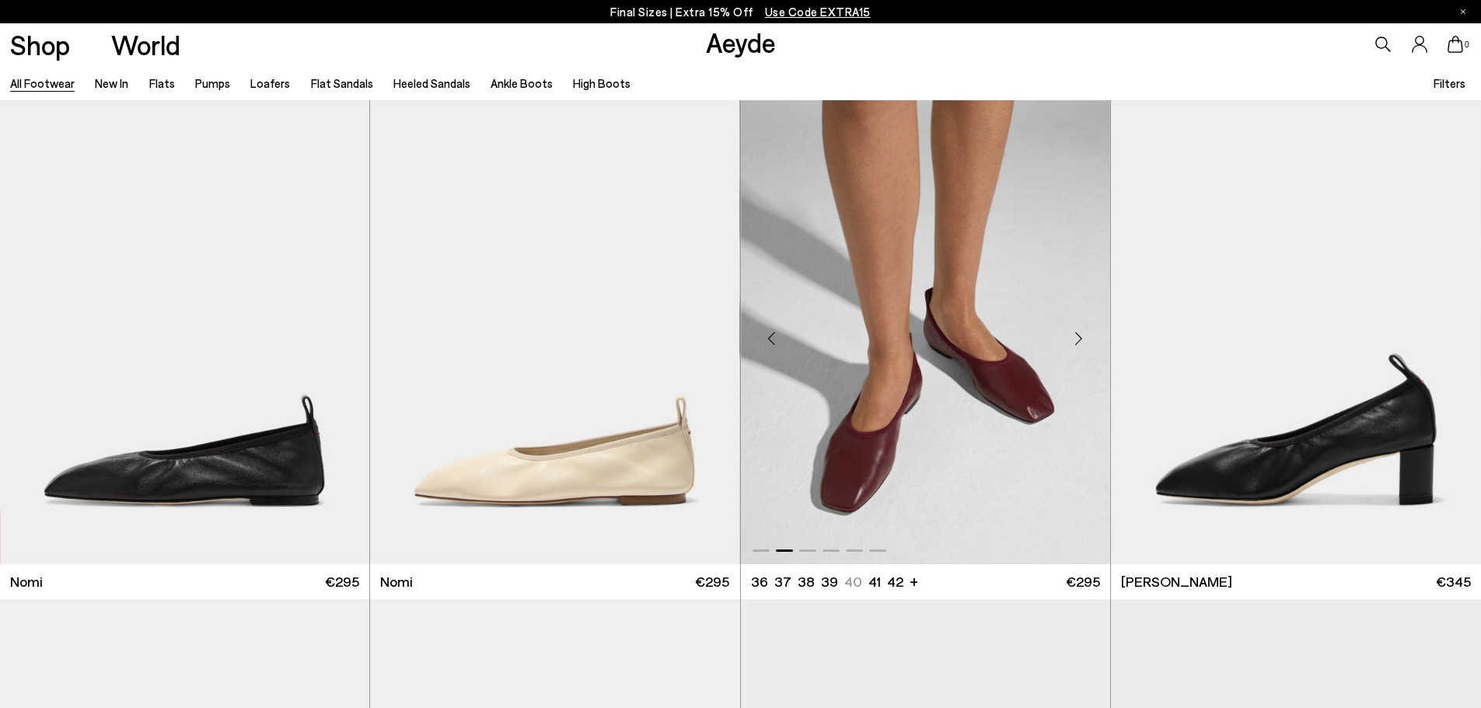
click at [1072, 339] on div "Next slide" at bounding box center [1079, 339] width 47 height 47
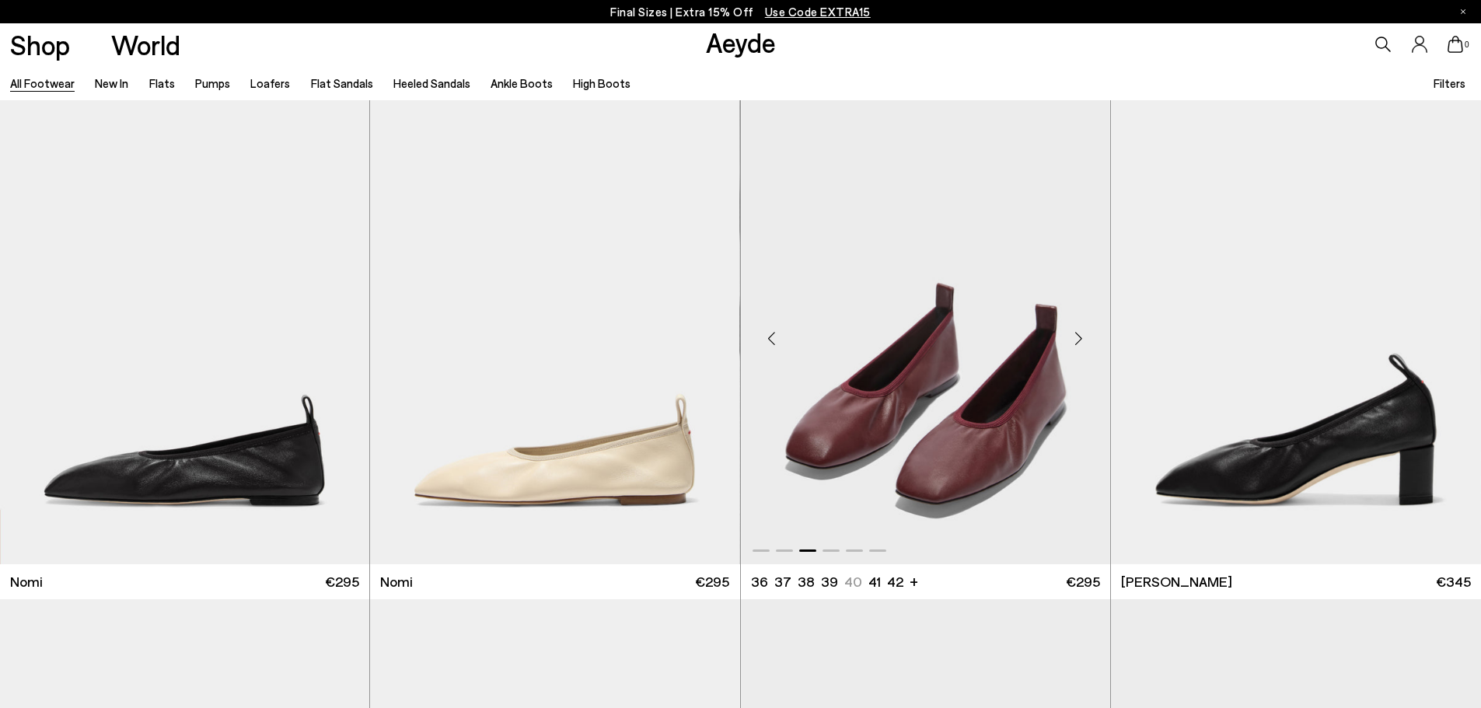
click at [1072, 339] on div "Next slide" at bounding box center [1079, 339] width 47 height 47
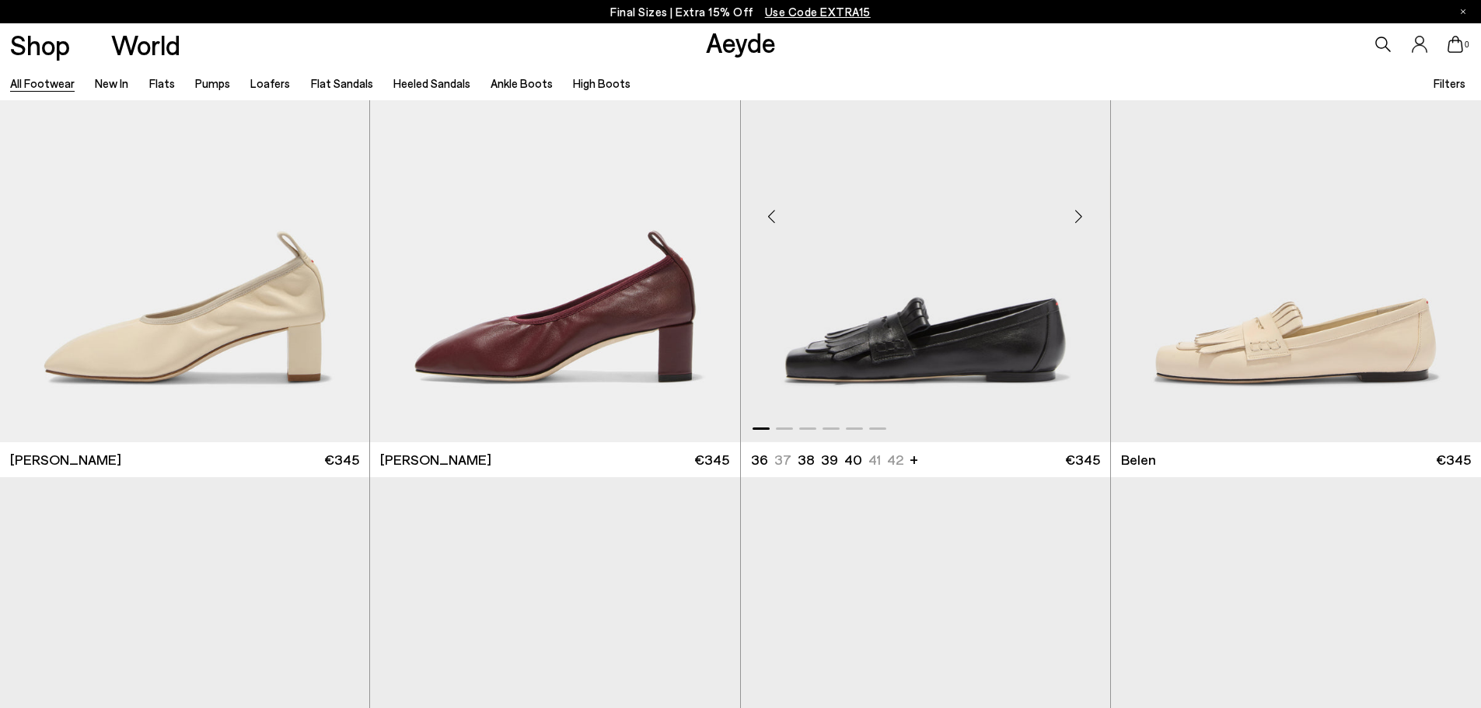
scroll to position [933, 0]
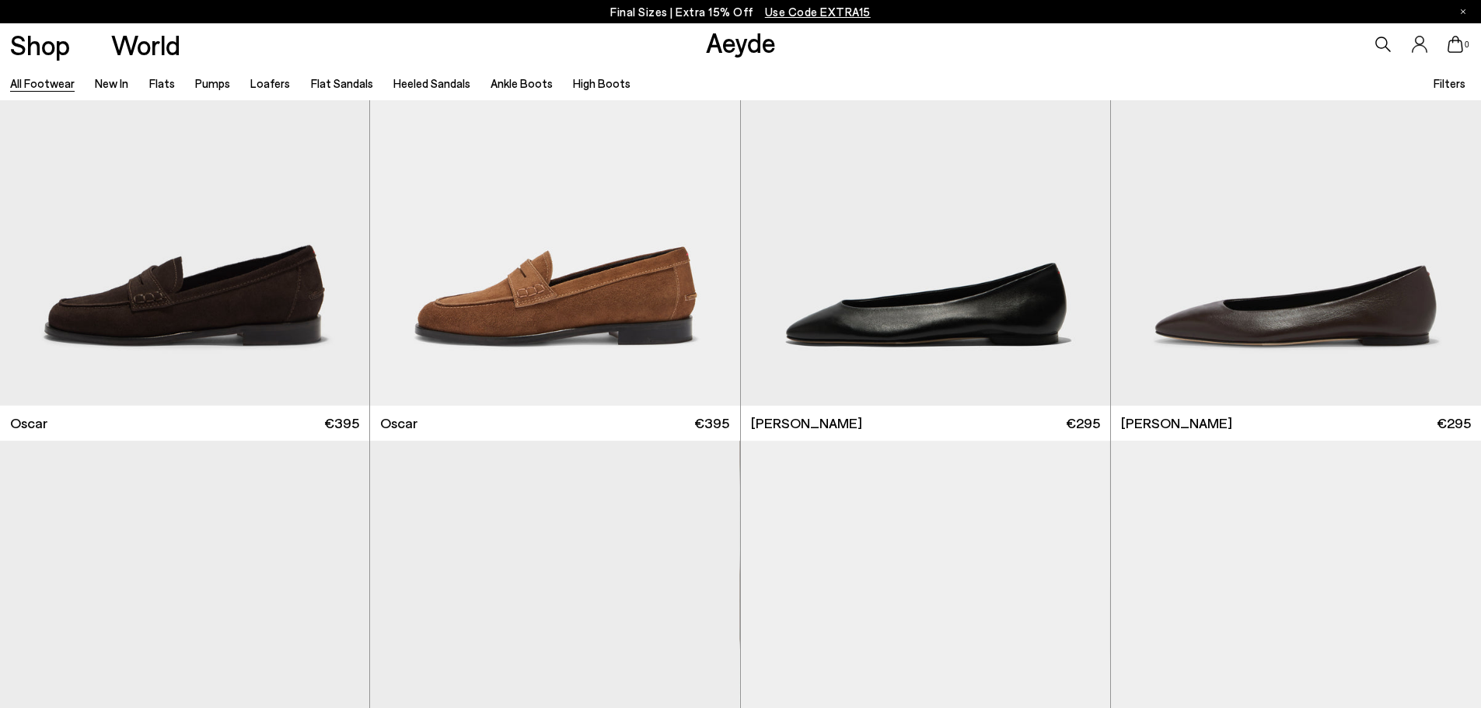
scroll to position [4043, 0]
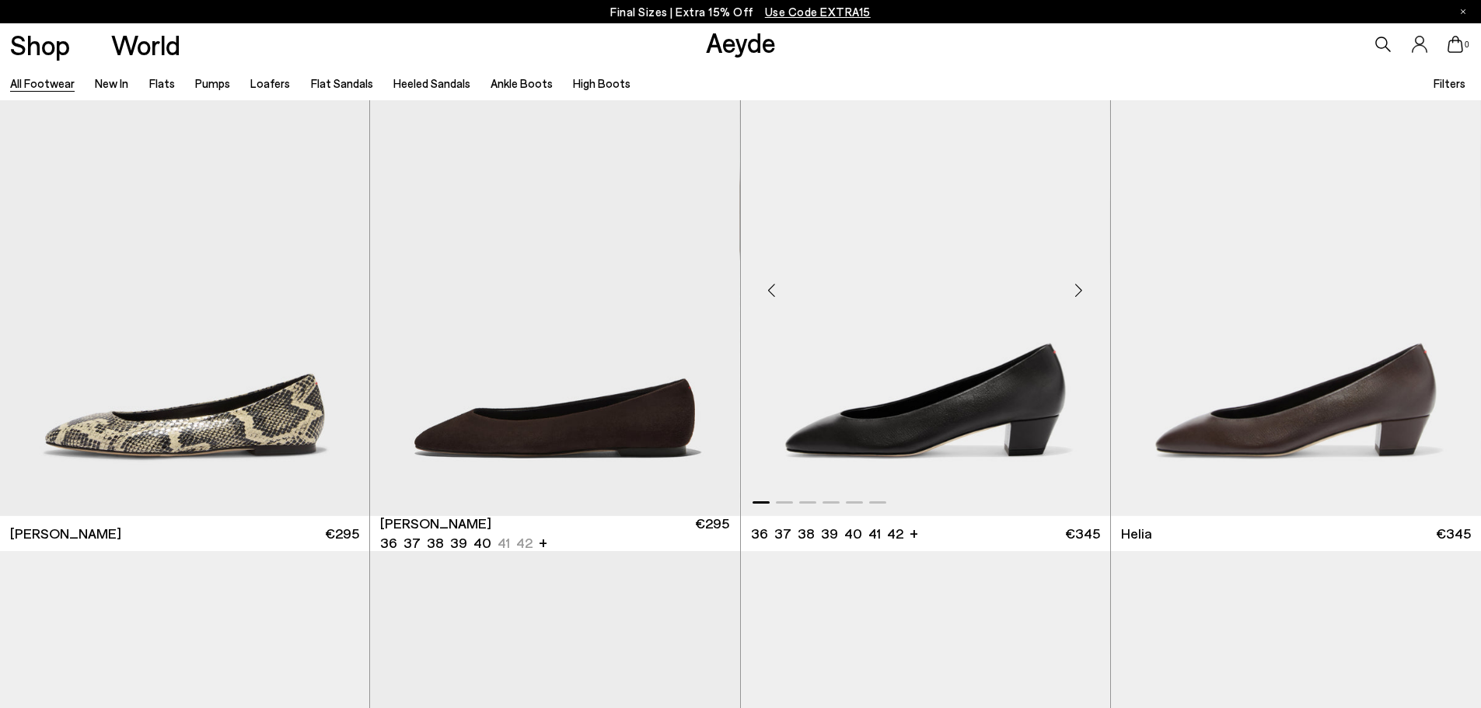
click at [1092, 299] on div "Next slide" at bounding box center [1079, 290] width 47 height 47
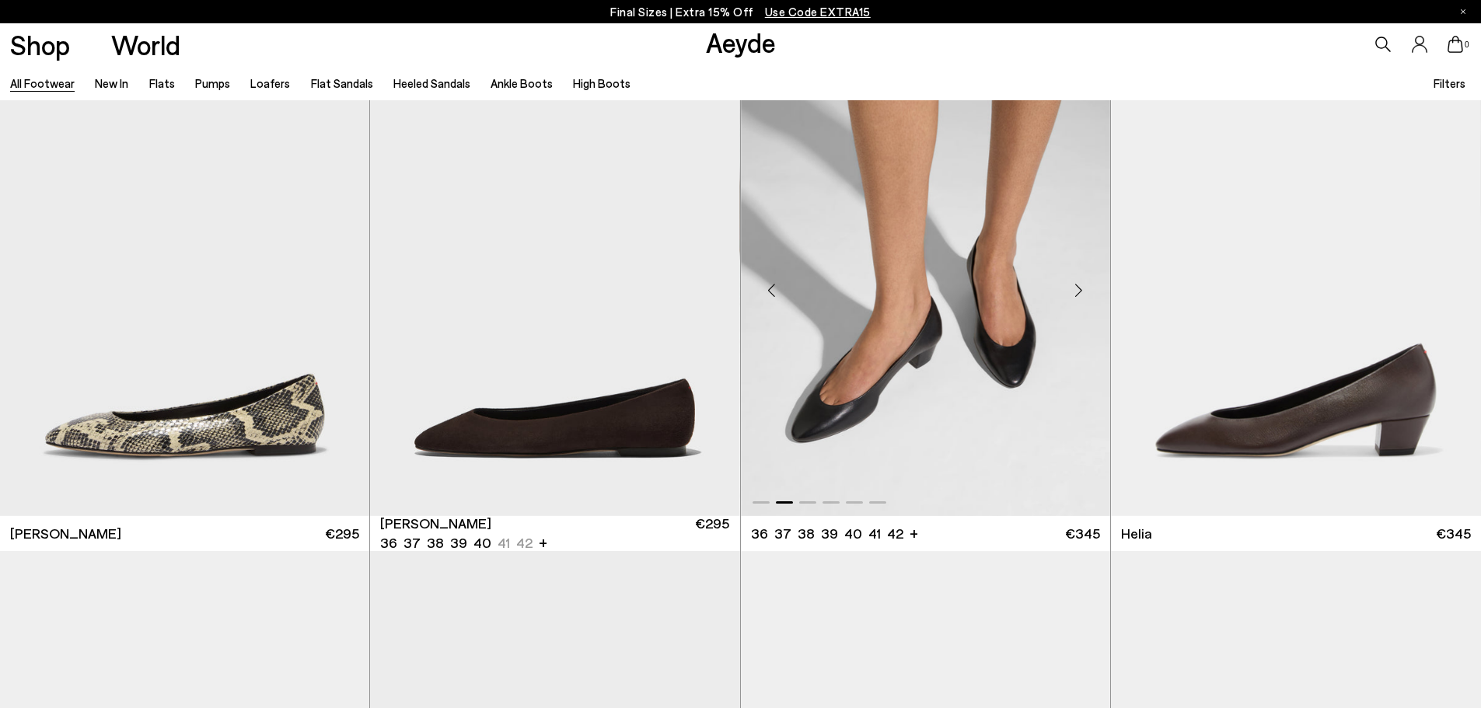
click at [1092, 299] on div "Next slide" at bounding box center [1079, 290] width 47 height 47
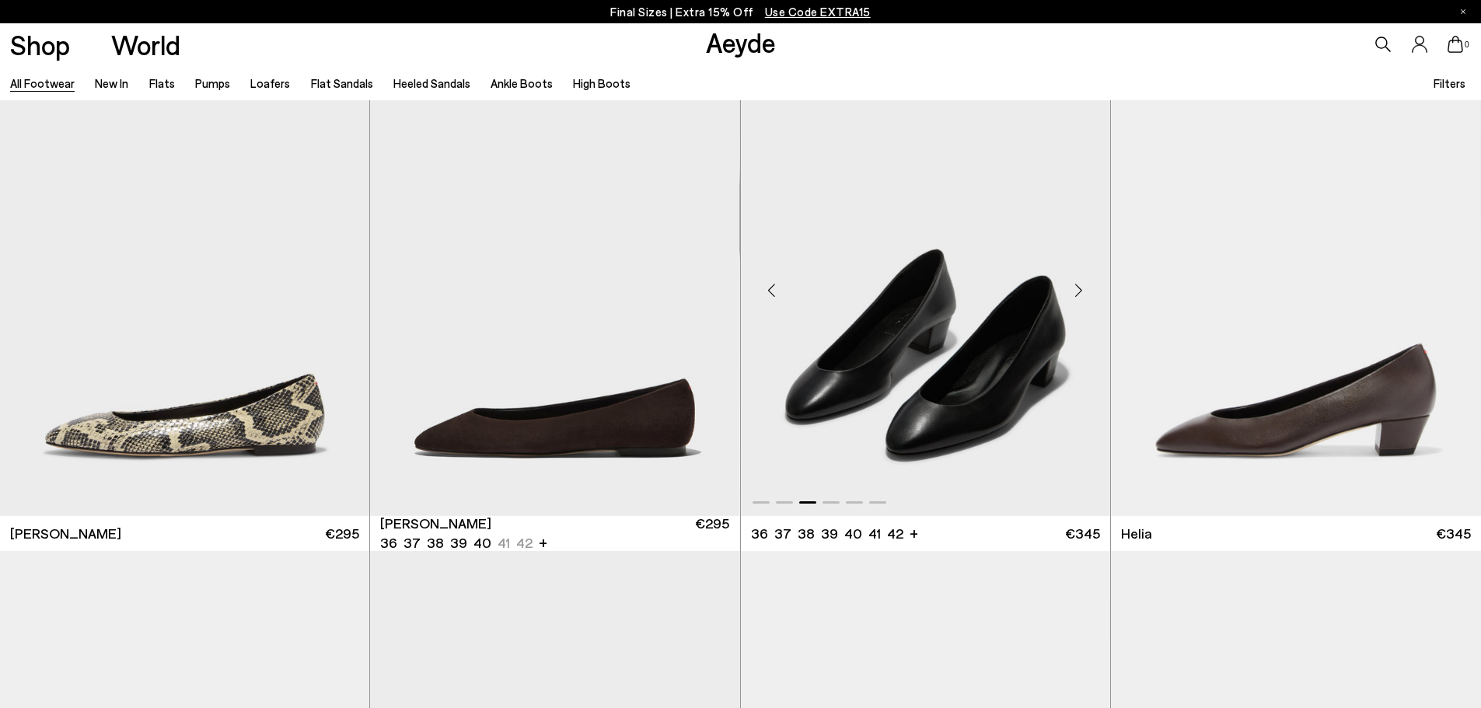
click at [1092, 299] on div "Next slide" at bounding box center [1079, 290] width 47 height 47
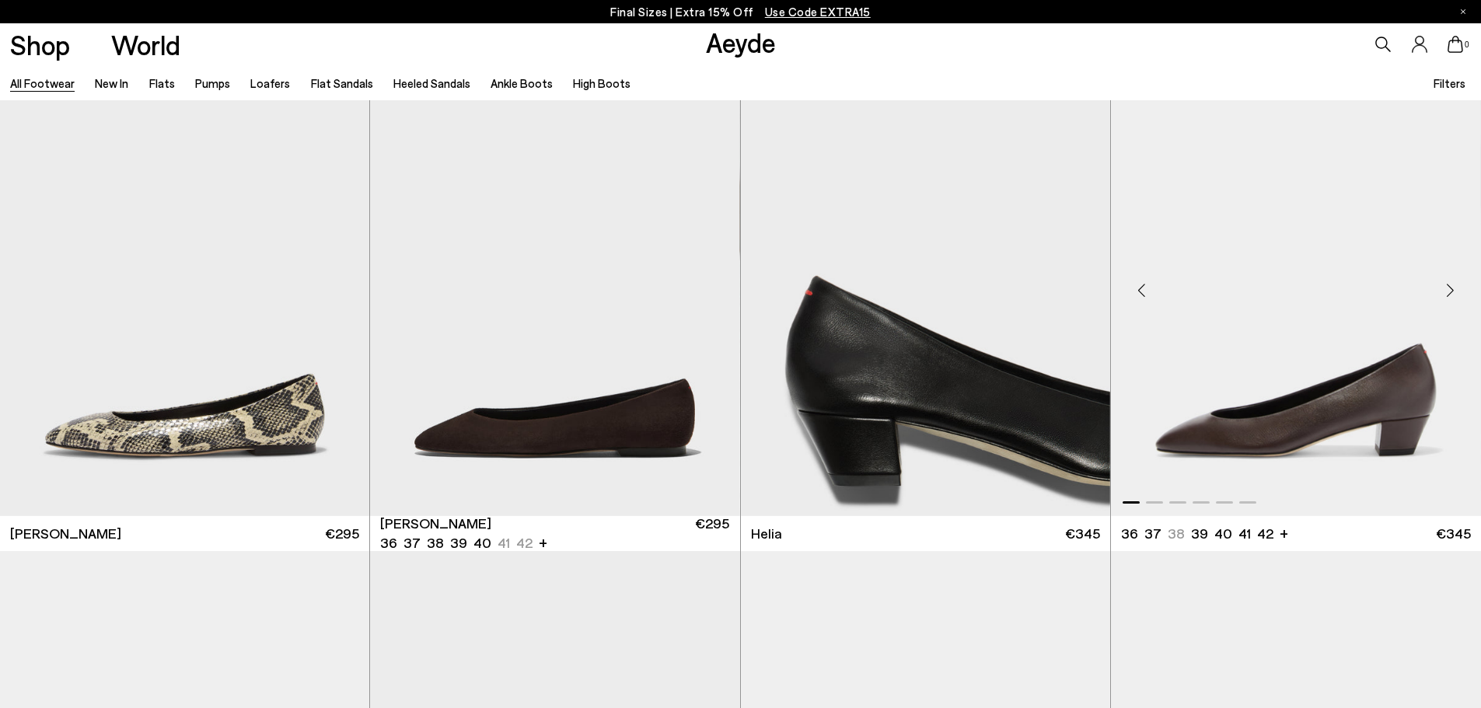
click at [1448, 290] on div "Next slide" at bounding box center [1450, 290] width 47 height 47
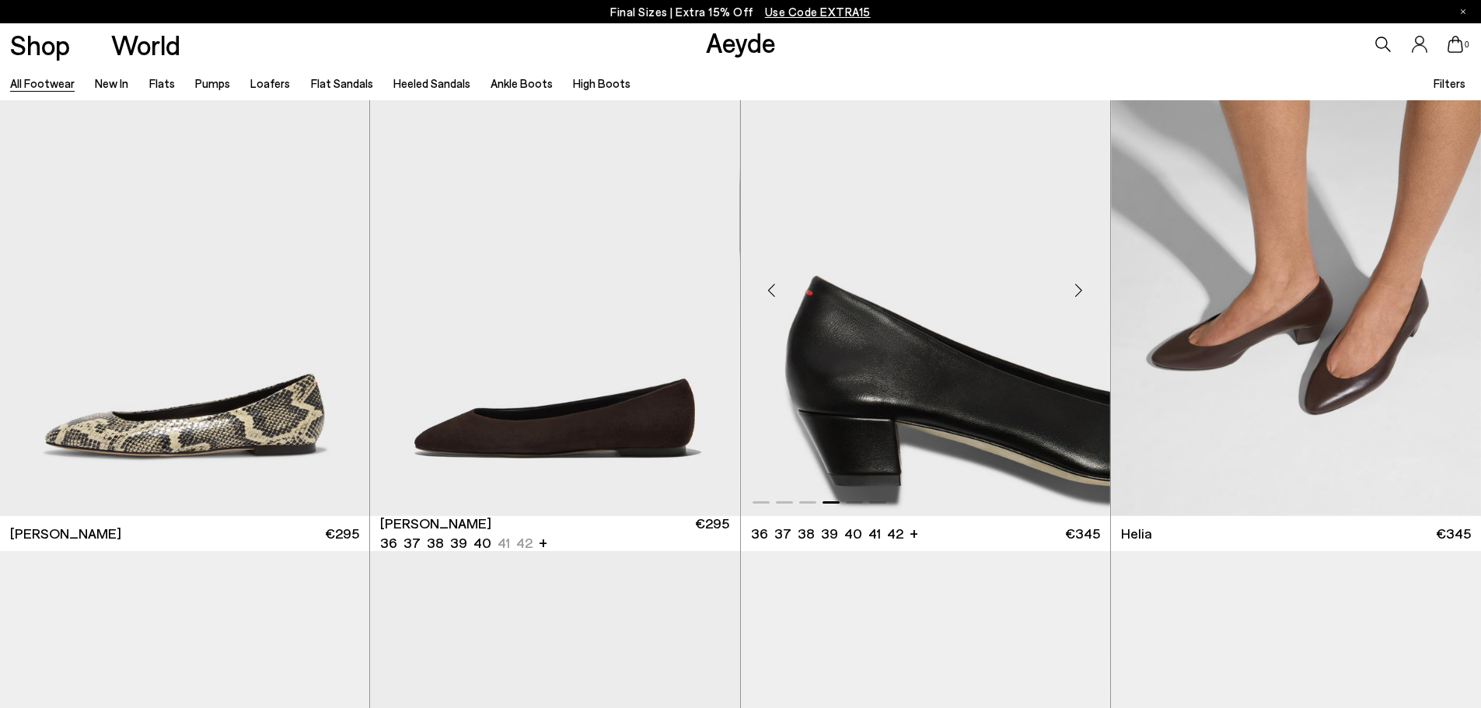
click at [1099, 297] on div "Next slide" at bounding box center [1079, 290] width 47 height 47
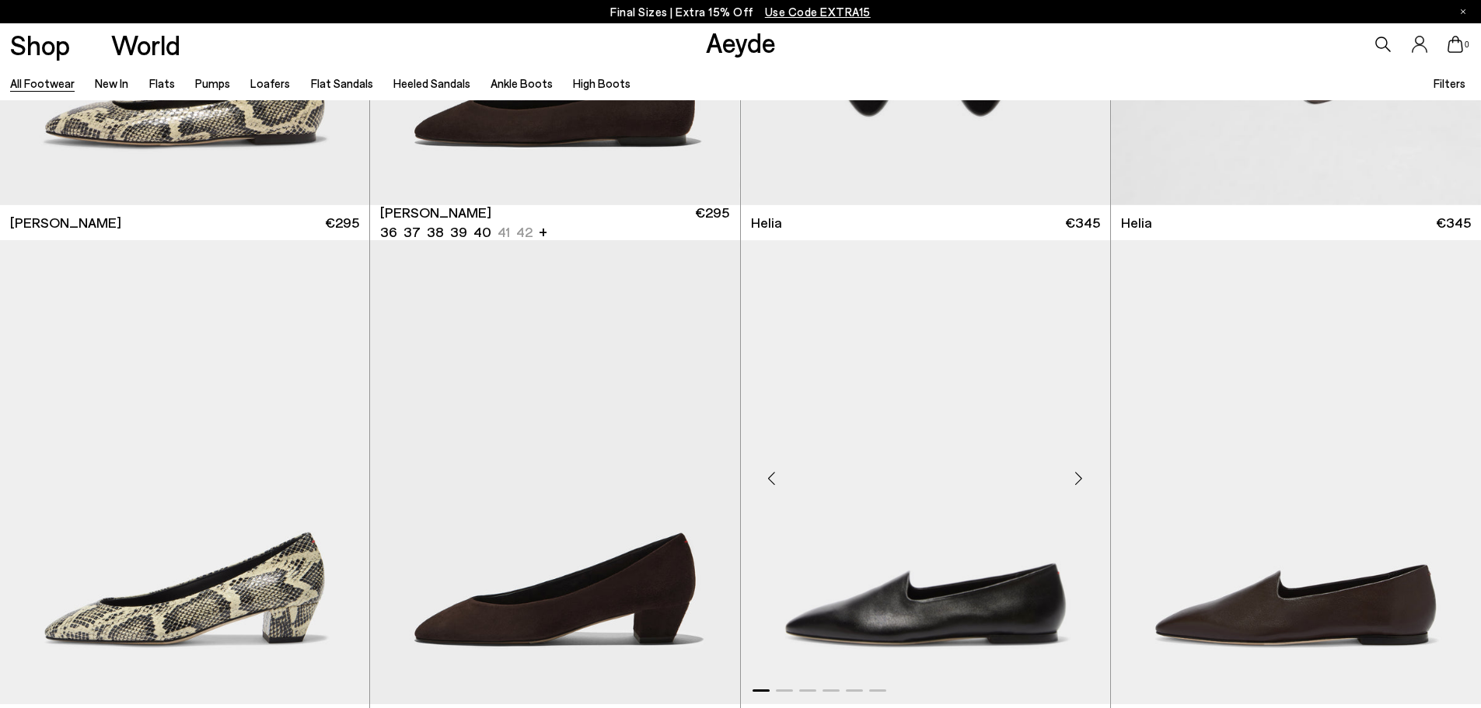
scroll to position [4588, 0]
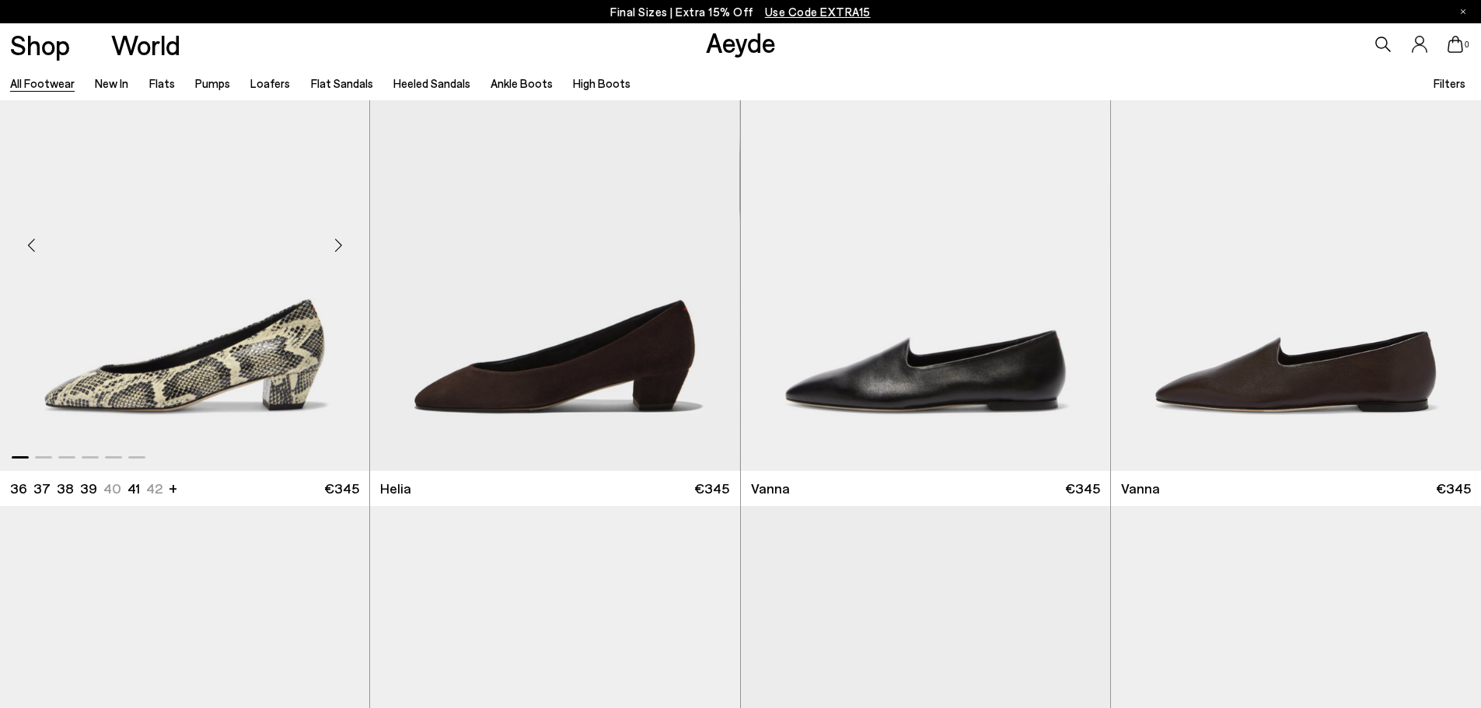
click at [330, 252] on div "Next slide" at bounding box center [338, 245] width 47 height 47
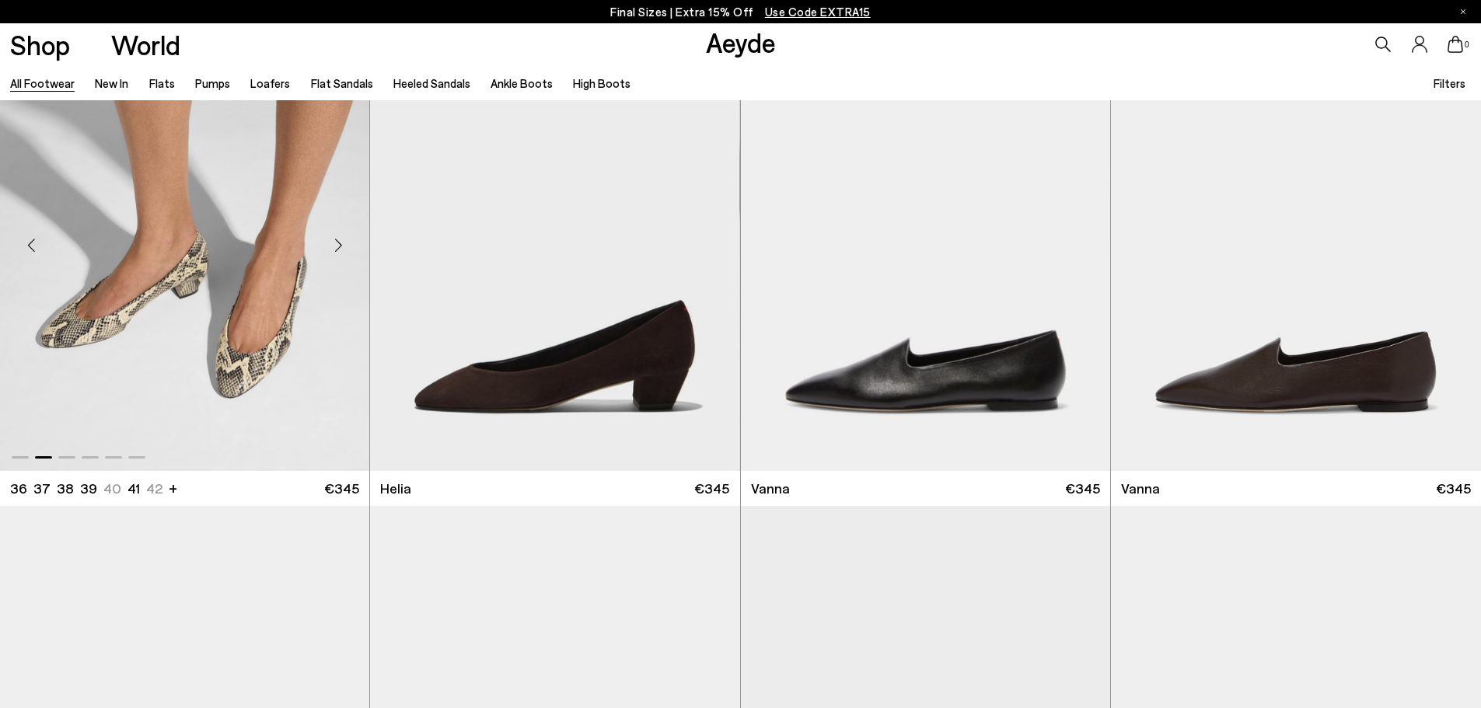
click at [330, 252] on div "Next slide" at bounding box center [338, 245] width 47 height 47
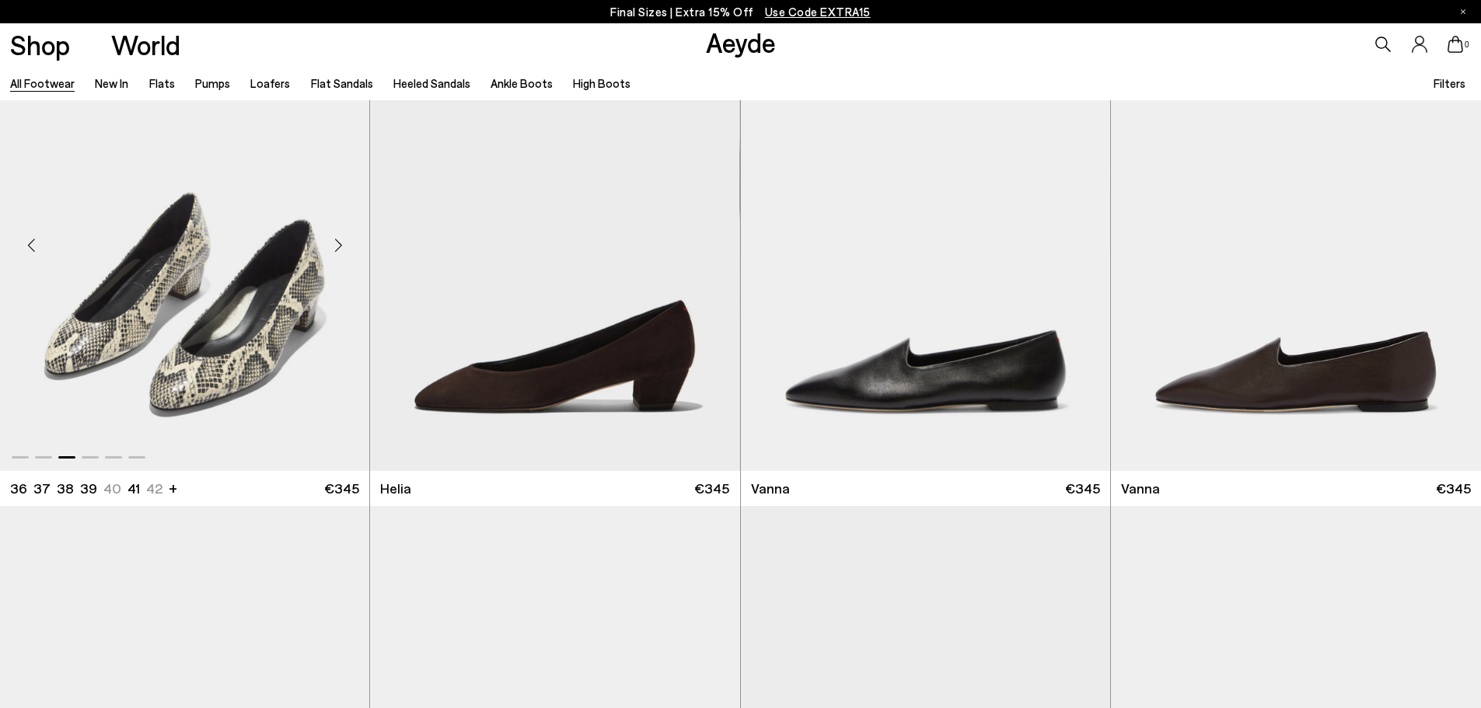
click at [330, 252] on div "Next slide" at bounding box center [338, 245] width 47 height 47
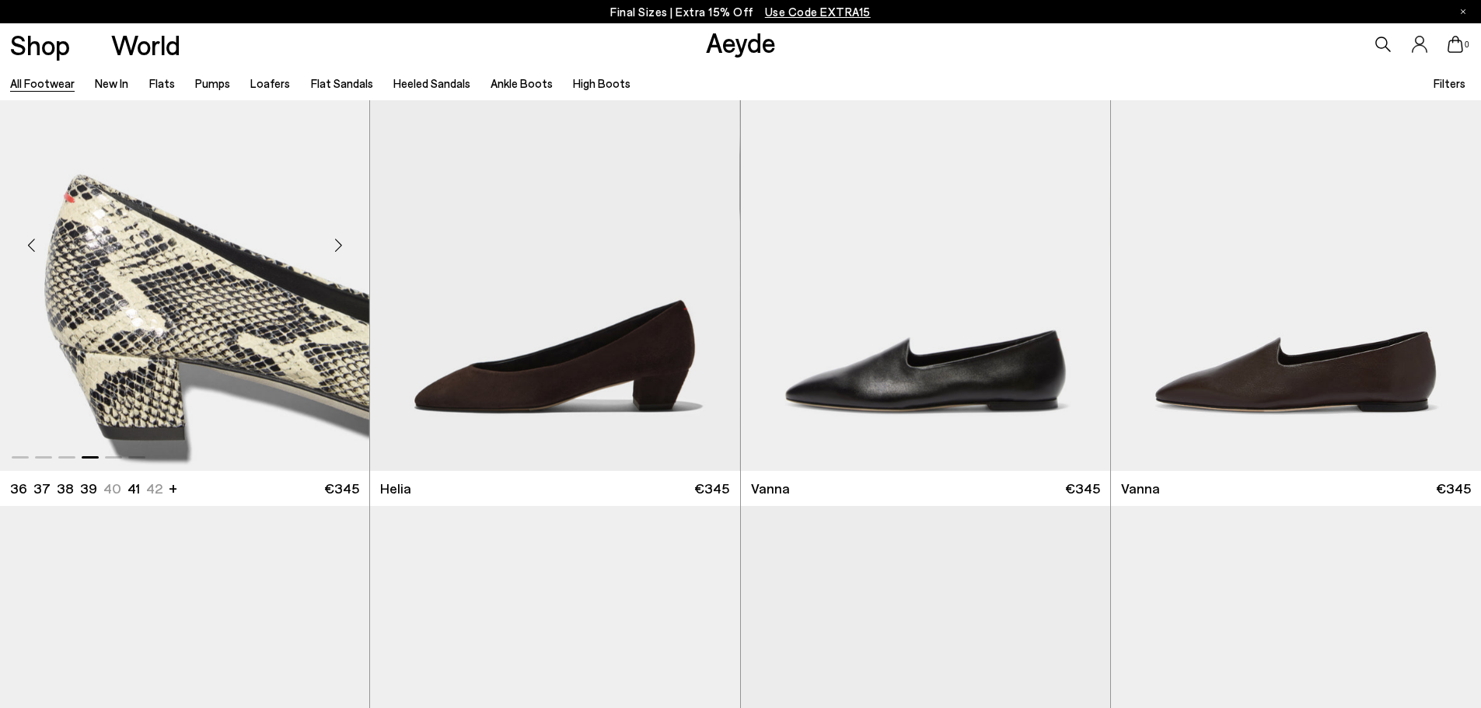
click at [330, 252] on div "Next slide" at bounding box center [338, 245] width 47 height 47
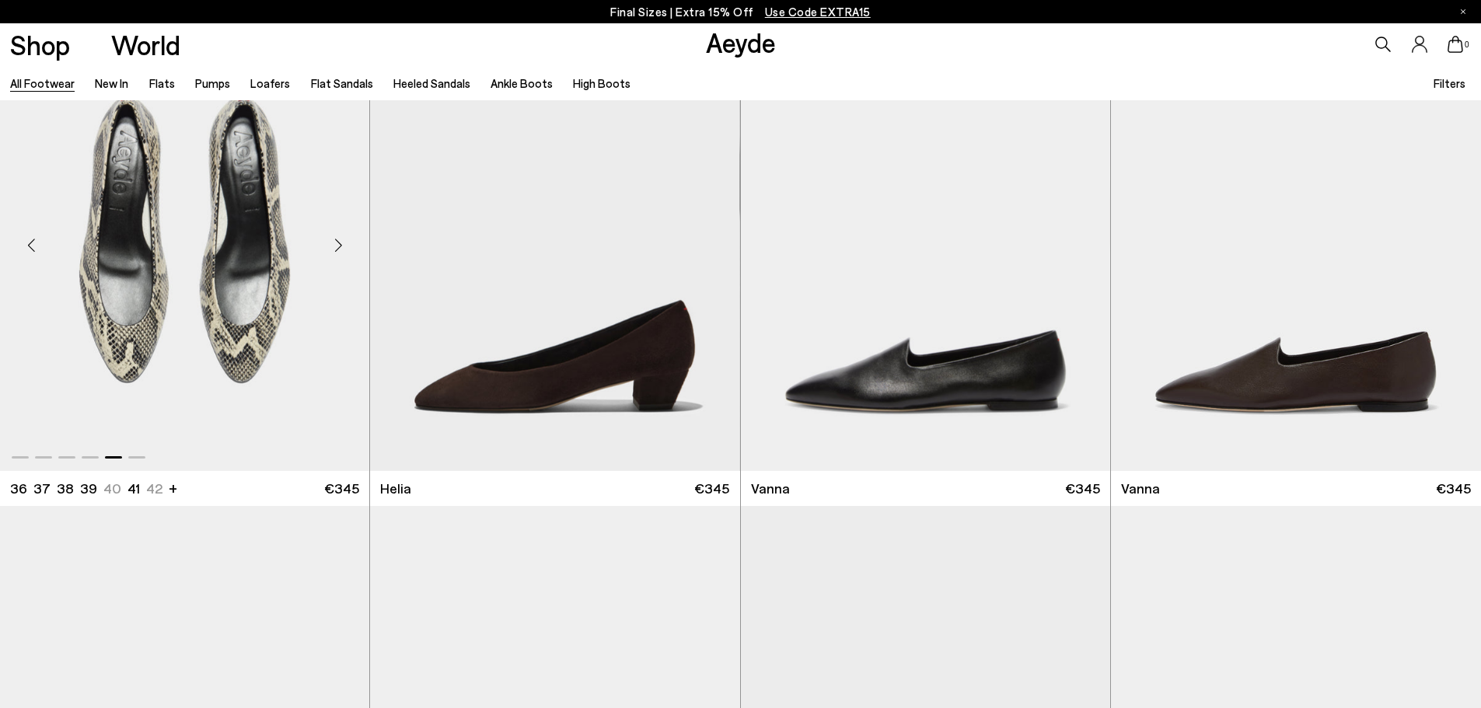
click at [330, 252] on div "Next slide" at bounding box center [338, 245] width 47 height 47
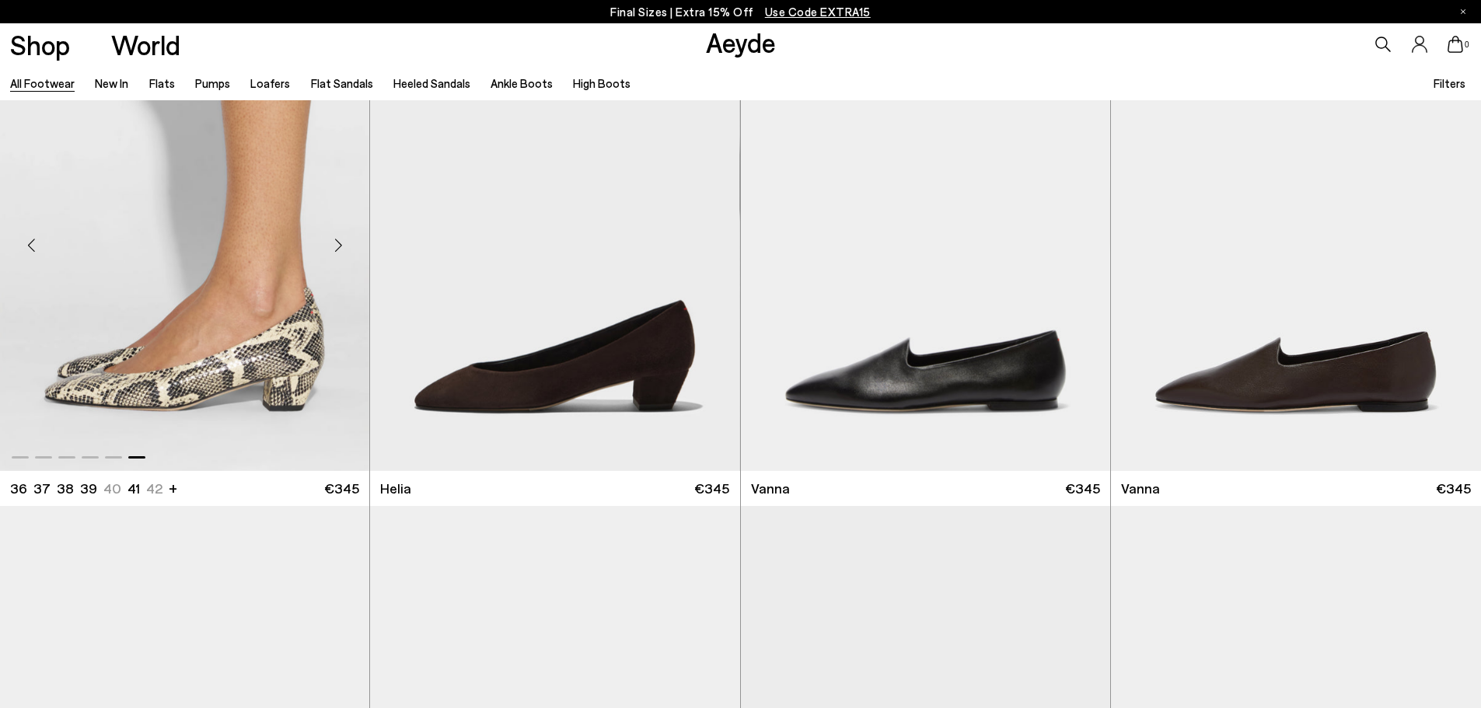
click at [330, 252] on div "Next slide" at bounding box center [338, 245] width 47 height 47
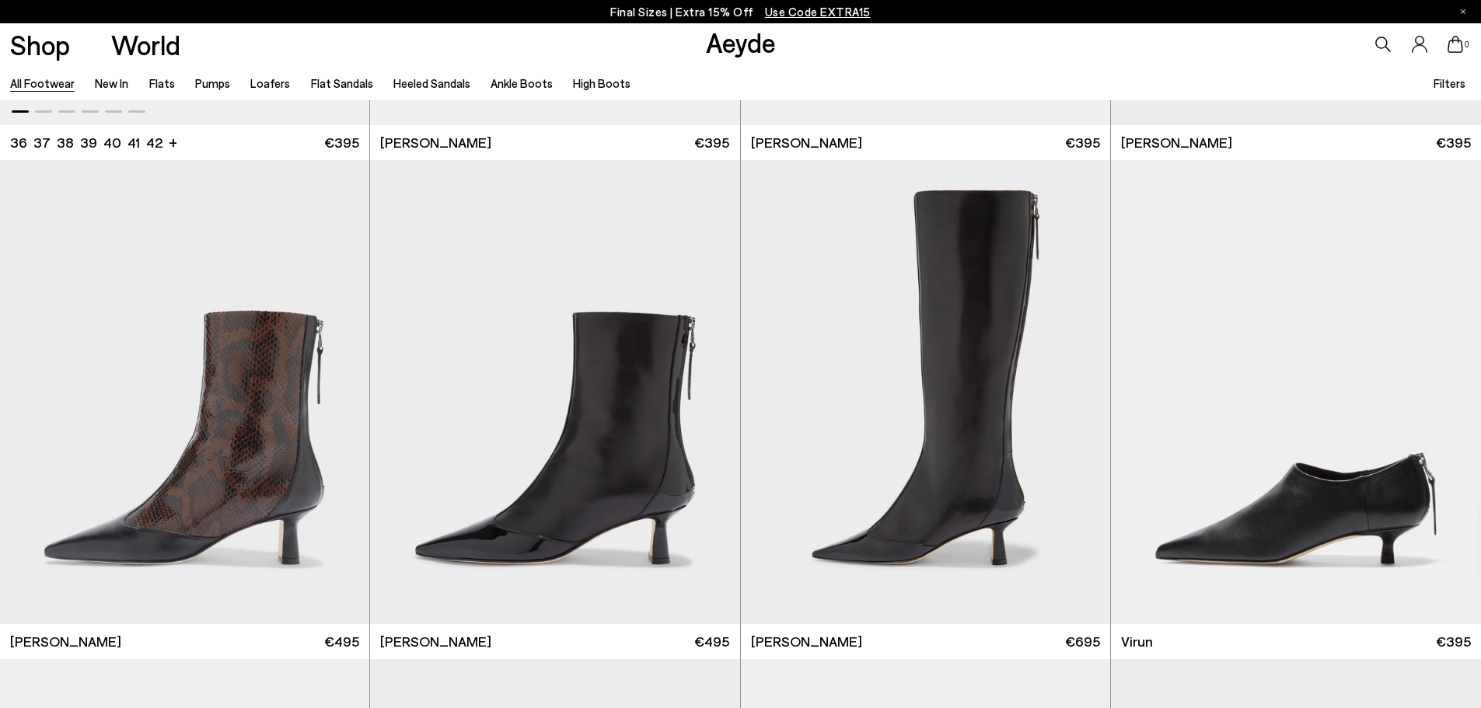
scroll to position [6065, 0]
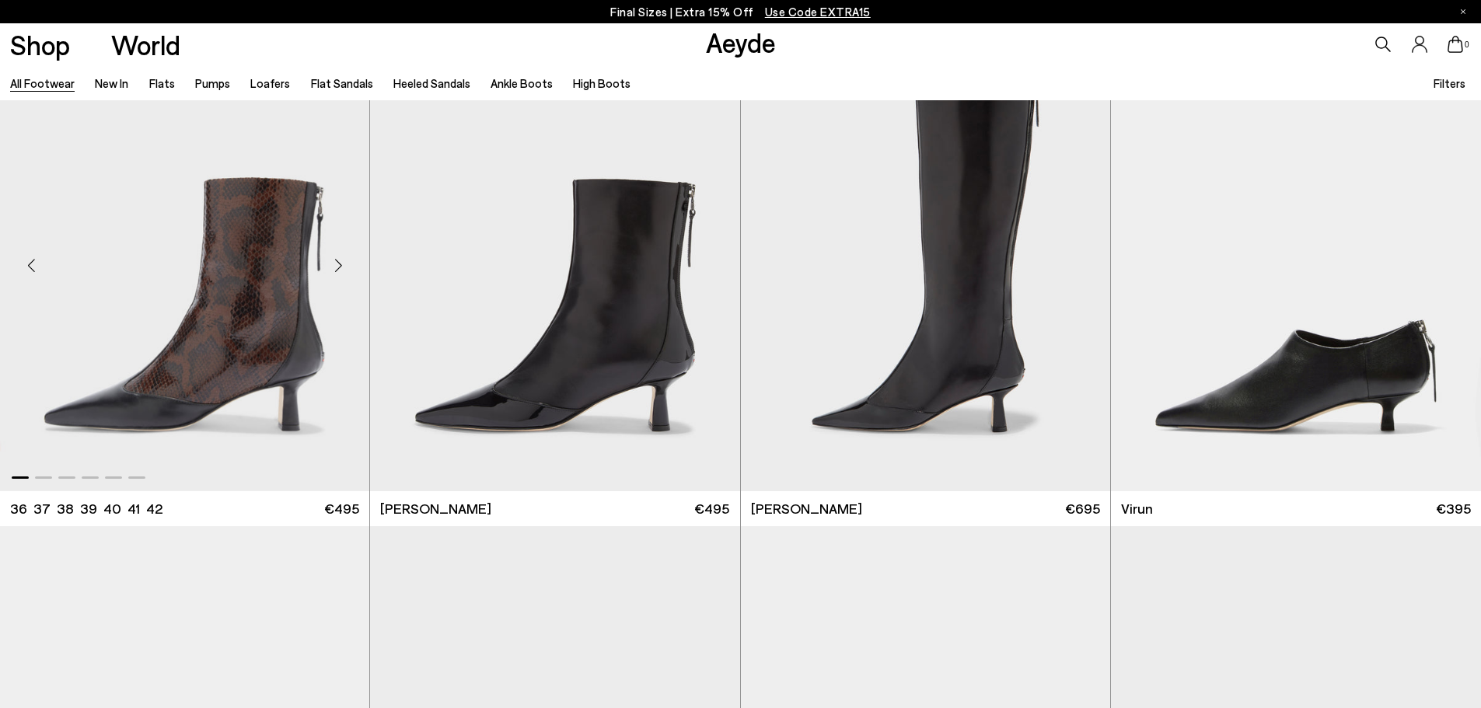
click at [339, 262] on div "Next slide" at bounding box center [338, 266] width 47 height 47
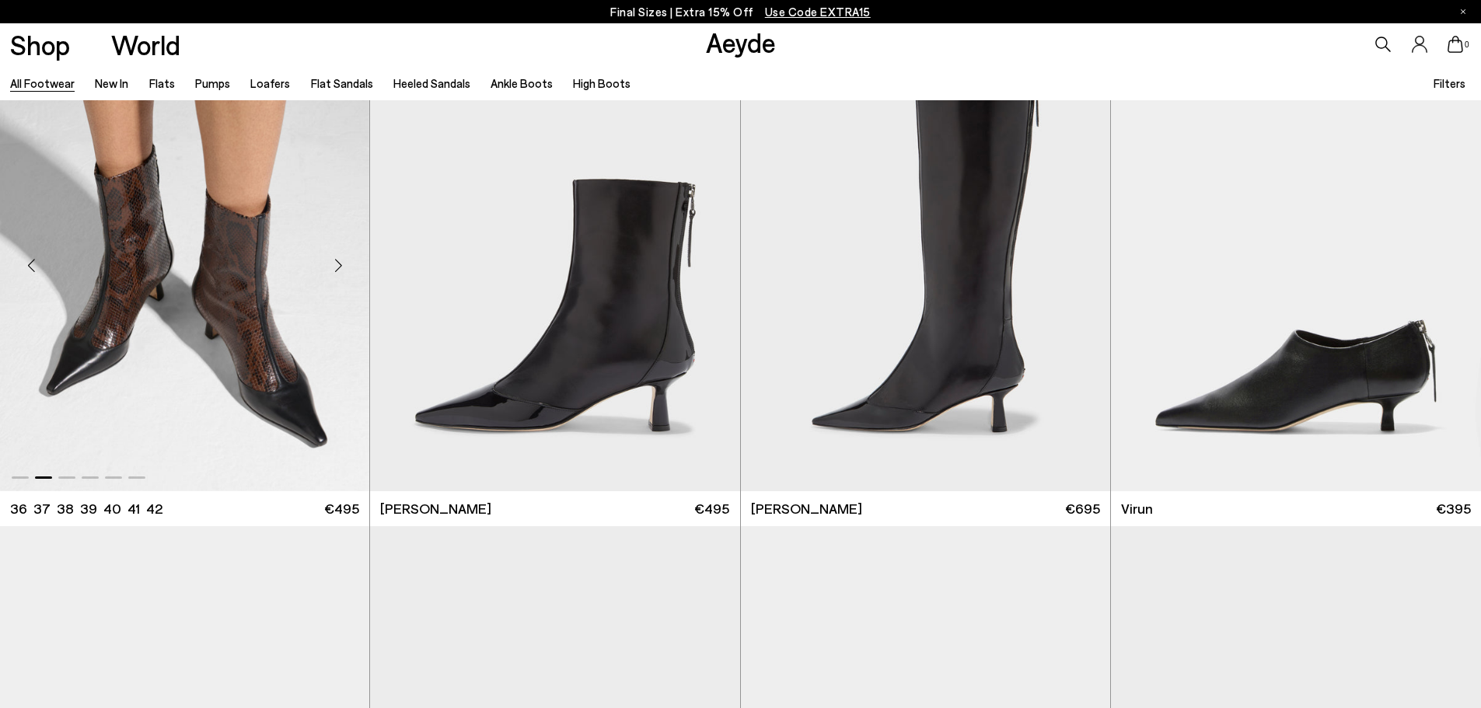
click at [339, 262] on div "Next slide" at bounding box center [338, 266] width 47 height 47
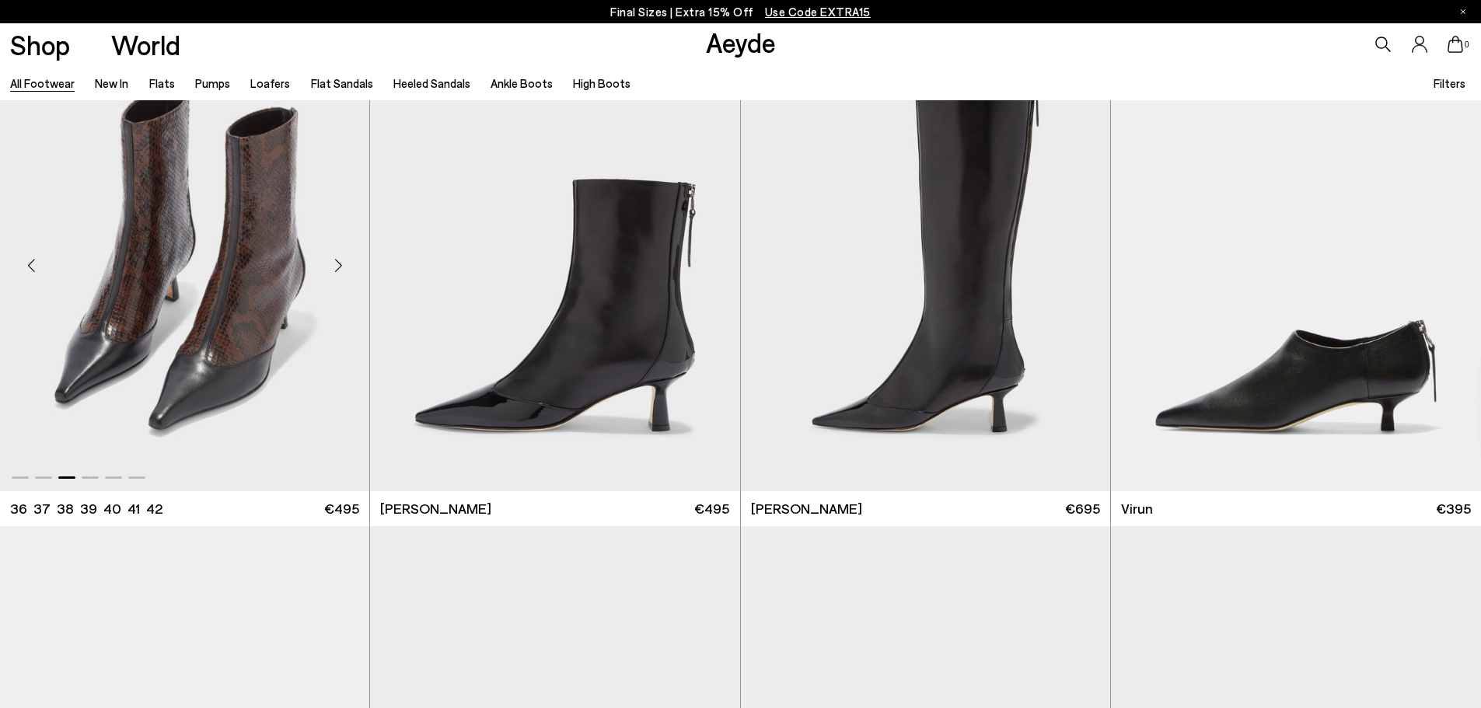
click at [339, 262] on div "Next slide" at bounding box center [338, 266] width 47 height 47
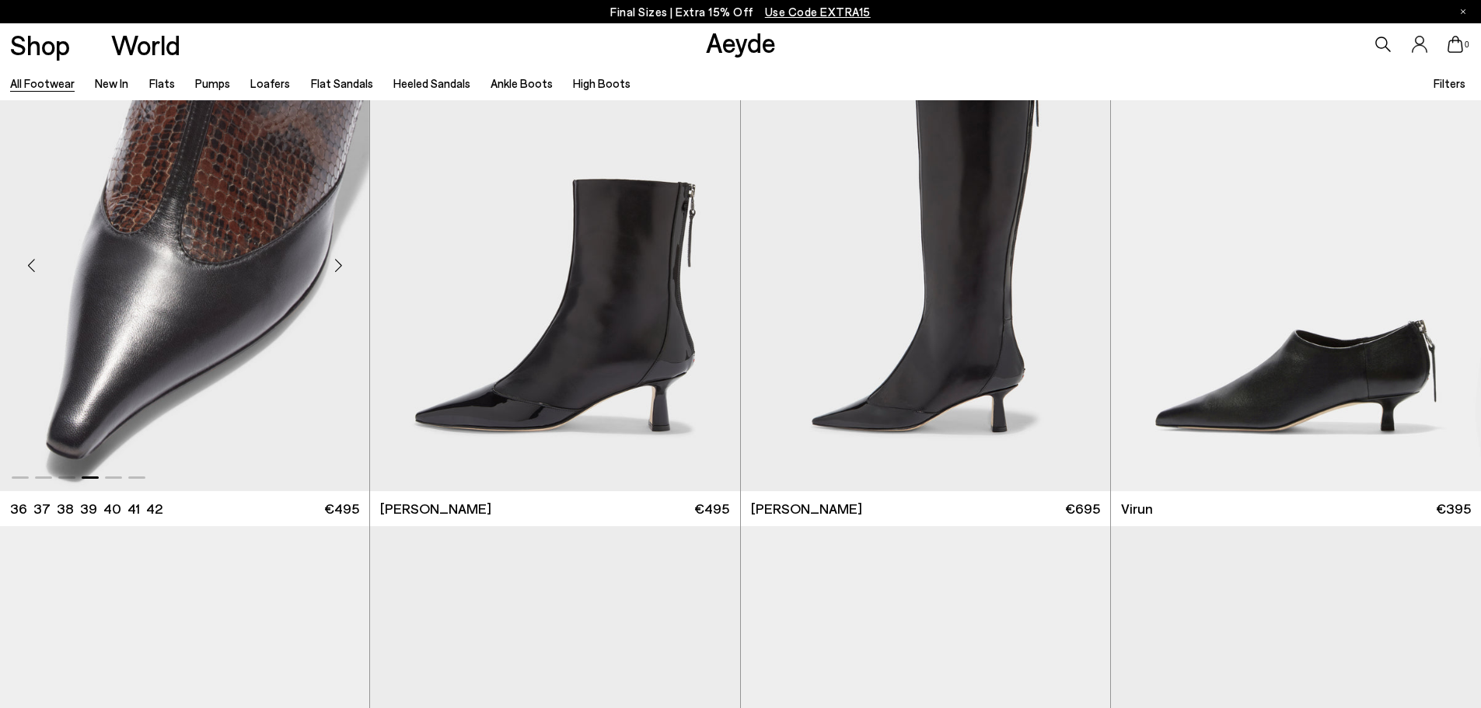
click at [339, 262] on div "Next slide" at bounding box center [338, 266] width 47 height 47
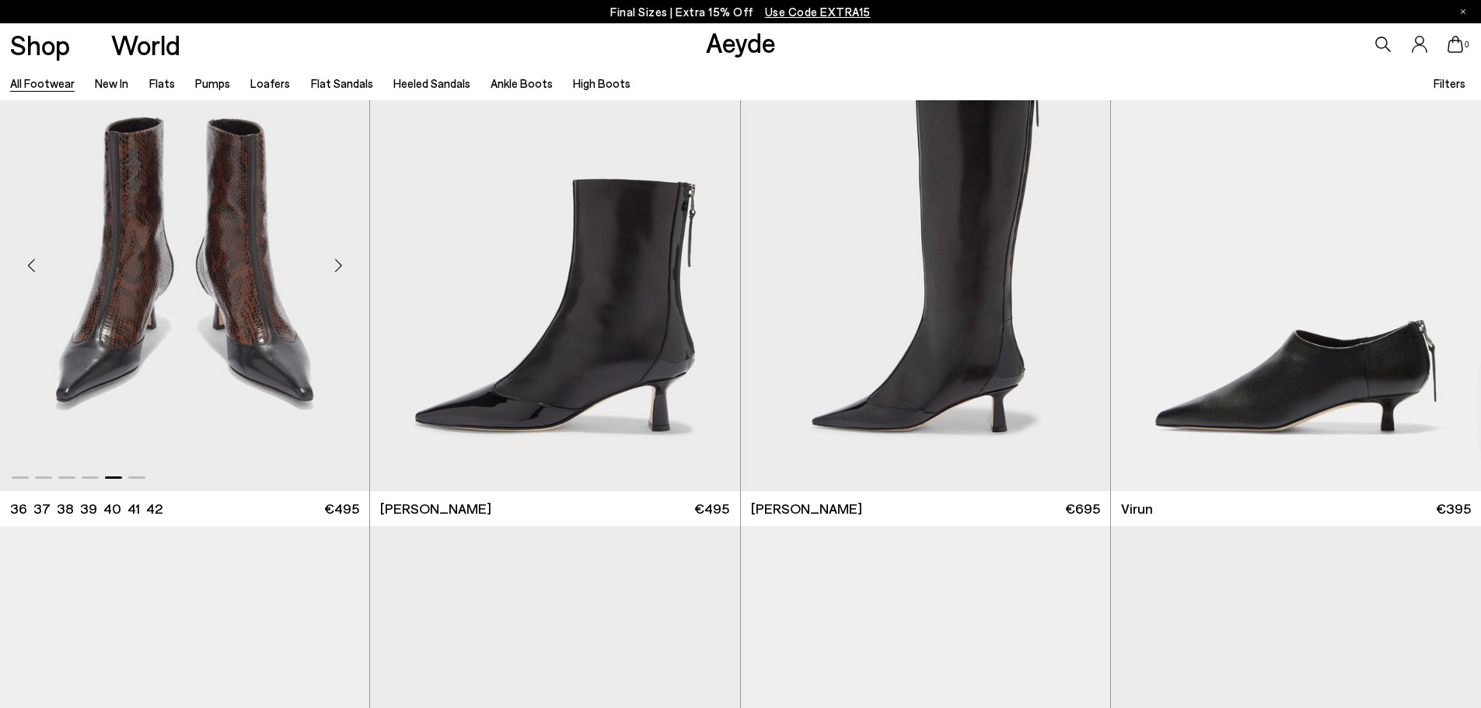
click at [339, 262] on div "Next slide" at bounding box center [338, 266] width 47 height 47
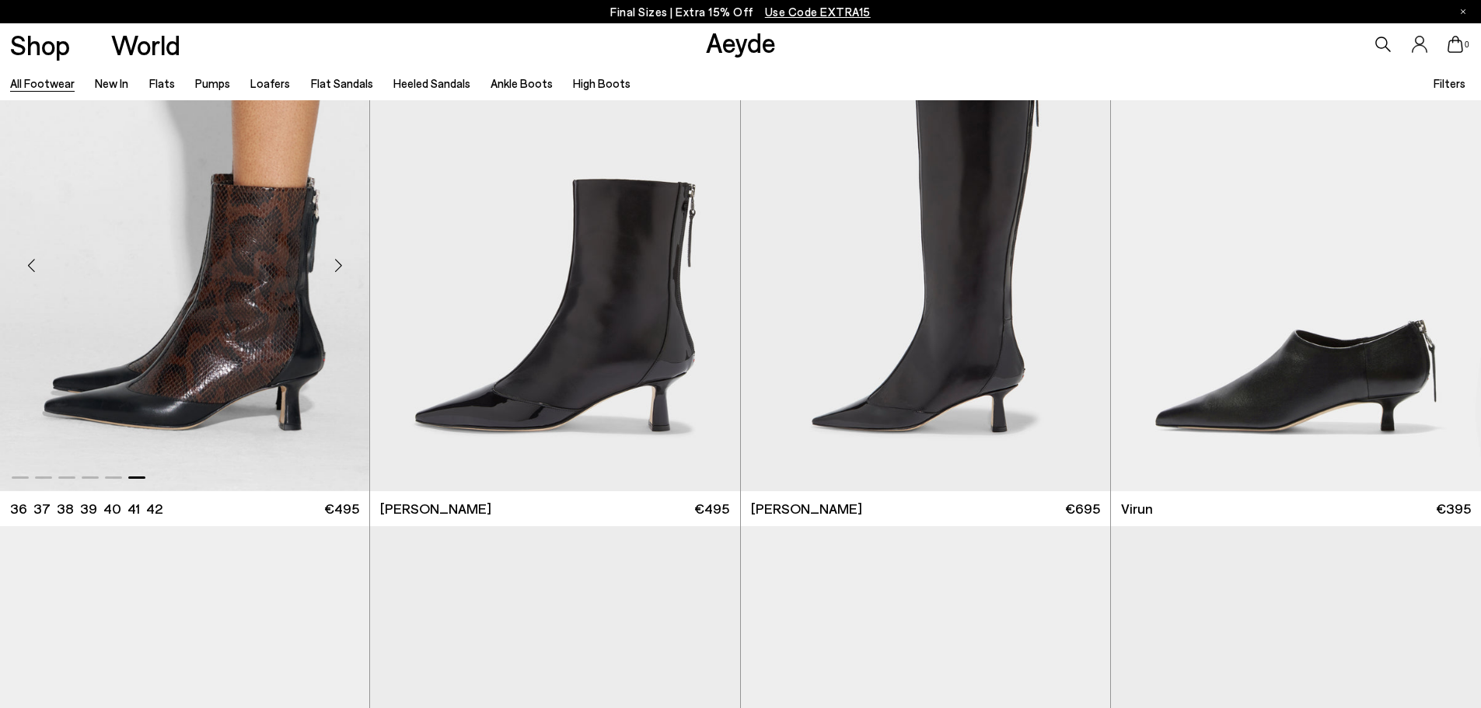
click at [339, 262] on div "Next slide" at bounding box center [338, 266] width 47 height 47
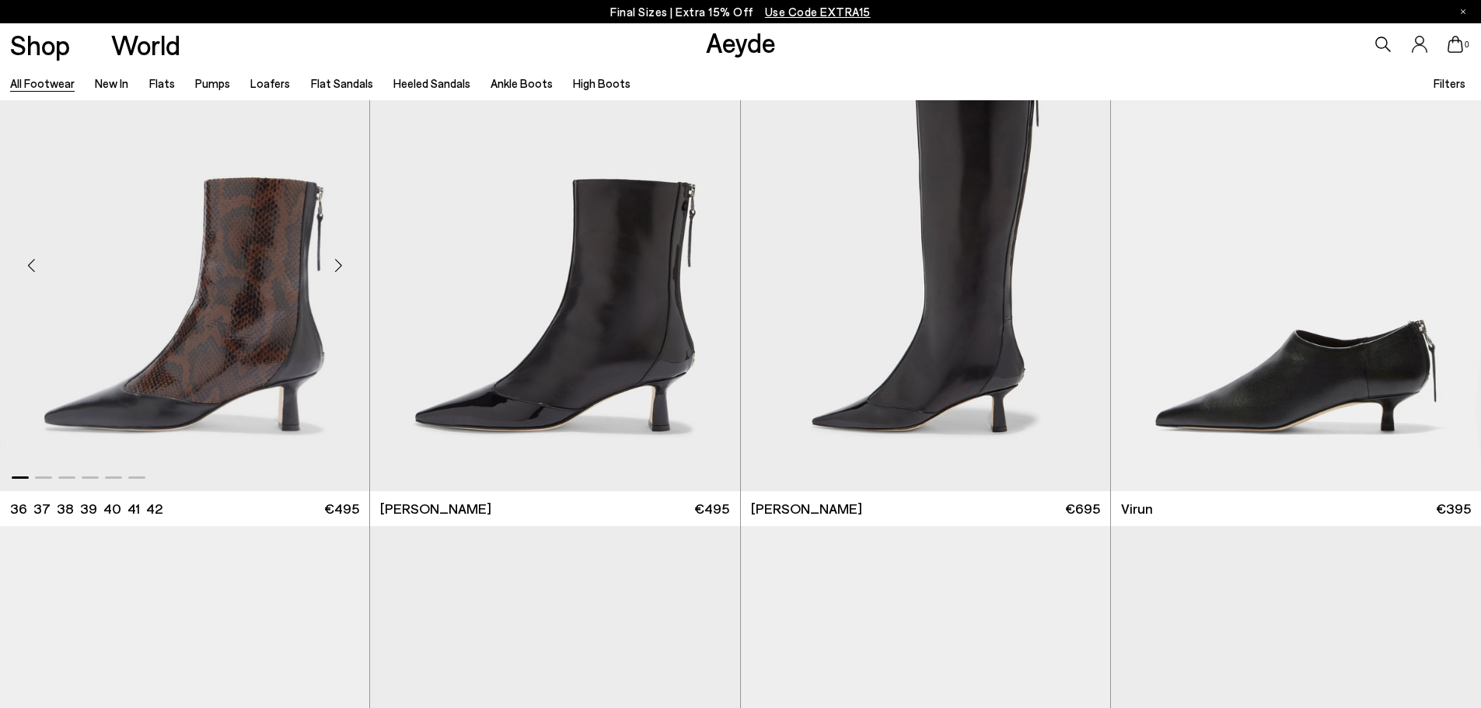
click at [339, 262] on div "Next slide" at bounding box center [338, 266] width 47 height 47
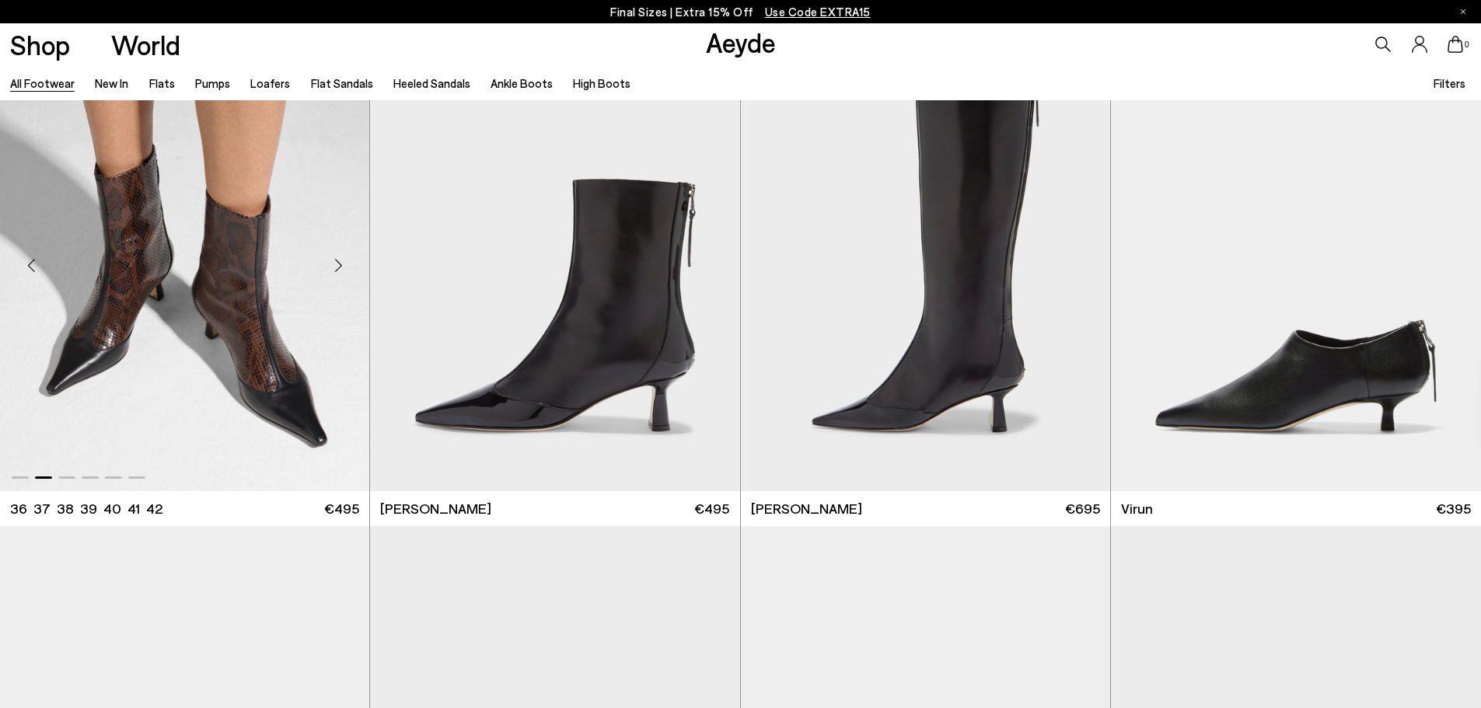
scroll to position [6376, 0]
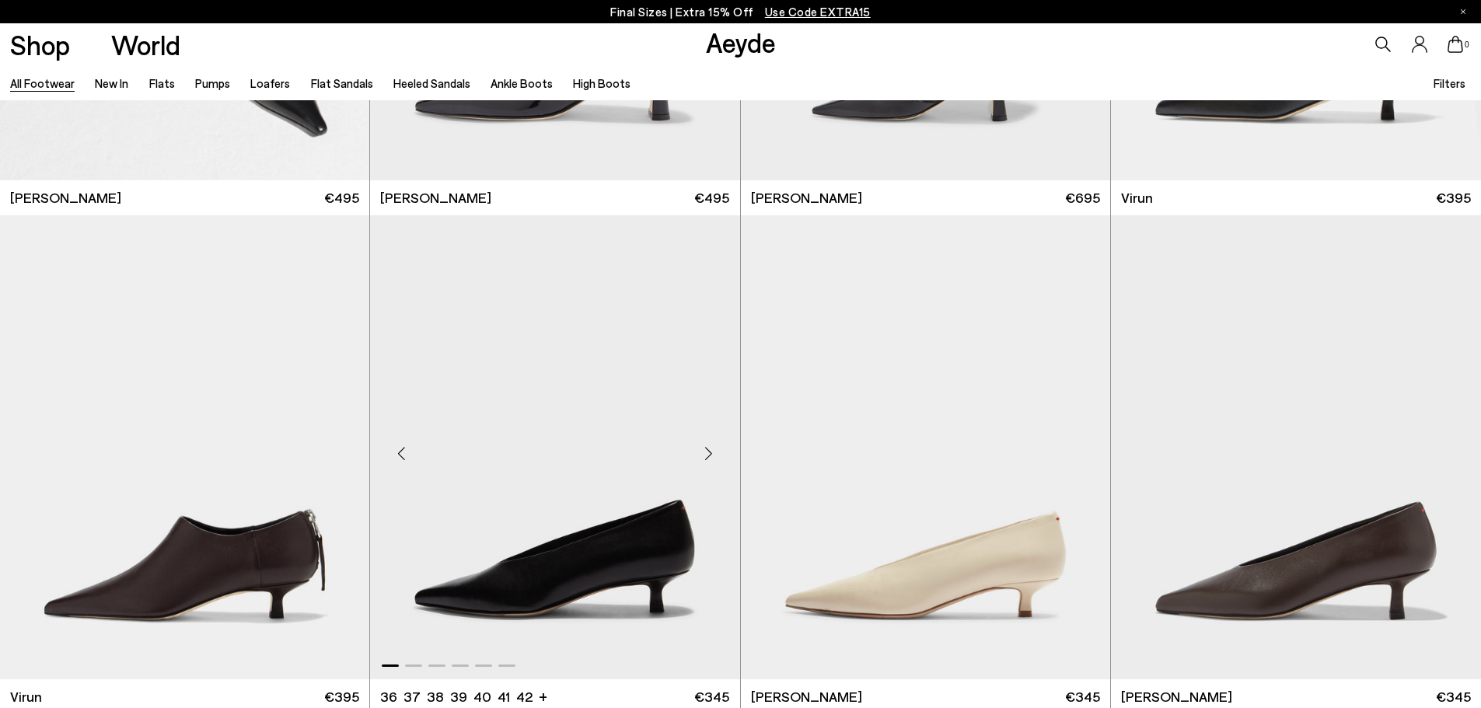
click at [708, 446] on div "Next slide" at bounding box center [709, 454] width 47 height 47
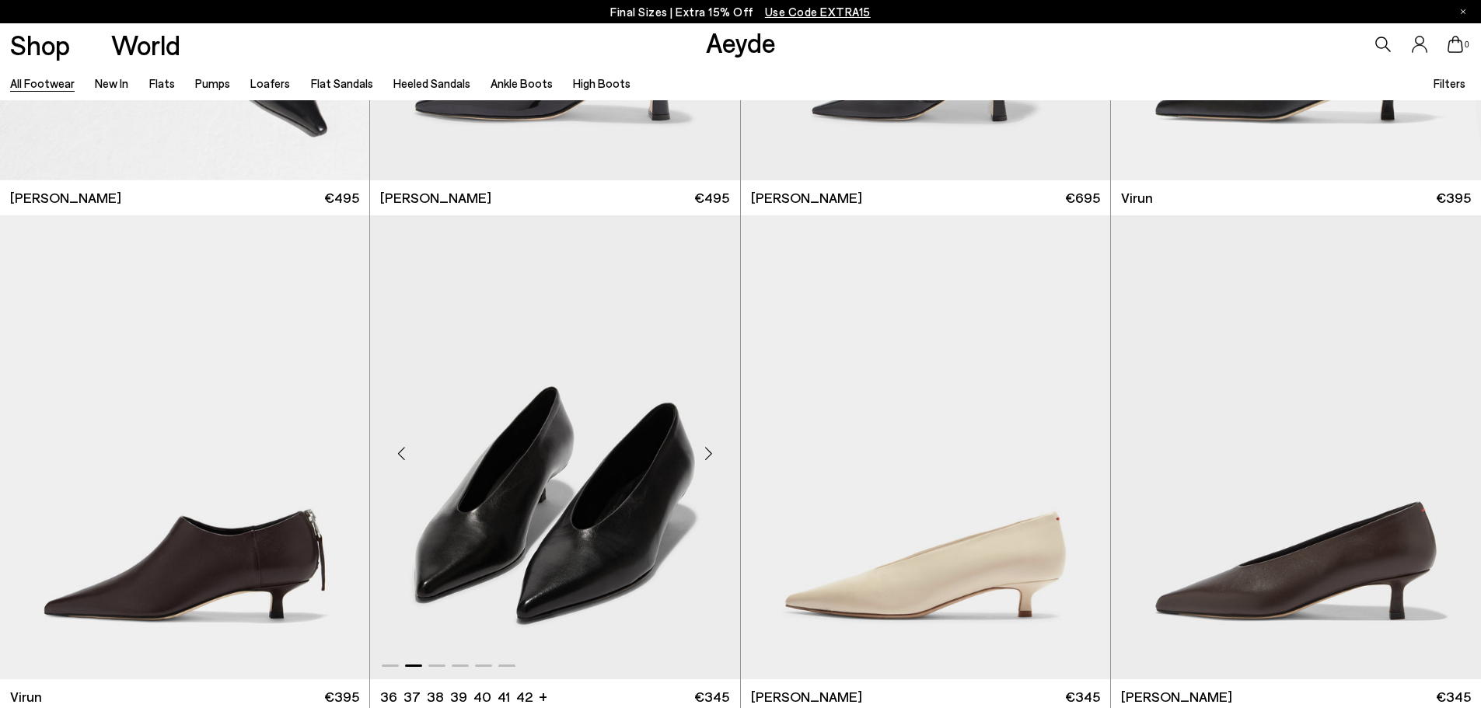
click at [708, 446] on div "Next slide" at bounding box center [709, 454] width 47 height 47
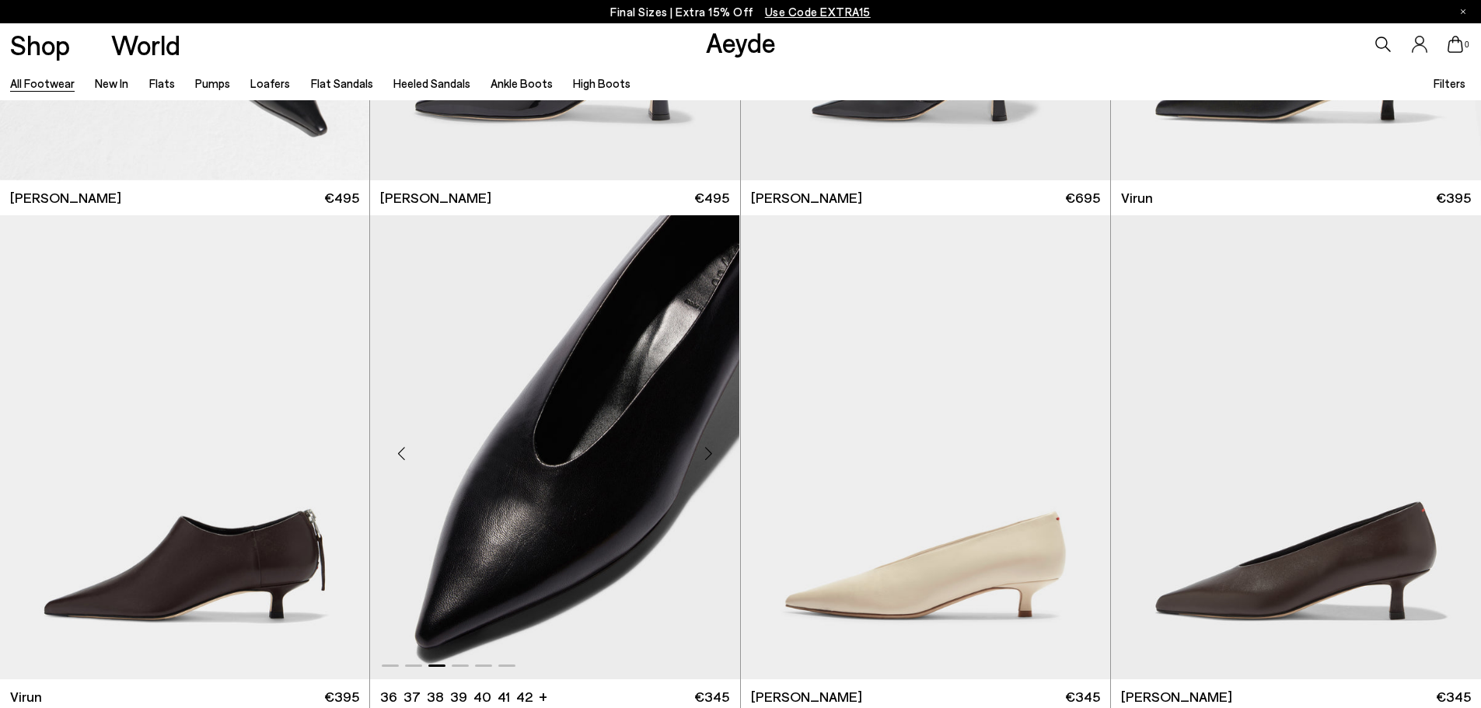
click at [708, 446] on div "Next slide" at bounding box center [709, 454] width 47 height 47
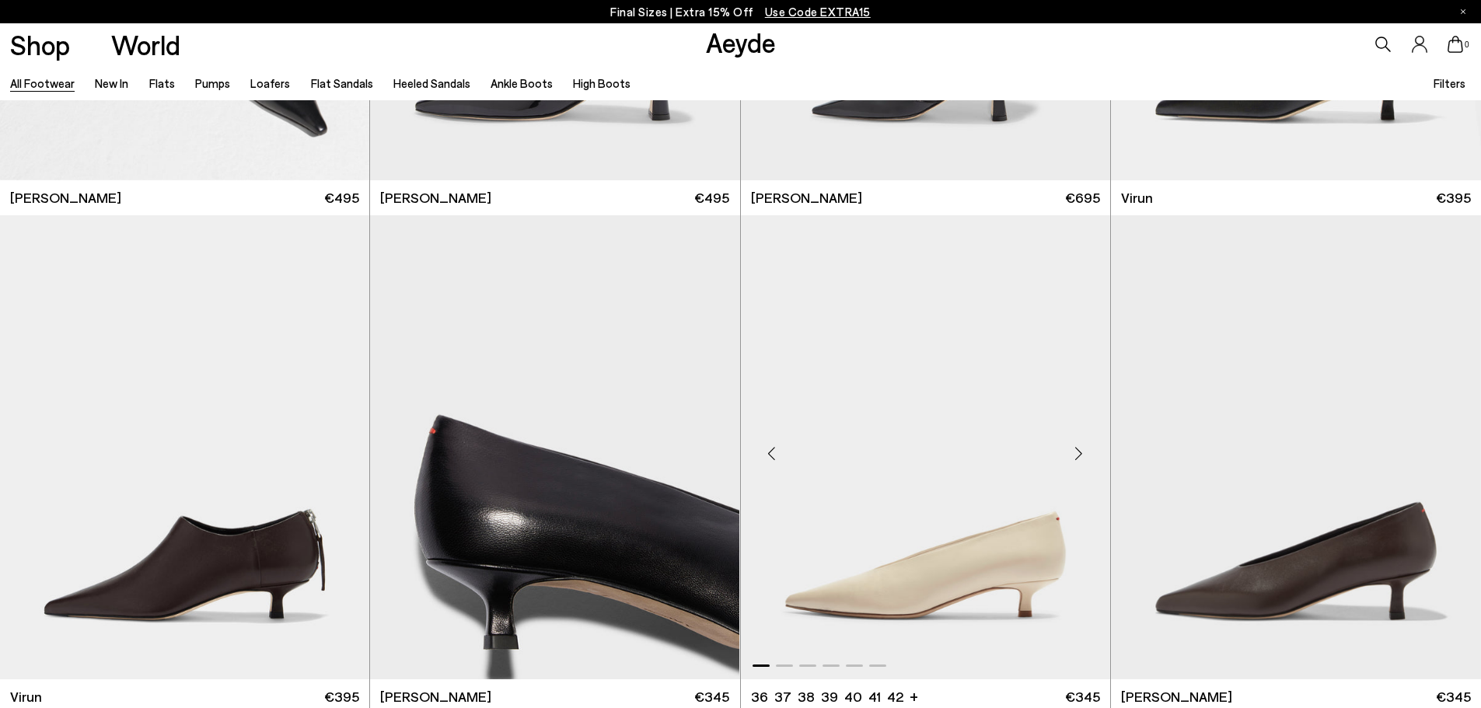
click at [1072, 464] on div "Next slide" at bounding box center [1079, 454] width 47 height 47
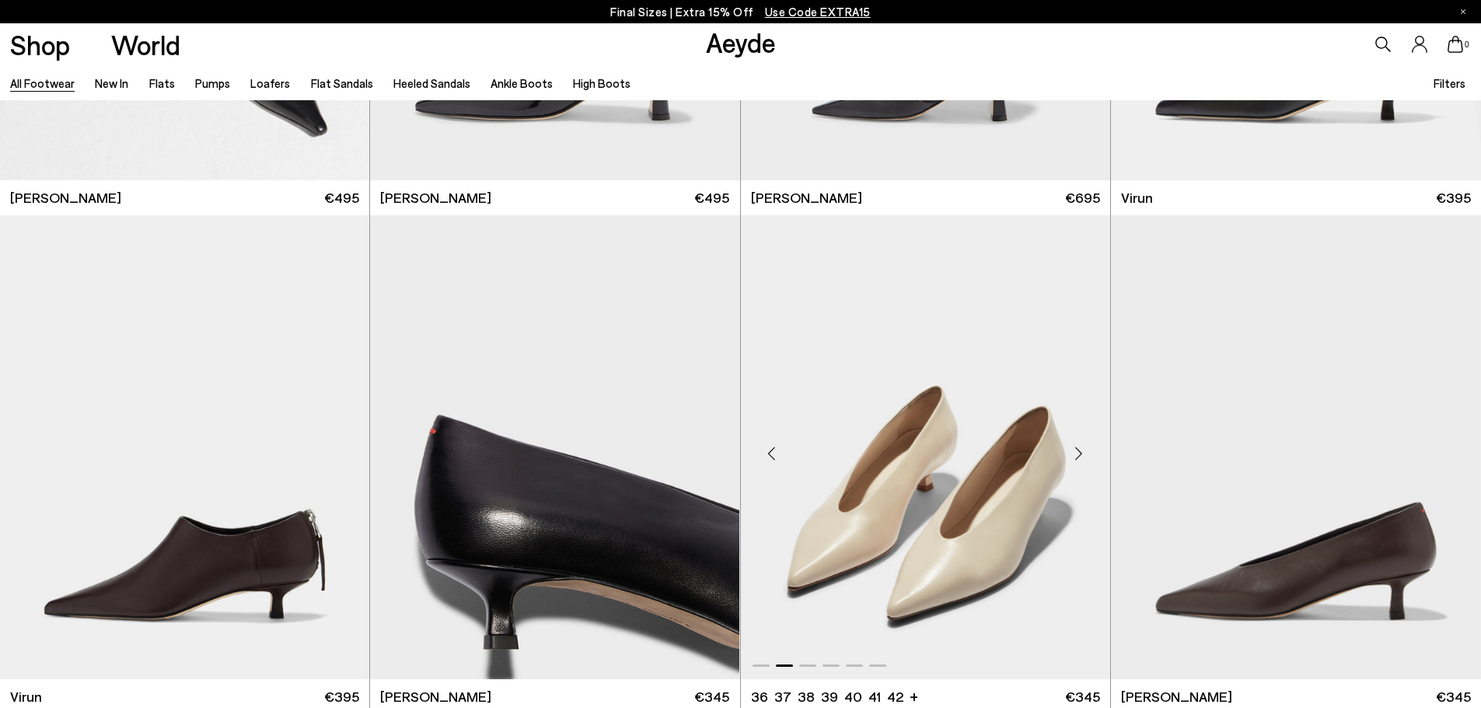
click at [1072, 464] on div "Next slide" at bounding box center [1079, 454] width 47 height 47
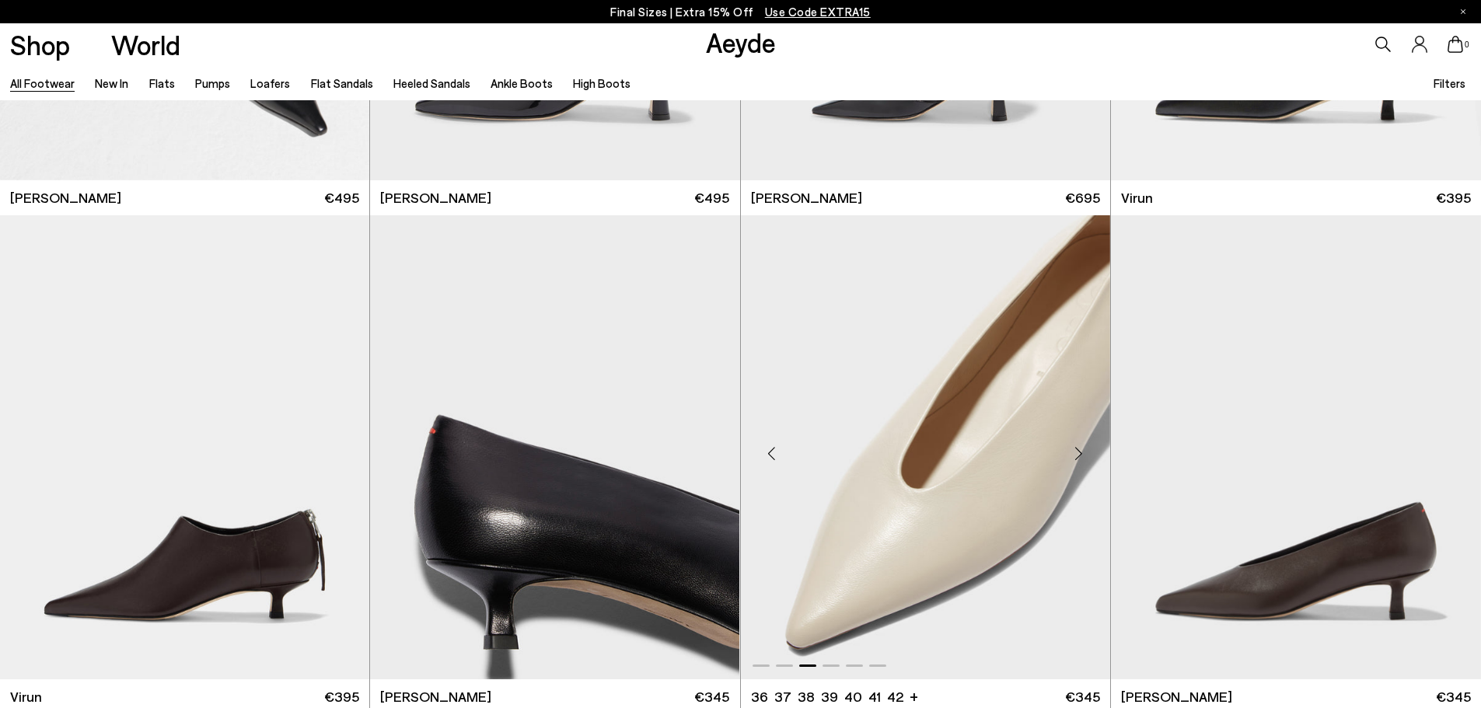
click at [1072, 464] on div "Next slide" at bounding box center [1079, 454] width 47 height 47
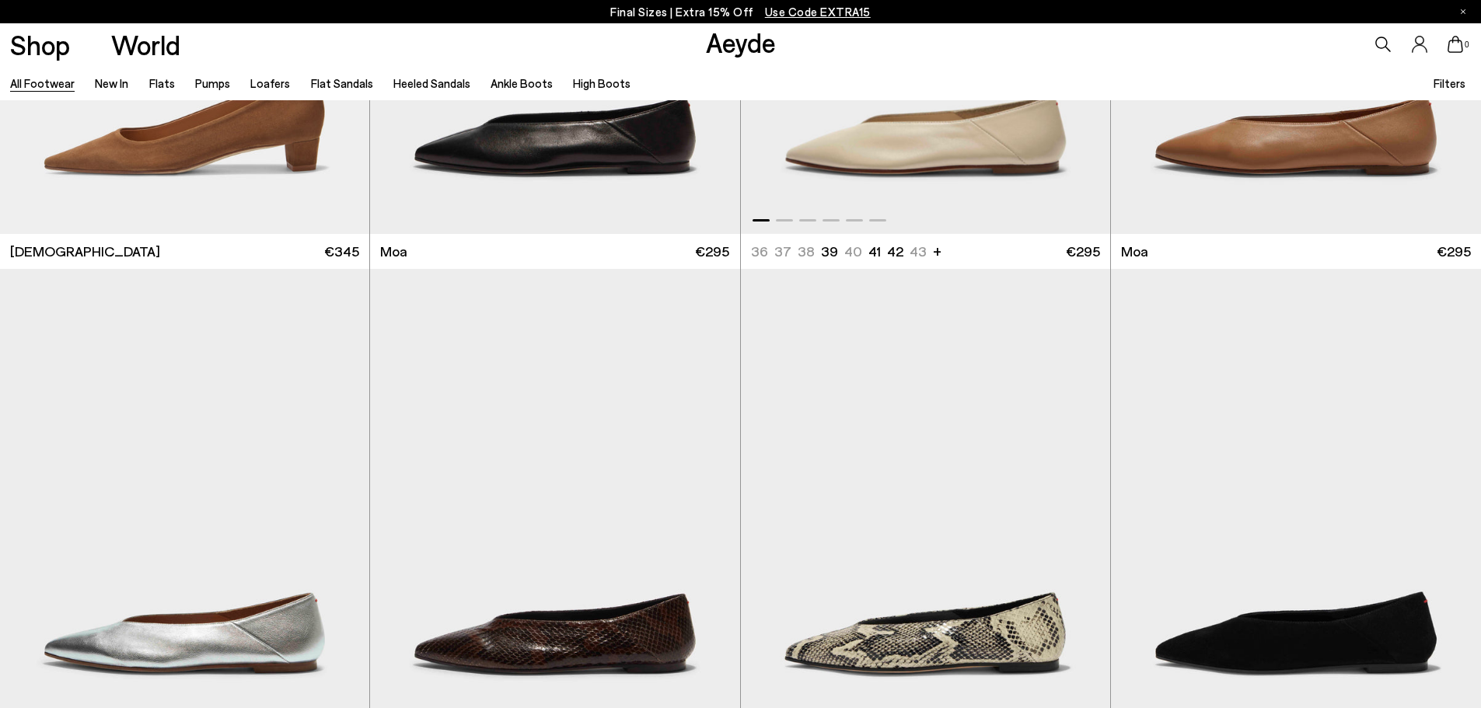
scroll to position [8553, 0]
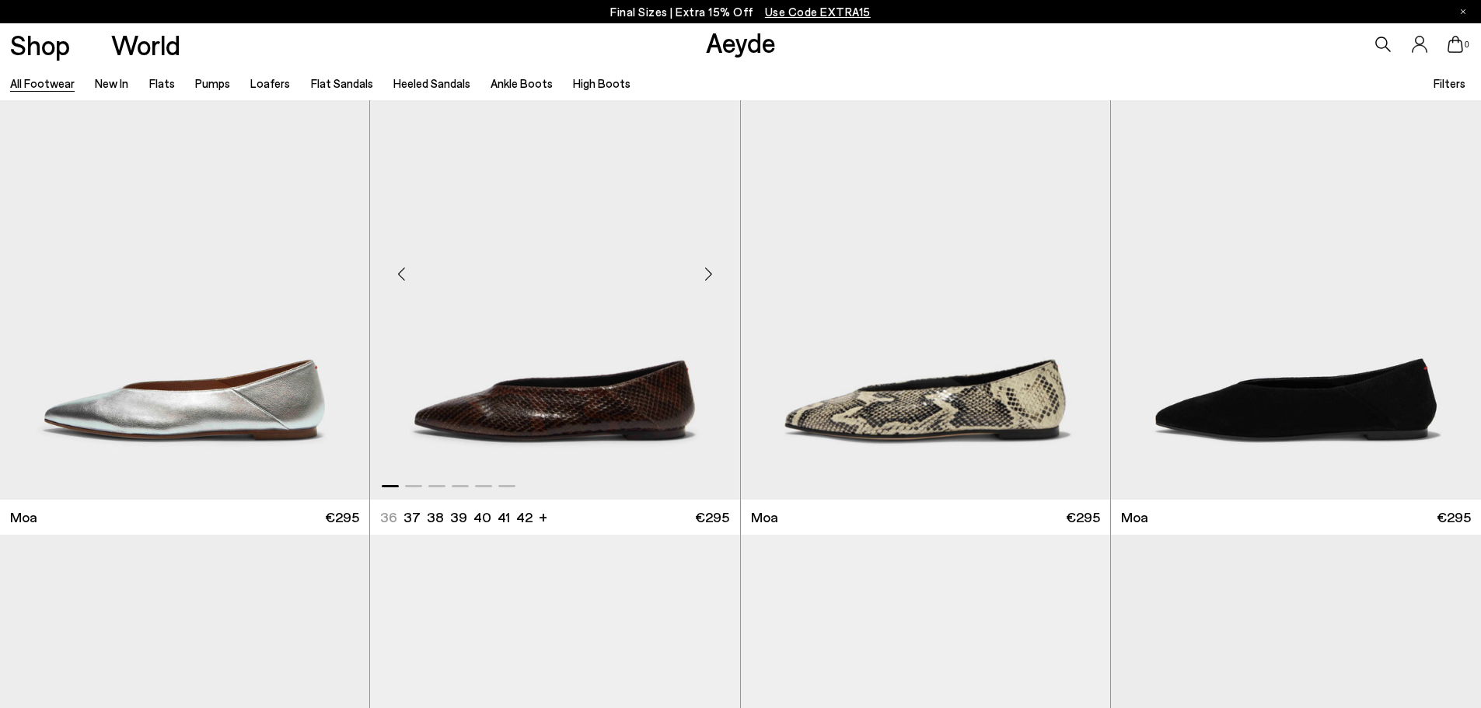
click at [703, 290] on div "Next slide" at bounding box center [709, 274] width 47 height 47
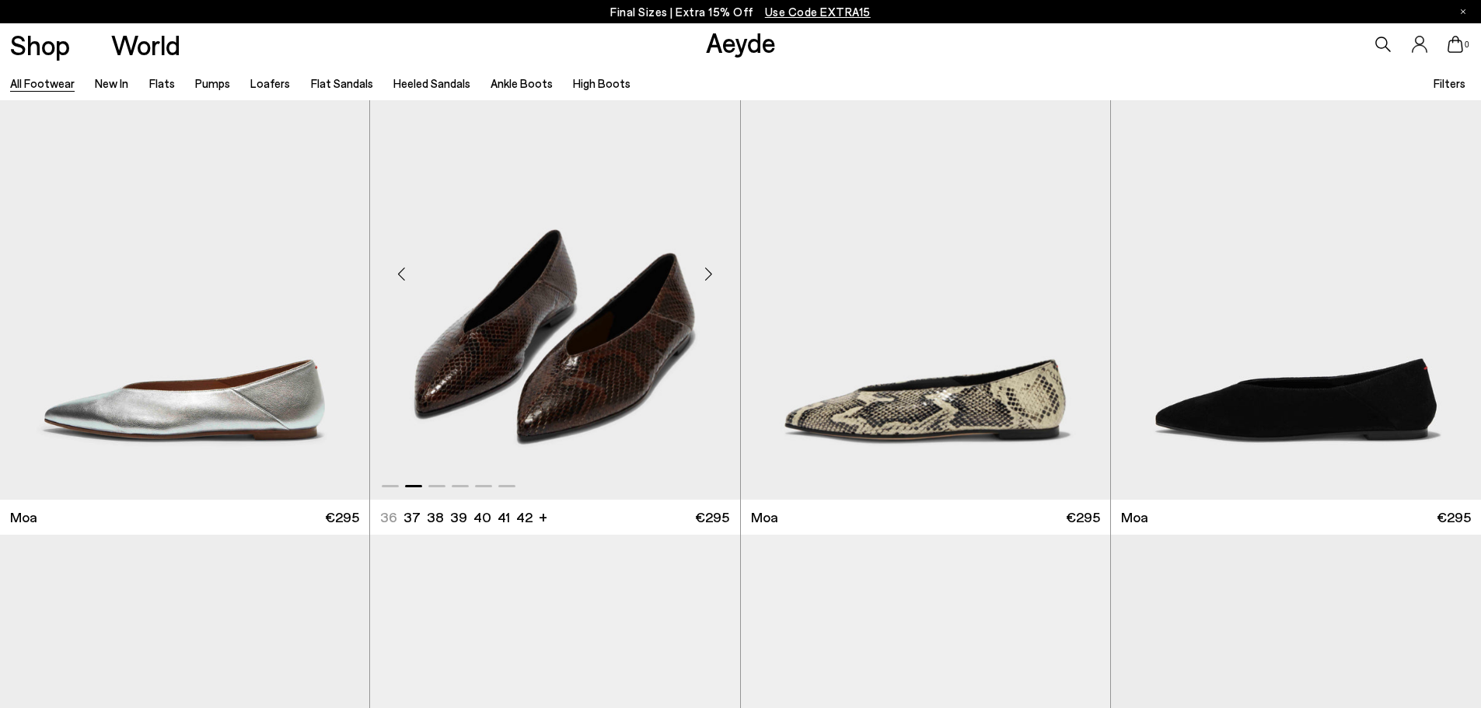
click at [703, 290] on div "Next slide" at bounding box center [709, 274] width 47 height 47
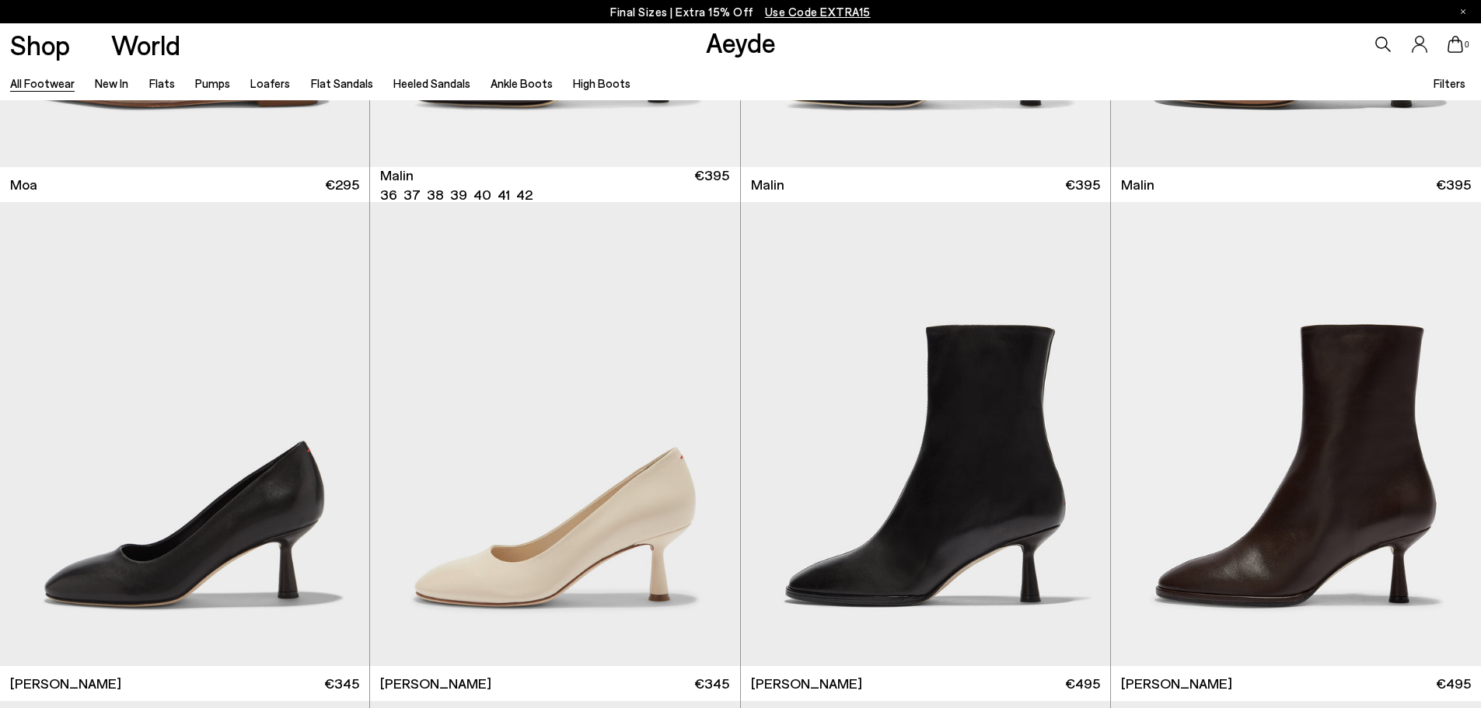
scroll to position [9487, 0]
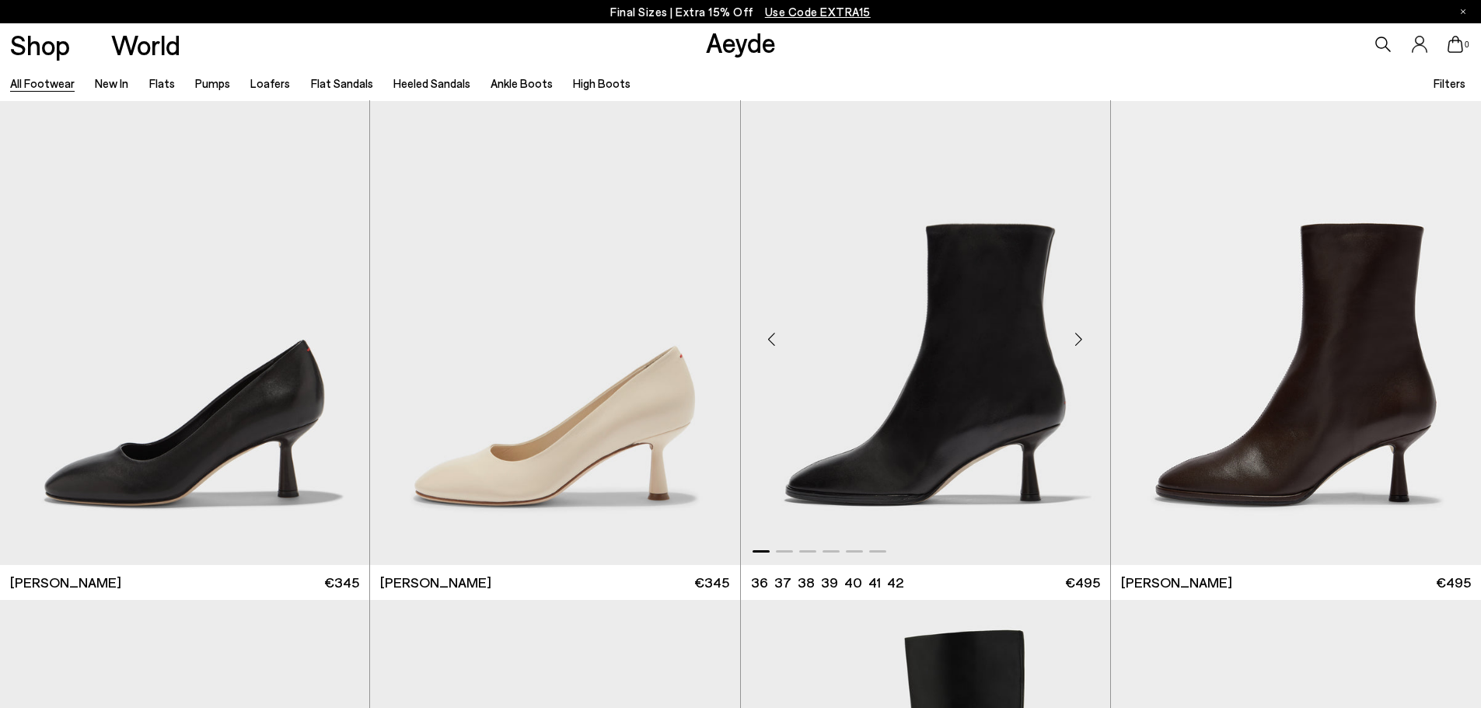
click at [1065, 344] on div "Next slide" at bounding box center [1079, 339] width 47 height 47
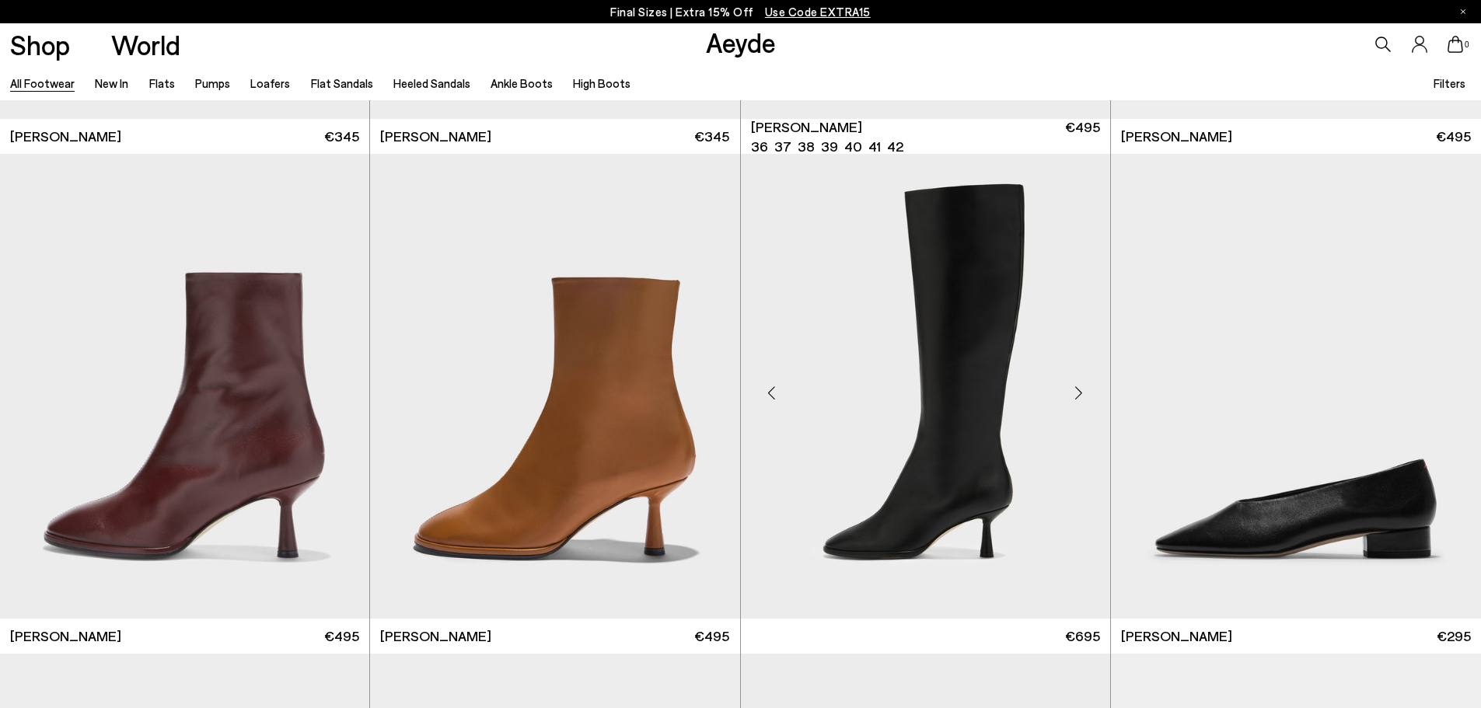
scroll to position [9953, 0]
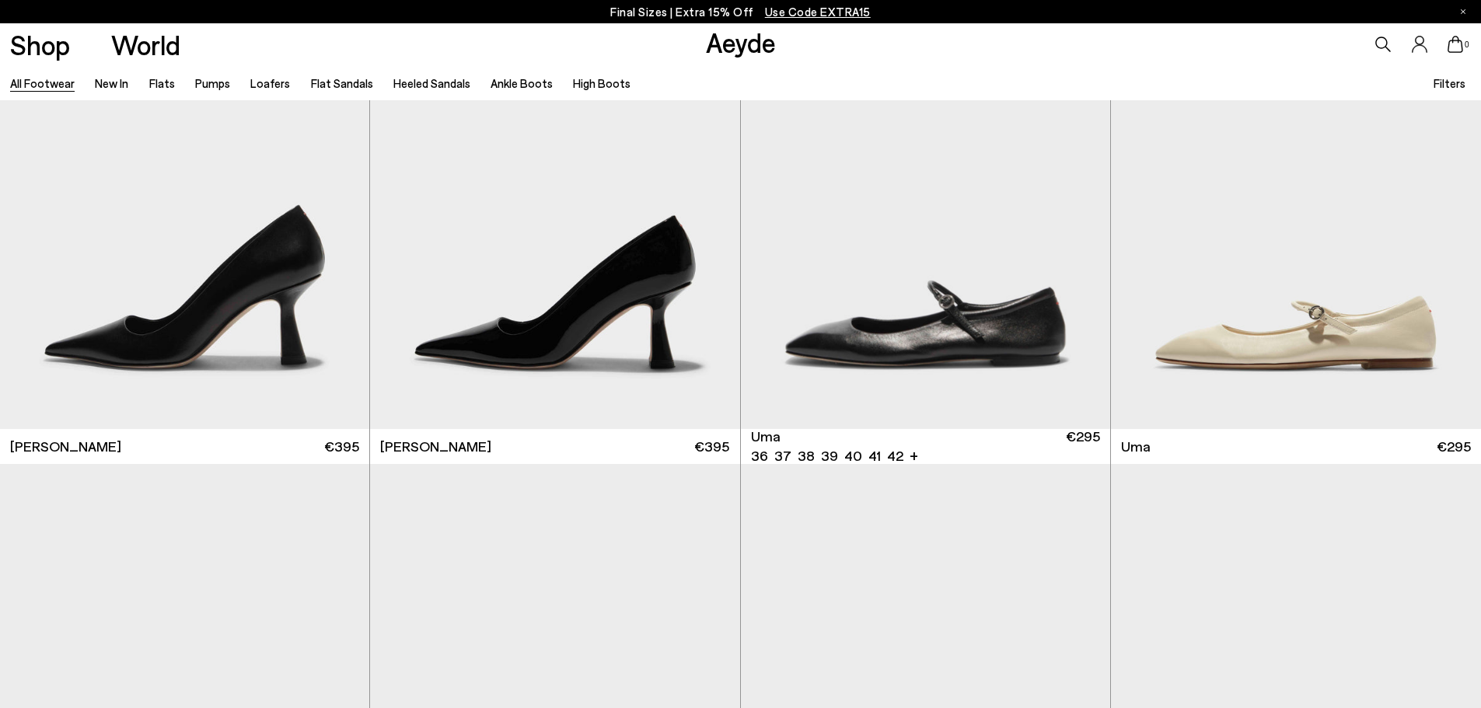
scroll to position [14619, 0]
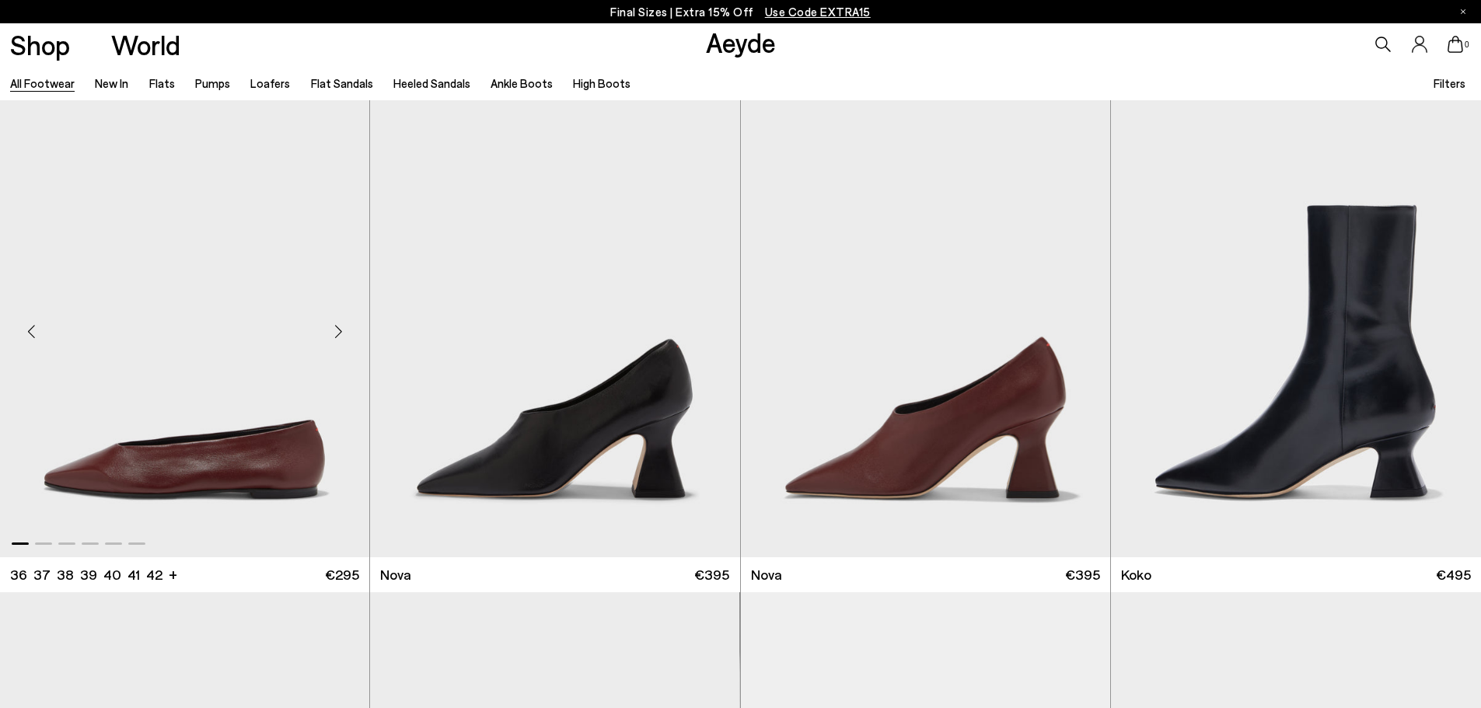
scroll to position [15940, 0]
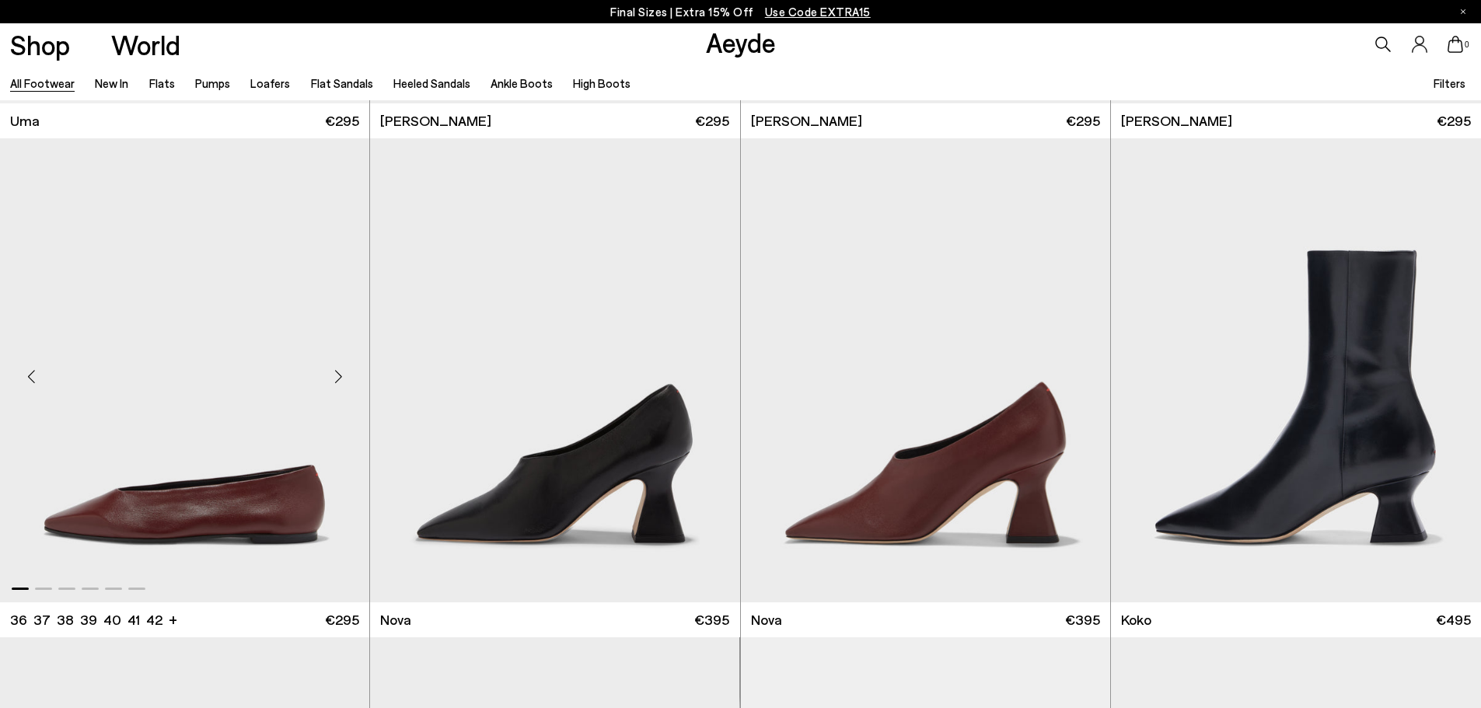
click at [341, 374] on div "Next slide" at bounding box center [338, 377] width 47 height 47
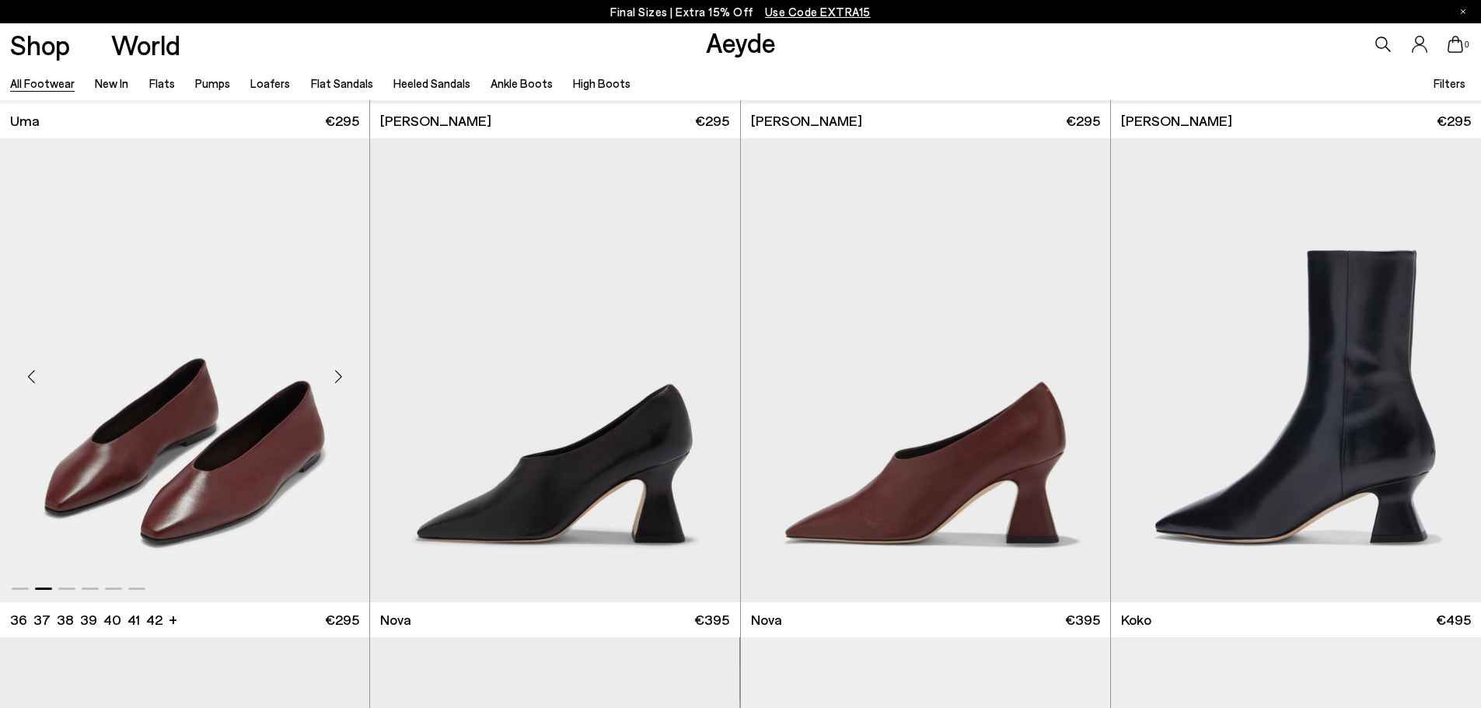
click at [341, 374] on div "Next slide" at bounding box center [338, 377] width 47 height 47
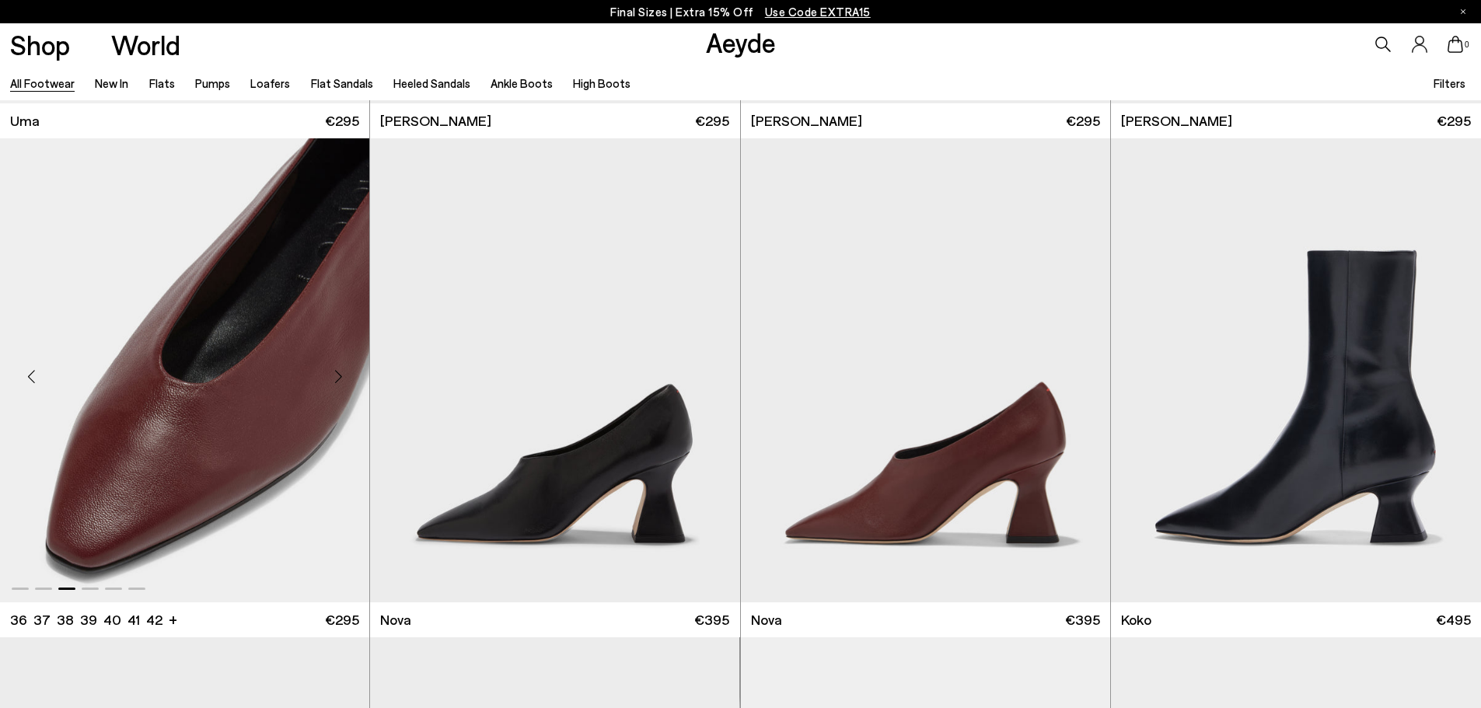
click at [341, 374] on div "Next slide" at bounding box center [338, 377] width 47 height 47
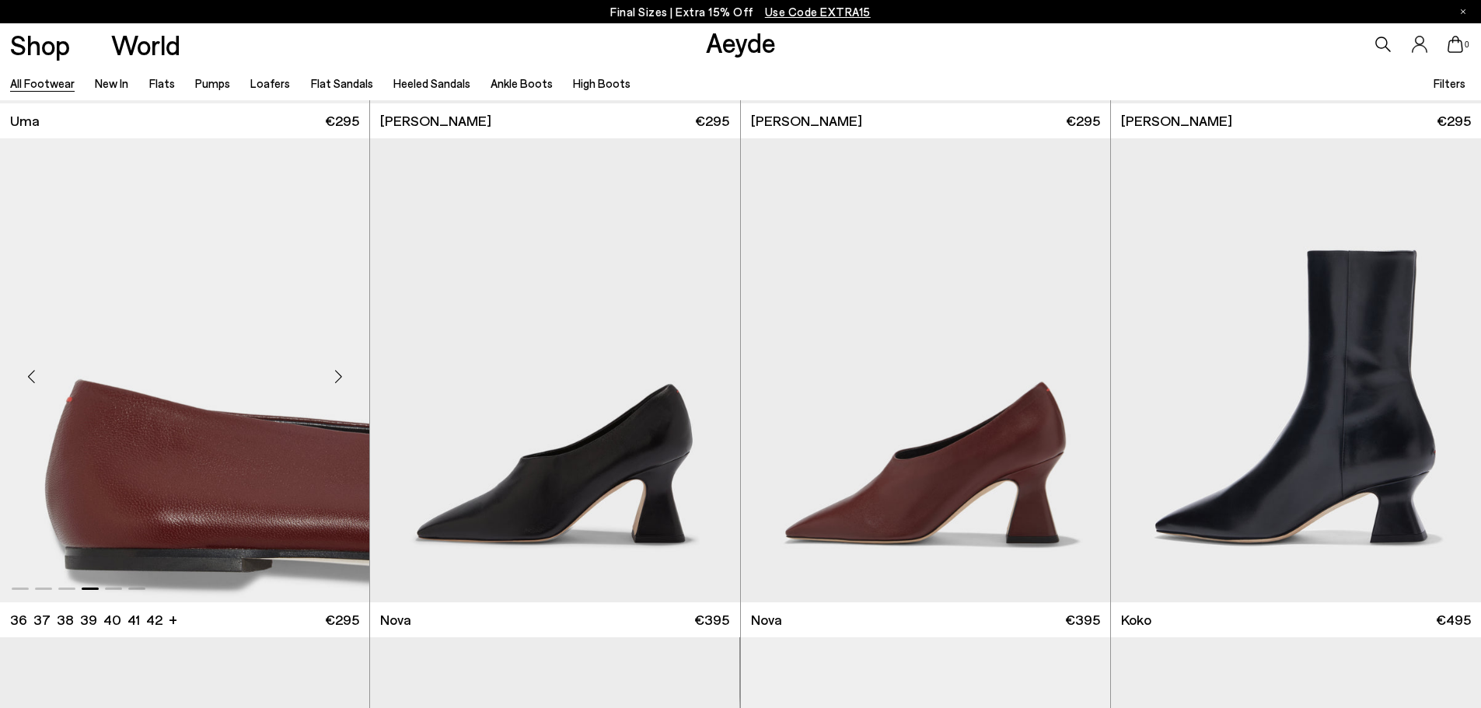
click at [342, 374] on div "Next slide" at bounding box center [338, 377] width 47 height 47
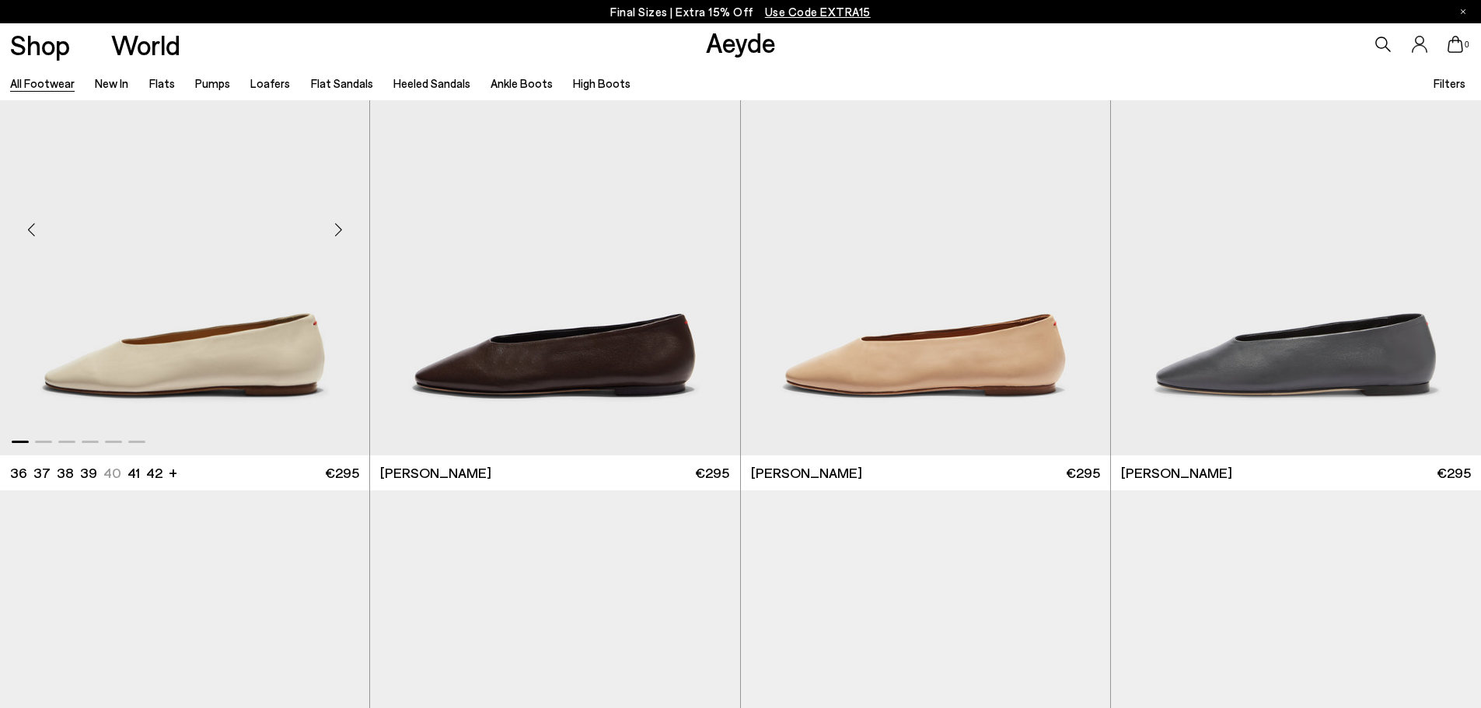
scroll to position [18740, 0]
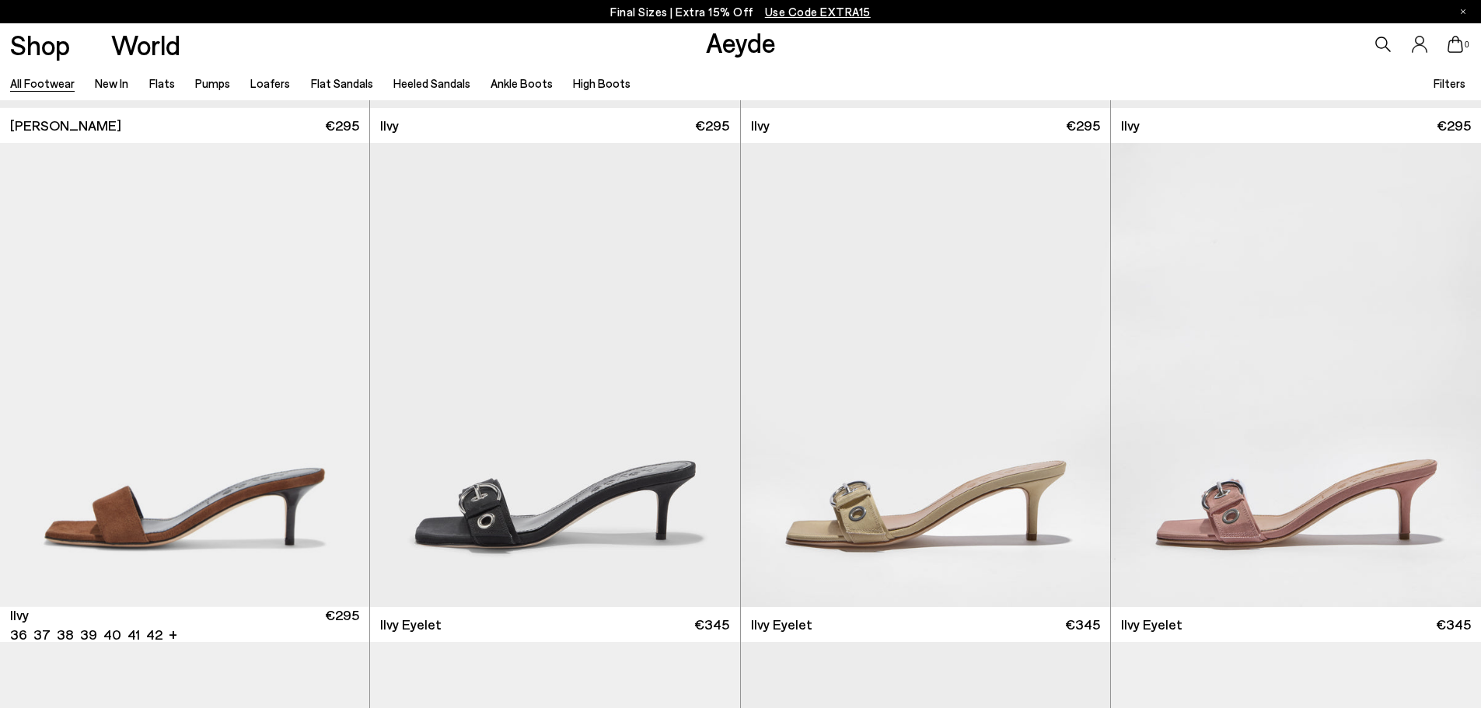
scroll to position [21969, 0]
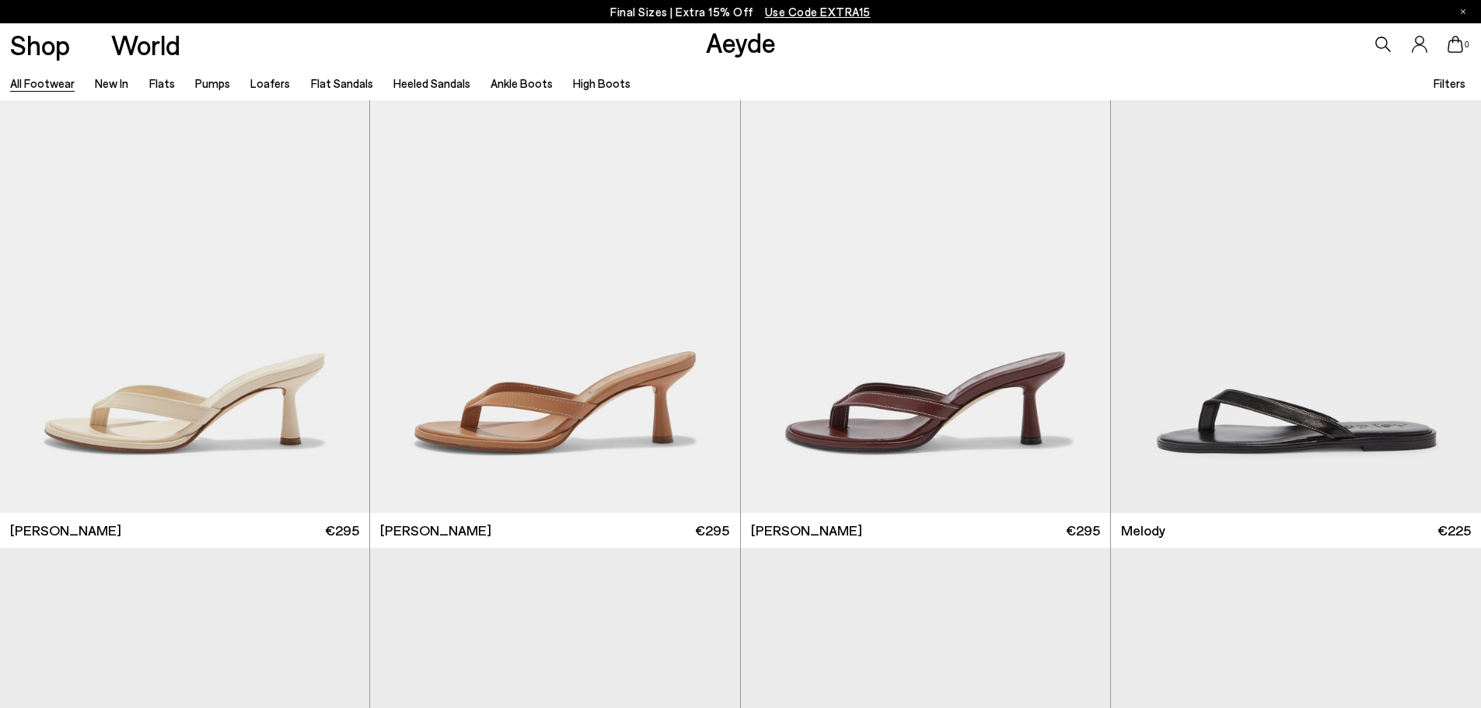
scroll to position [24450, 0]
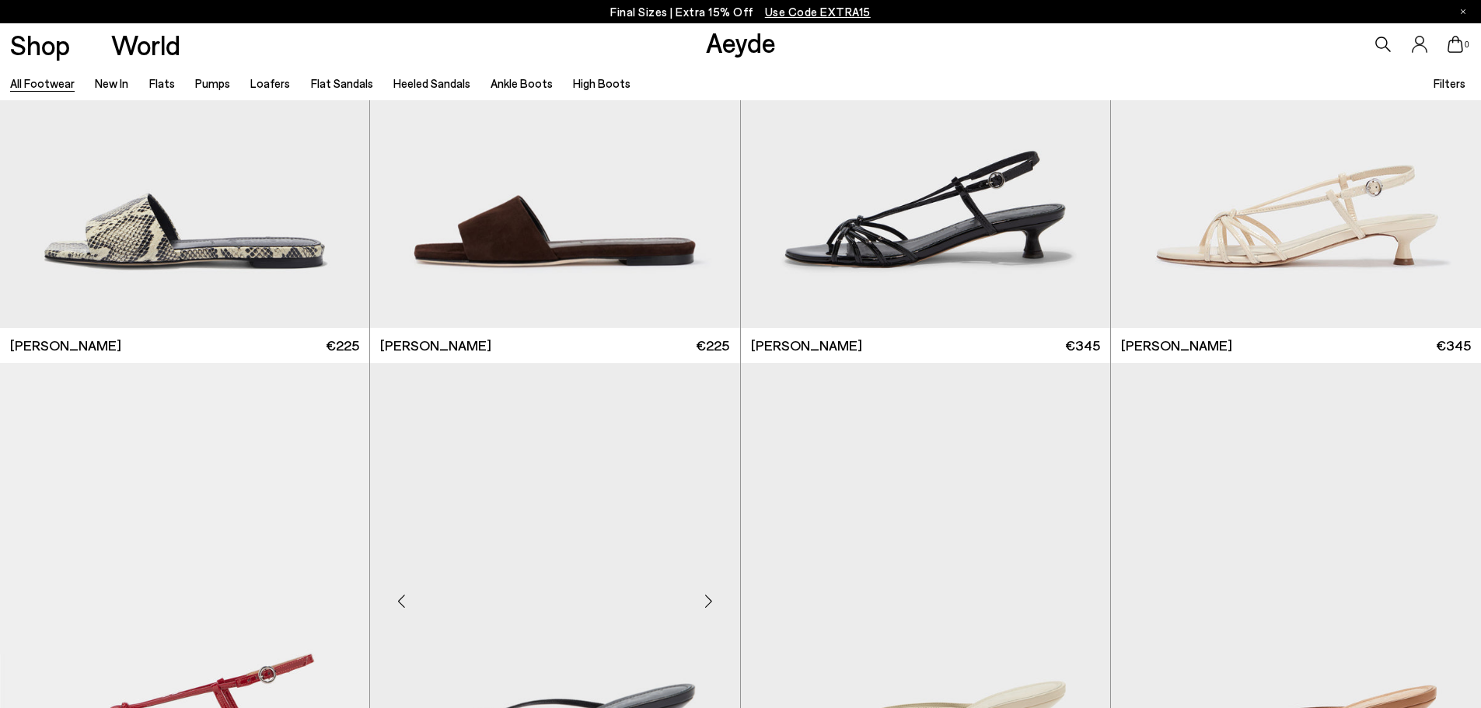
scroll to position [27371, 0]
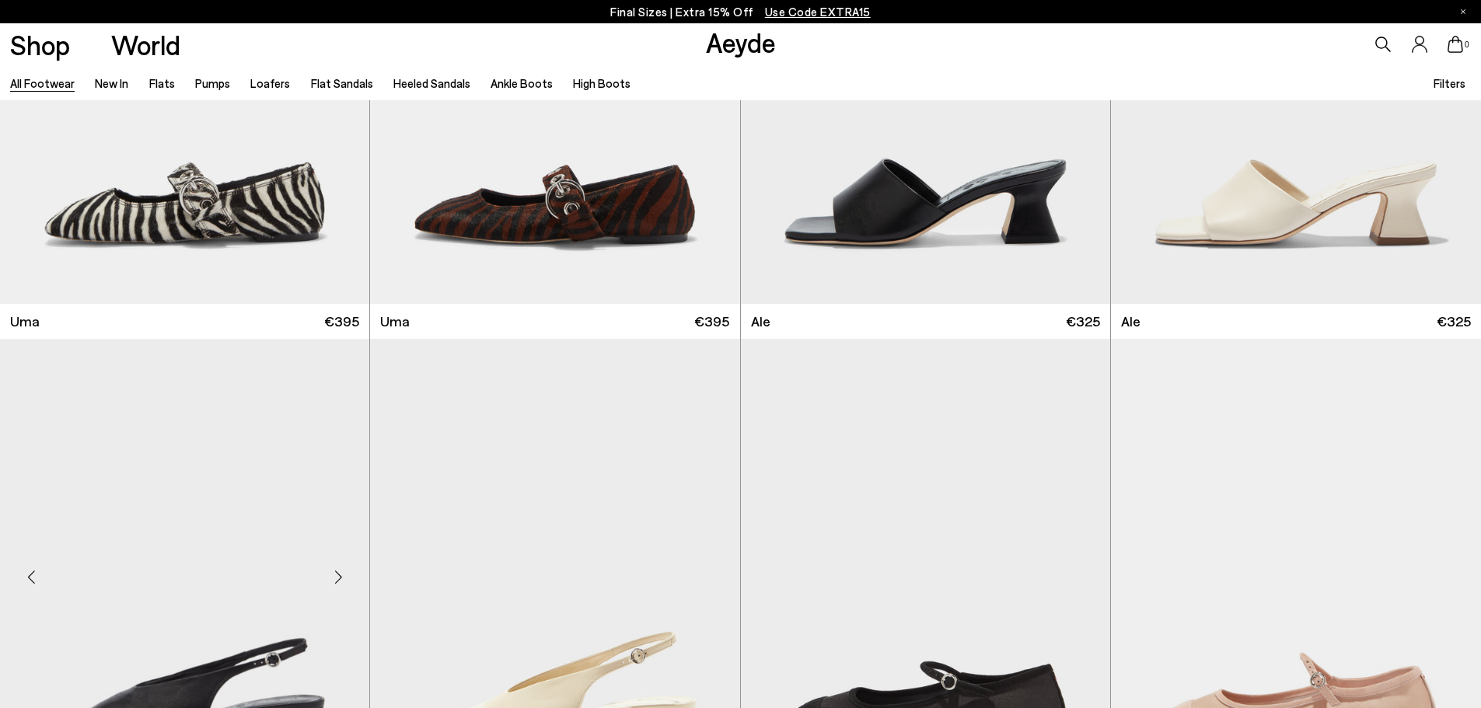
scroll to position [29781, 0]
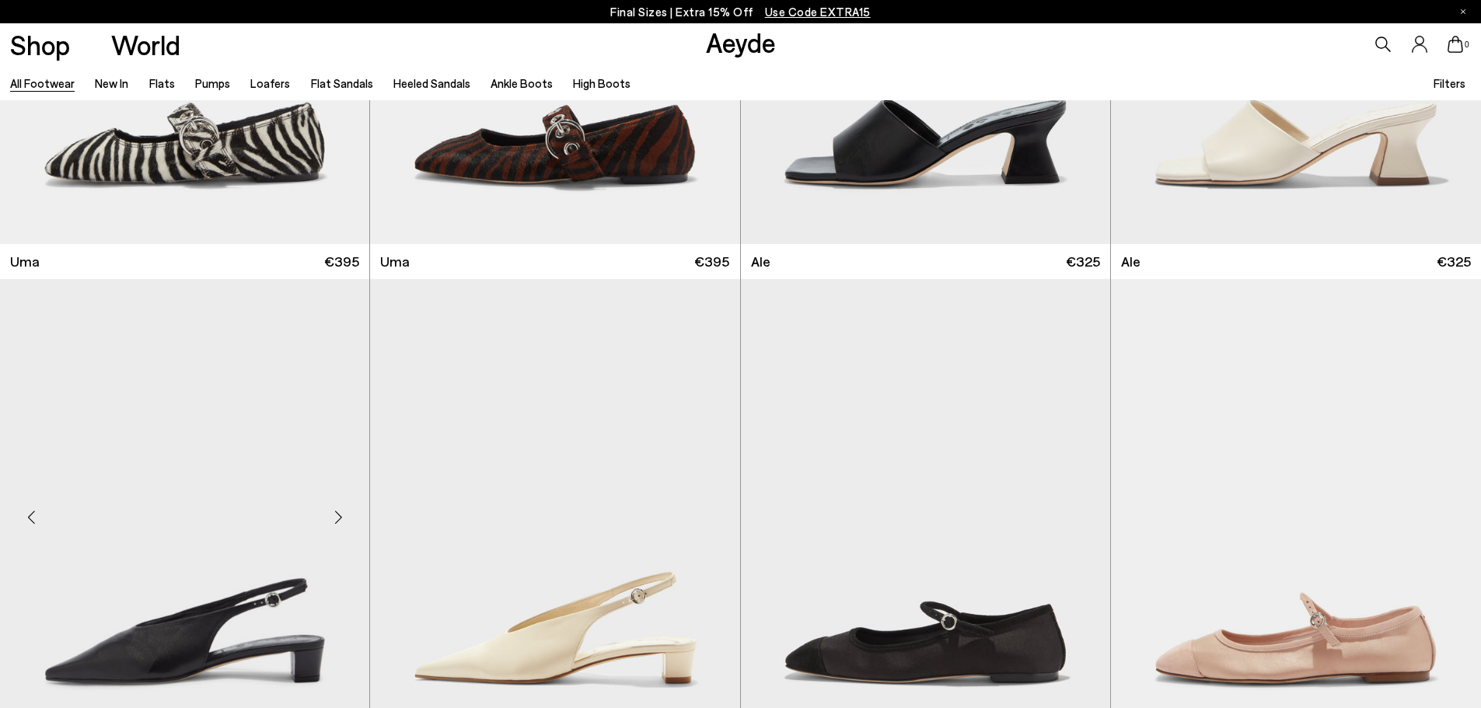
click at [333, 516] on div "Next slide" at bounding box center [338, 517] width 47 height 47
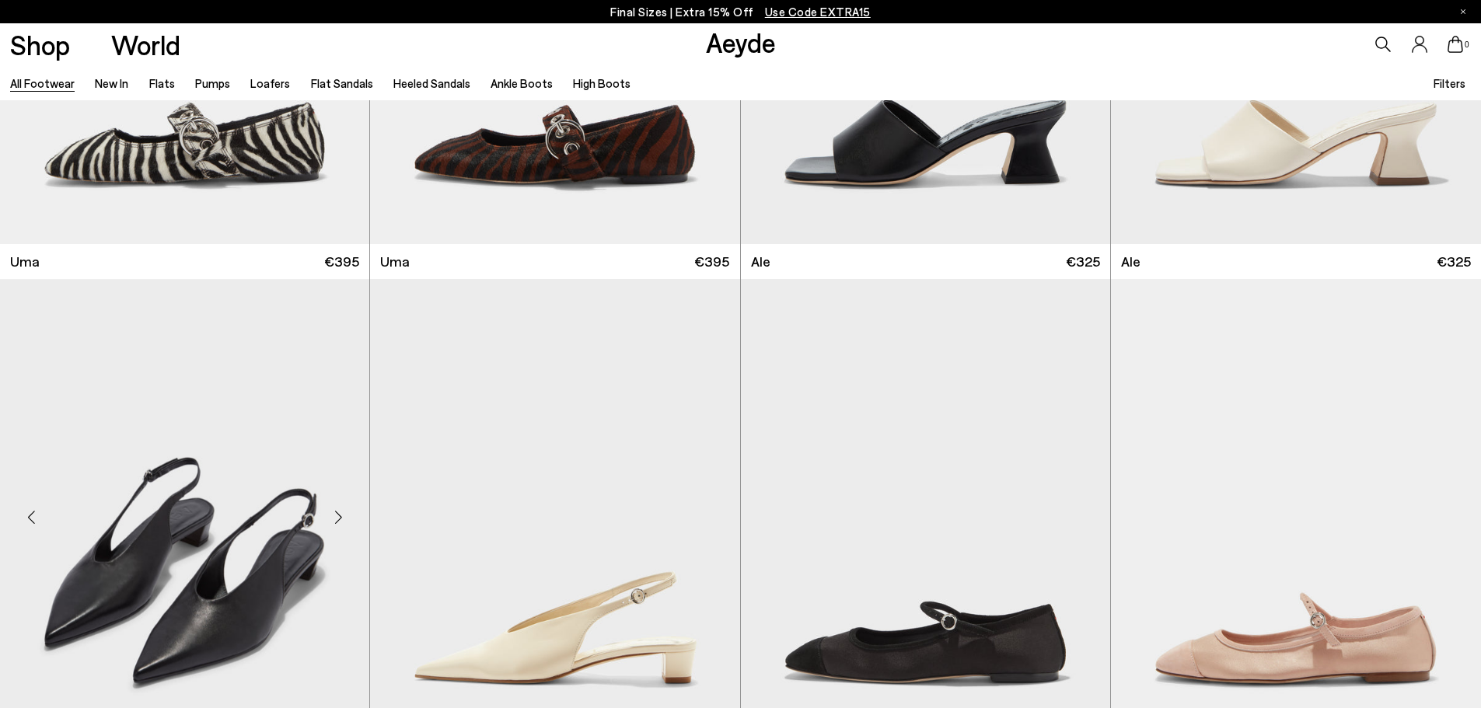
click at [333, 516] on div "Next slide" at bounding box center [338, 517] width 47 height 47
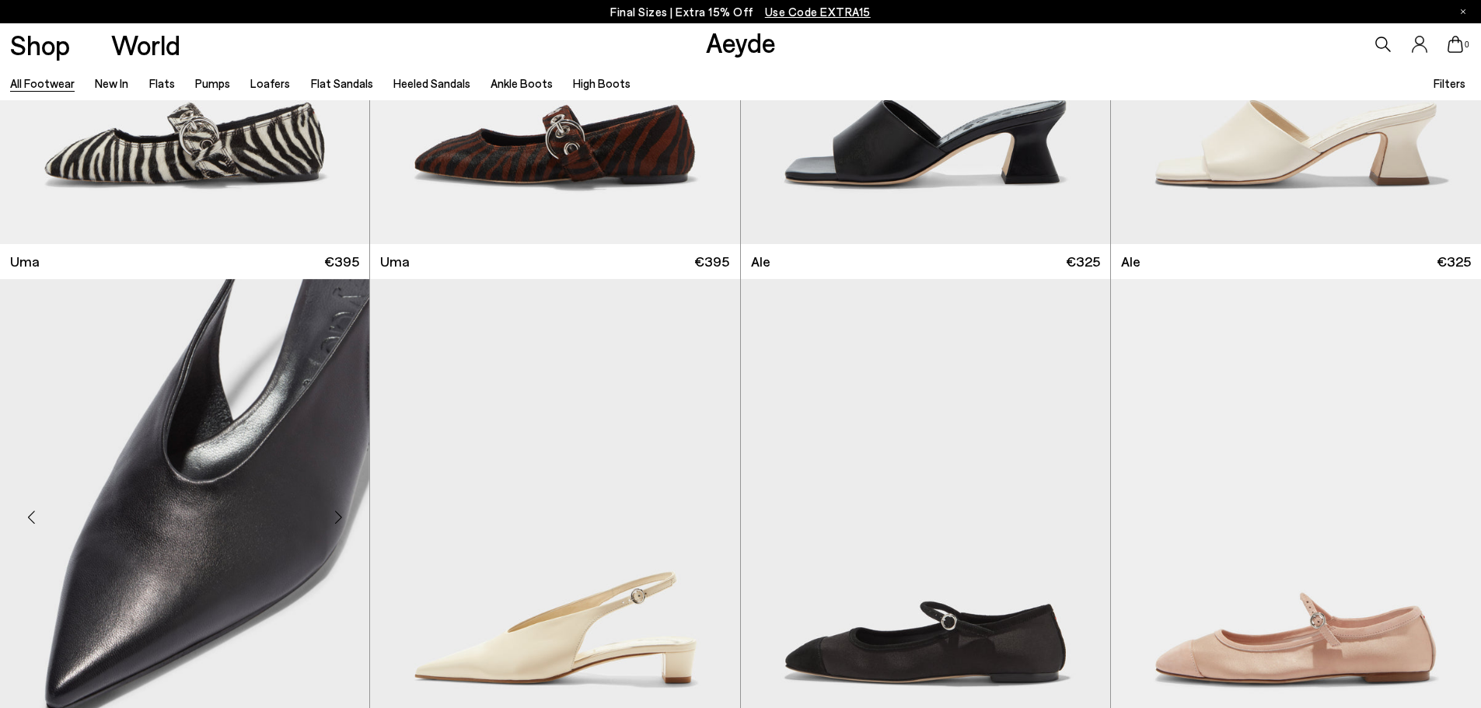
scroll to position [30403, 0]
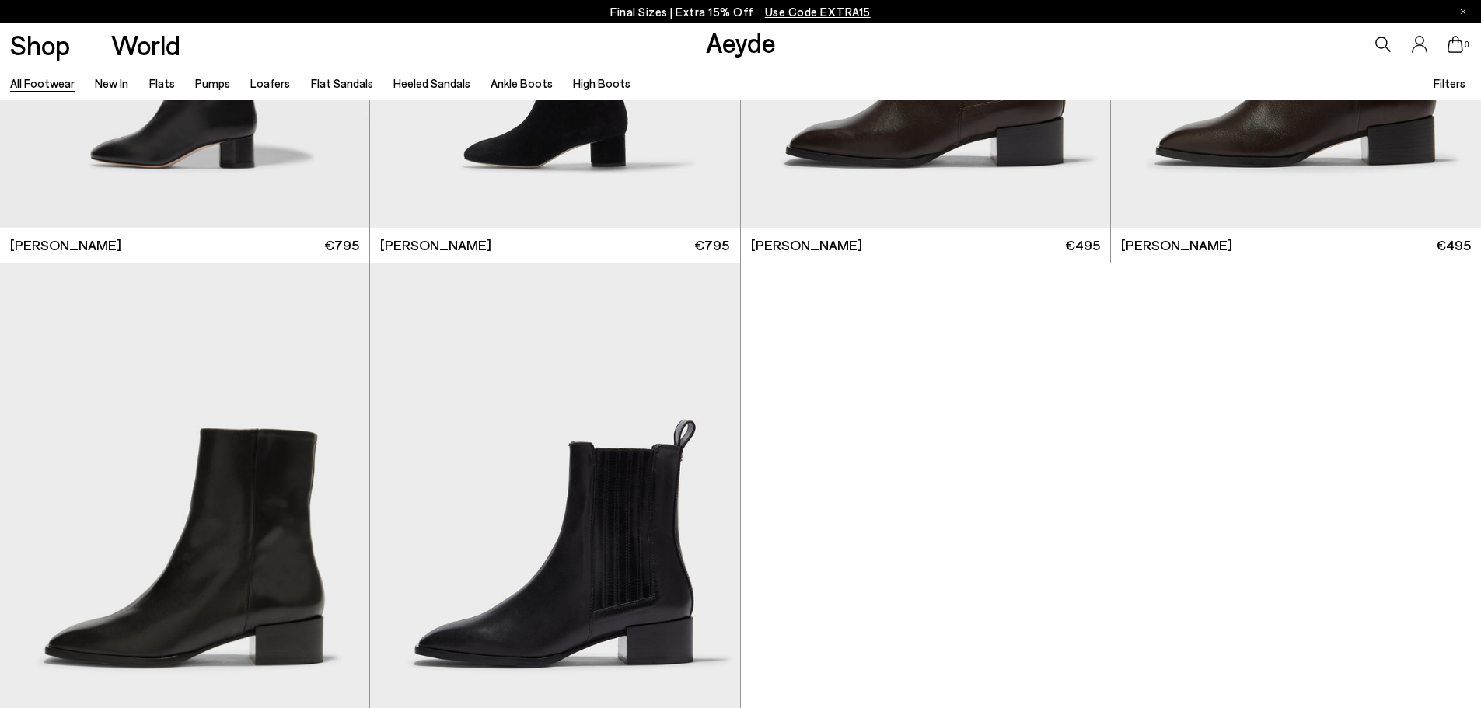
scroll to position [34758, 0]
